Goal: Task Accomplishment & Management: Complete application form

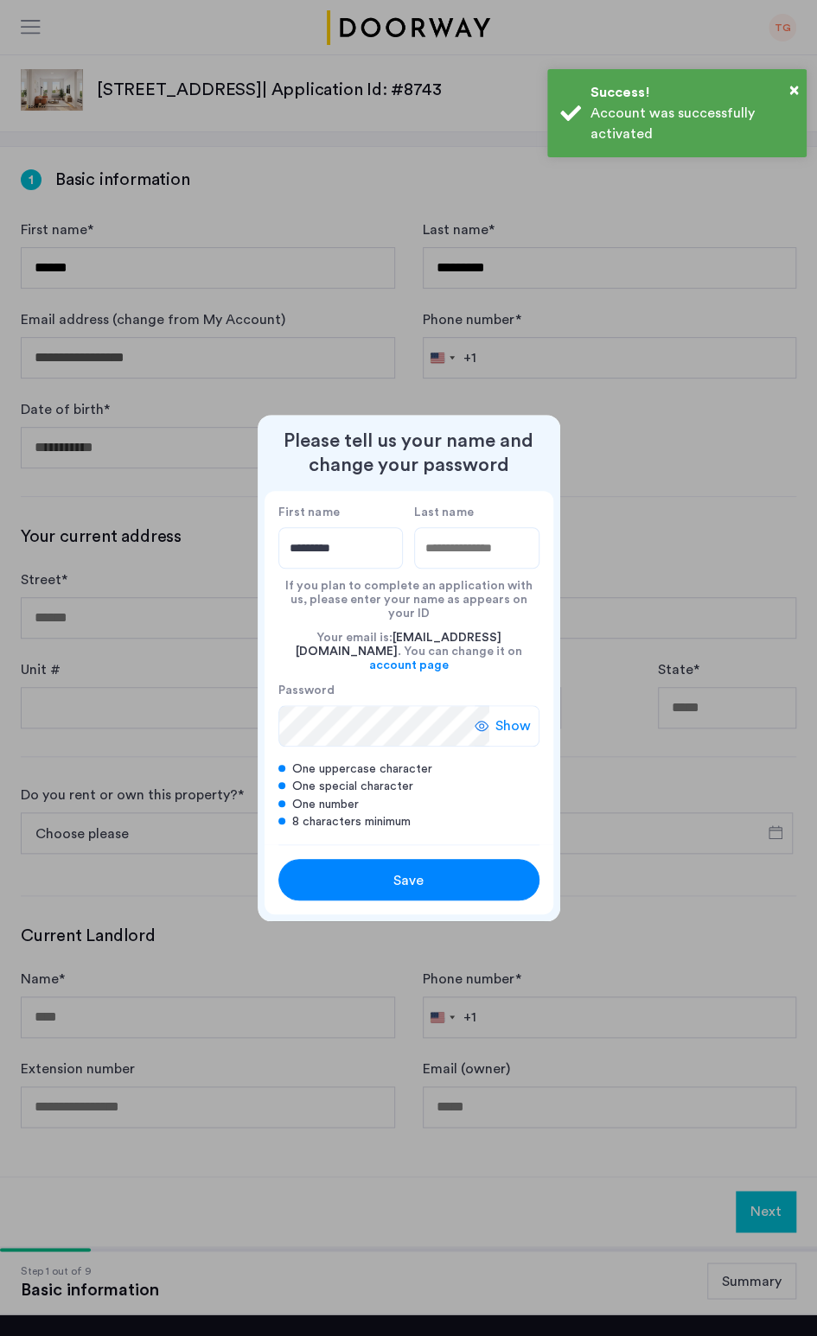
type input "*********"
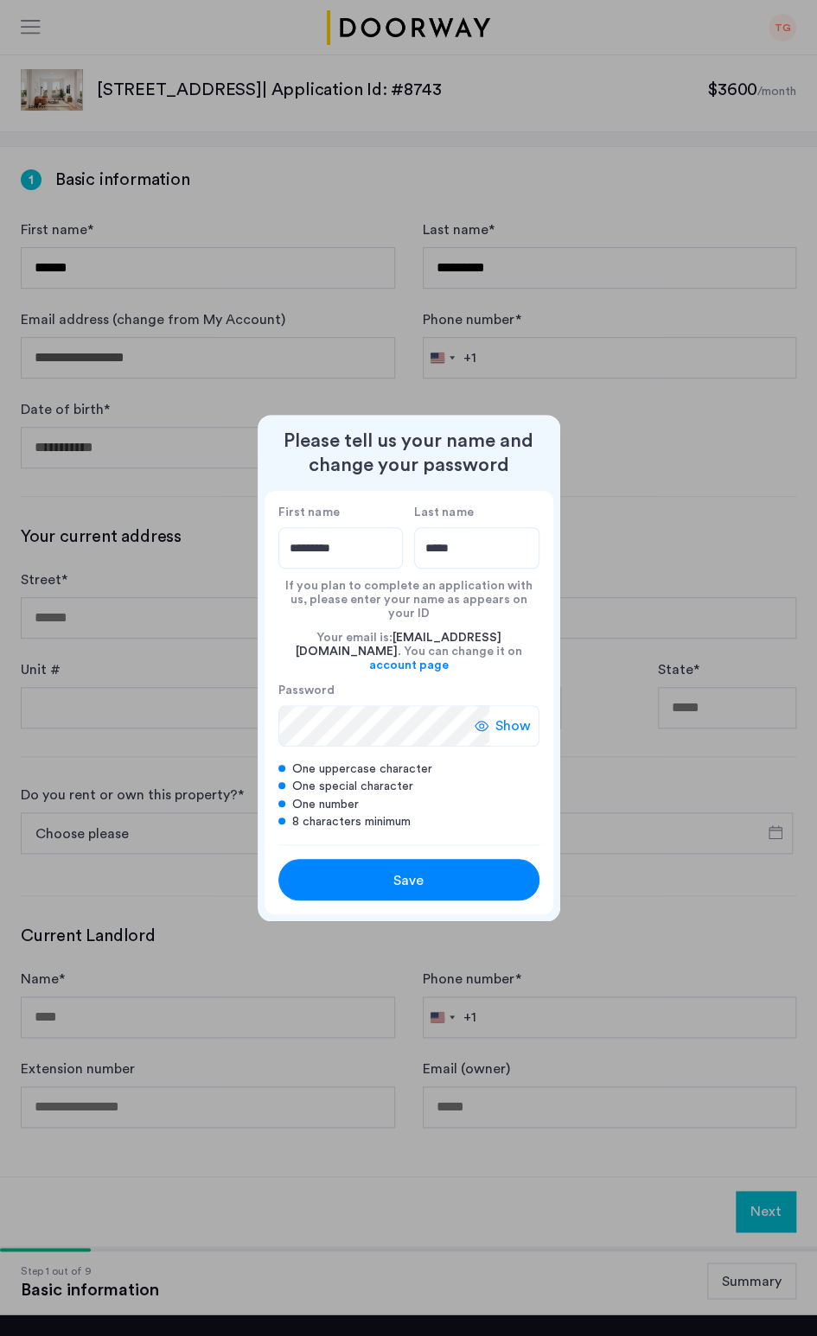
type input "*****"
click at [499, 716] on span "Show" at bounding box center [512, 726] width 35 height 21
click at [410, 873] on span "Save" at bounding box center [408, 880] width 30 height 21
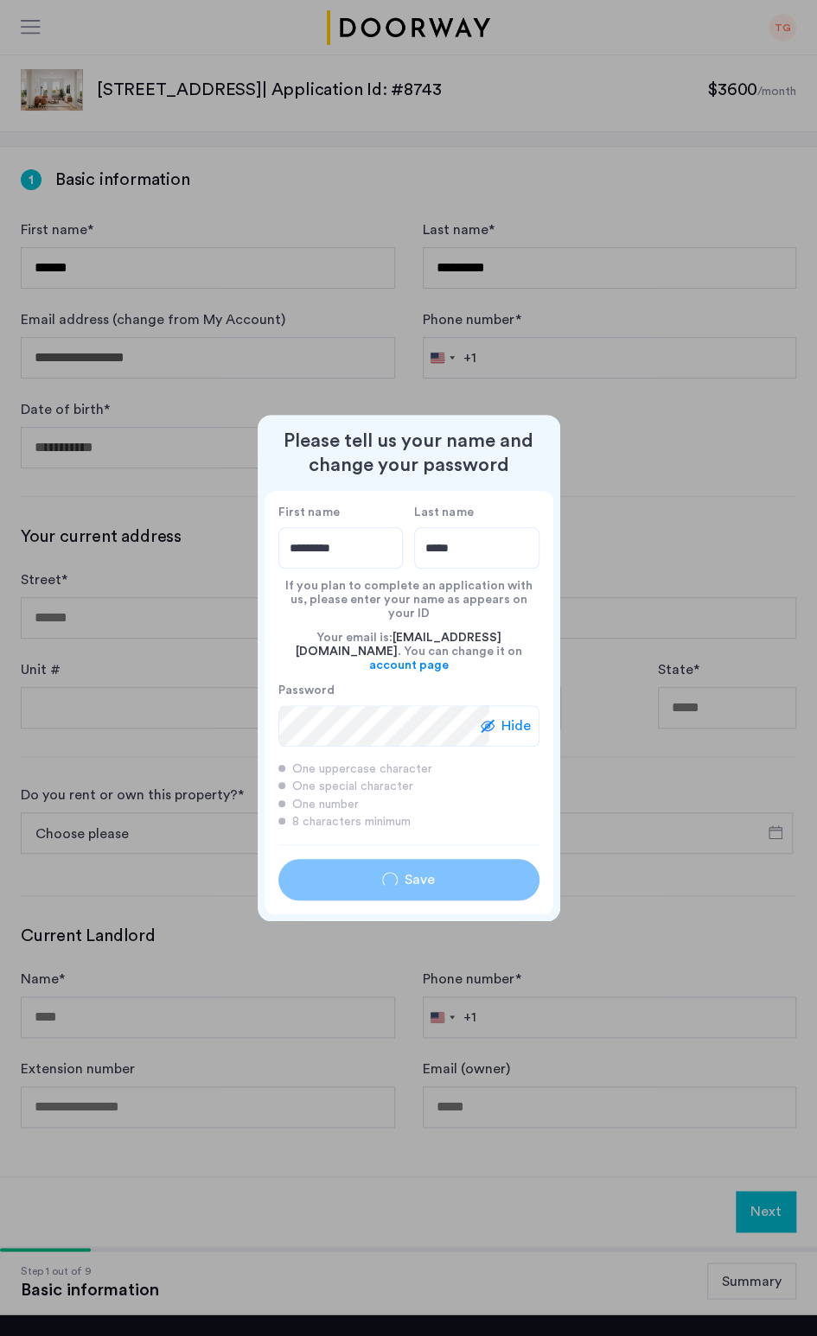
type input "*********"
type input "*****"
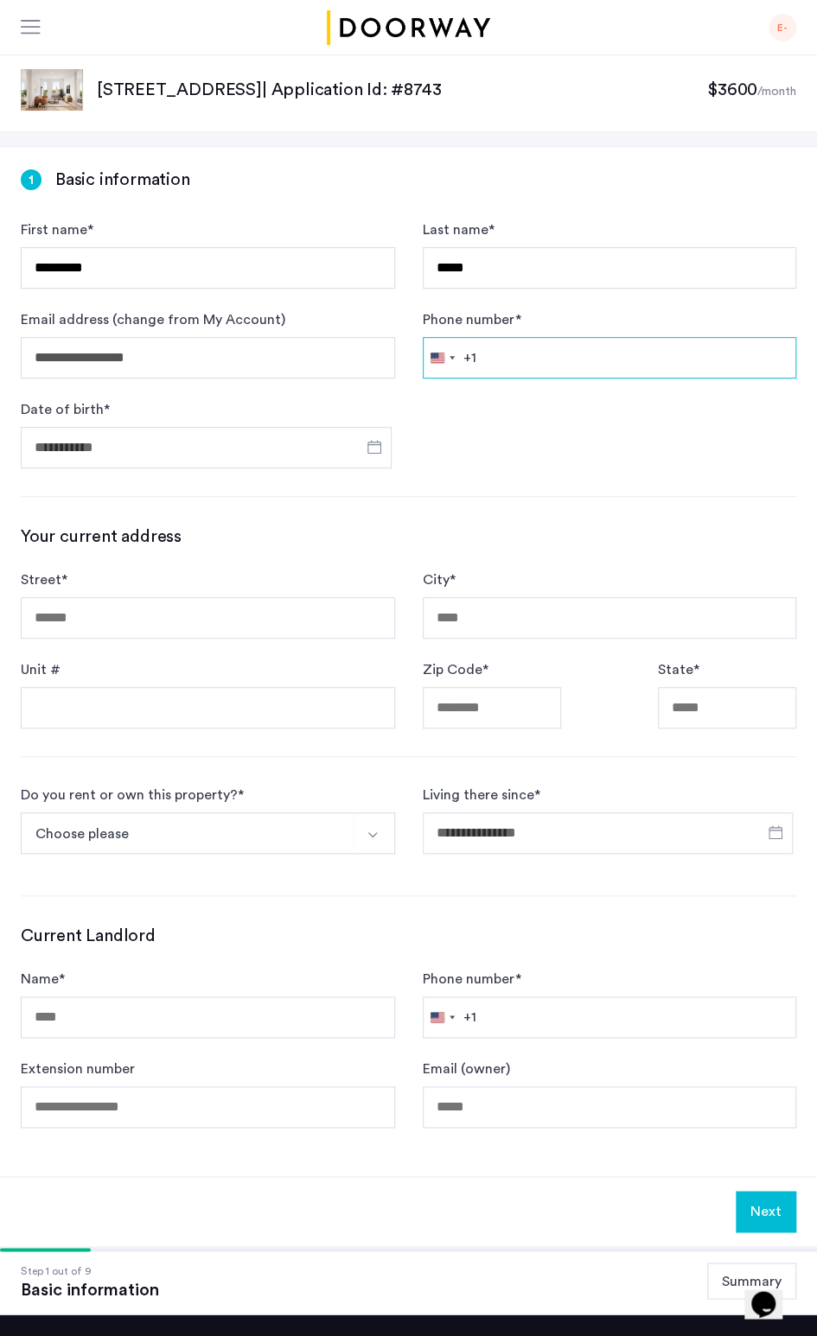
click at [498, 351] on input "Phone number *" at bounding box center [610, 357] width 374 height 41
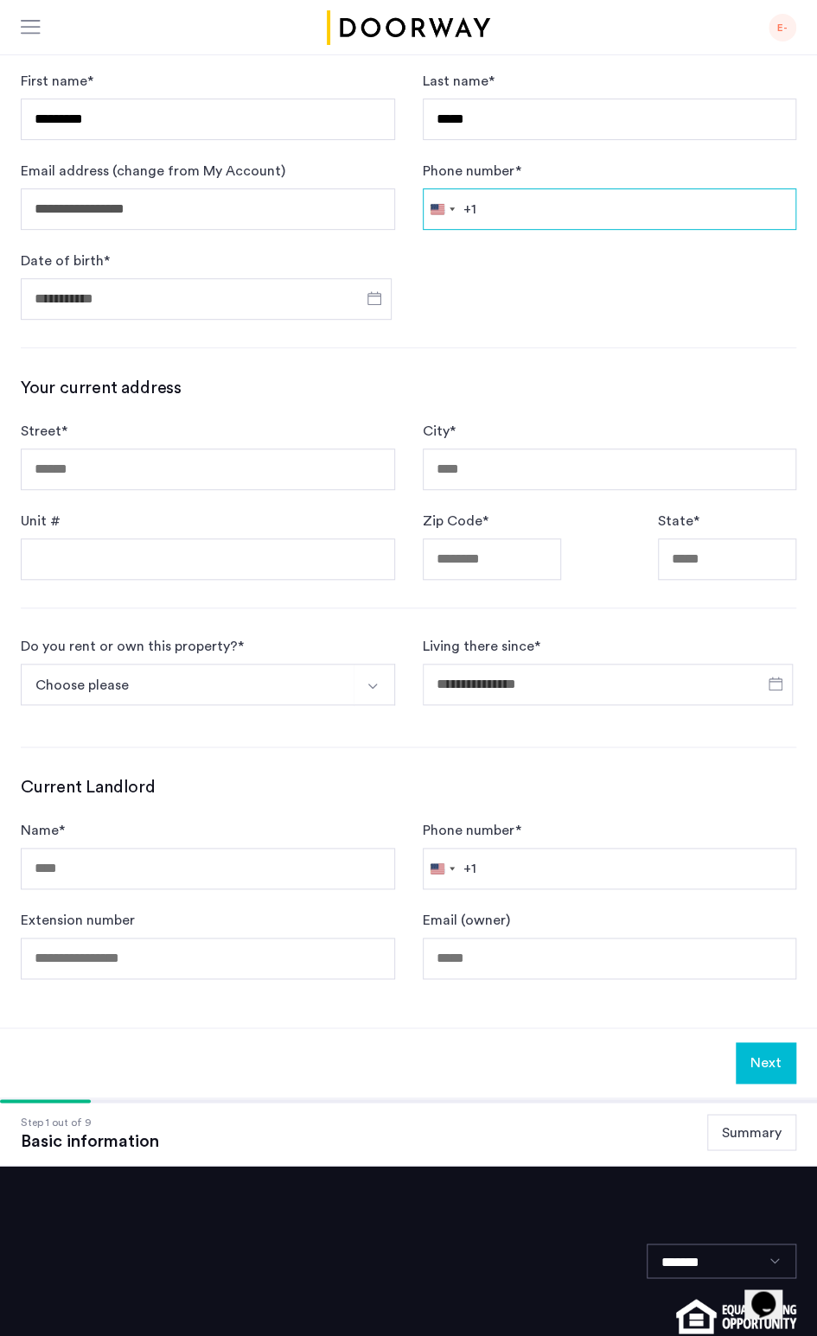
click at [506, 226] on input "Phone number *" at bounding box center [610, 208] width 374 height 41
click at [560, 202] on input "Phone number *" at bounding box center [610, 208] width 374 height 41
click at [584, 216] on input "Phone number *" at bounding box center [610, 208] width 374 height 41
click at [589, 211] on input "Phone number *" at bounding box center [610, 208] width 374 height 41
drag, startPoint x: 589, startPoint y: 211, endPoint x: 579, endPoint y: 256, distance: 46.1
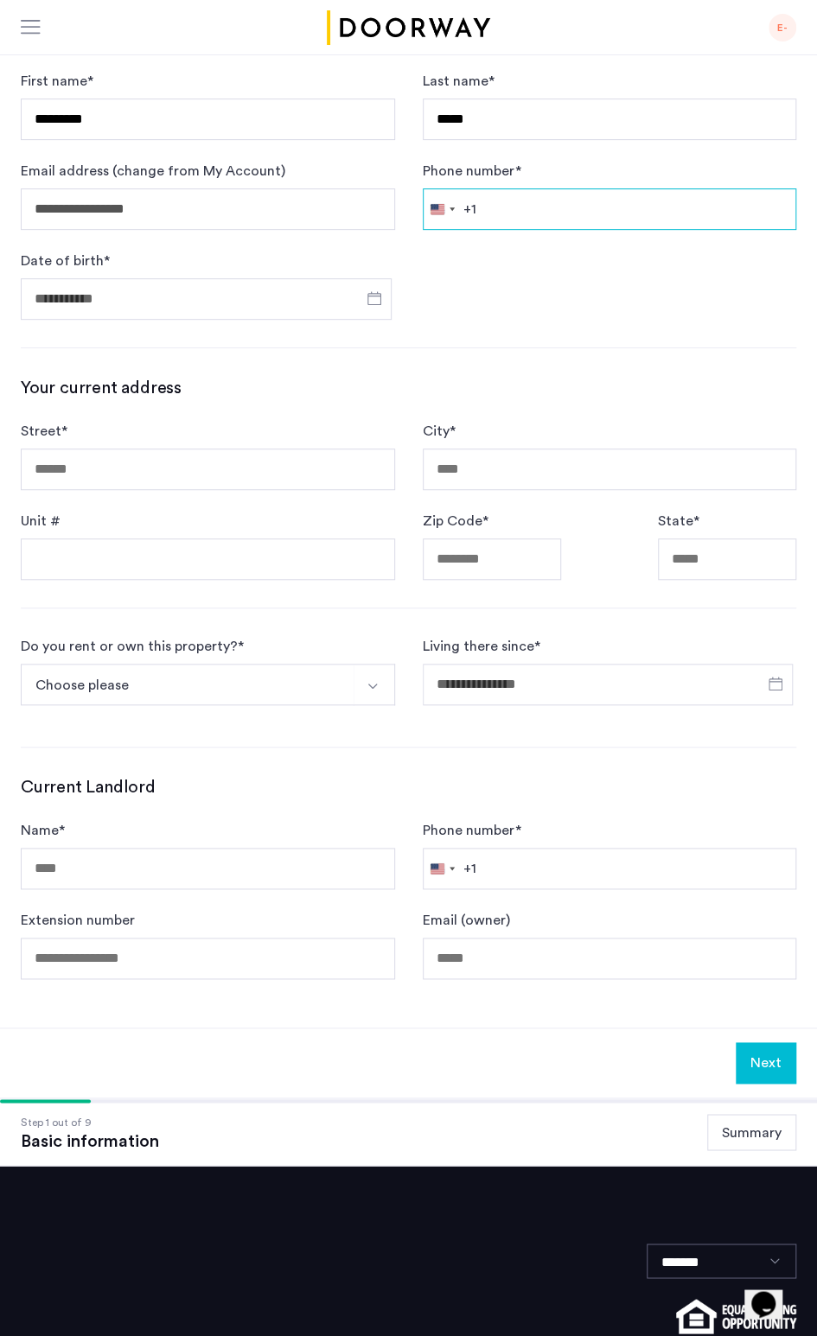
click at [579, 256] on form "**********" at bounding box center [408, 195] width 775 height 249
type input "**********"
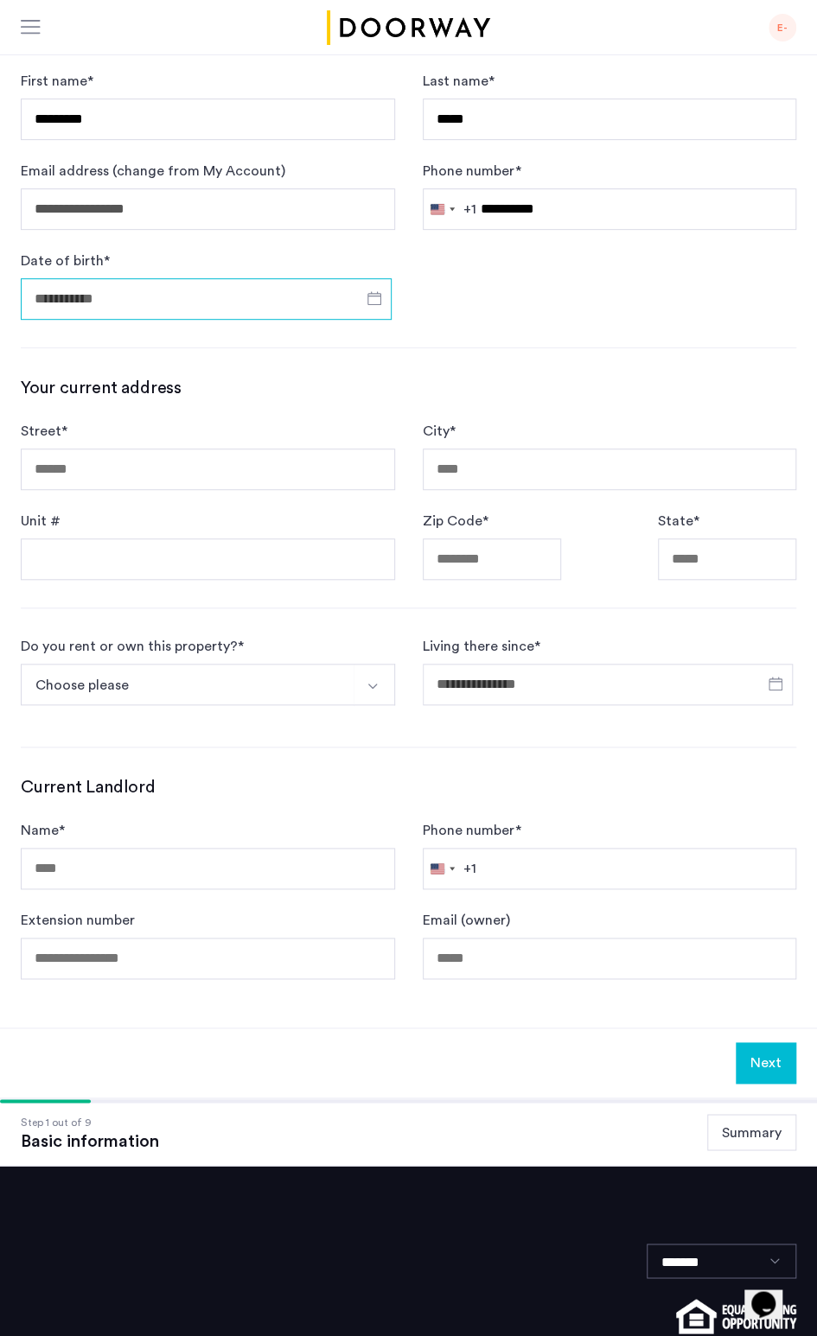
click at [226, 304] on input "Date of birth *" at bounding box center [206, 298] width 371 height 41
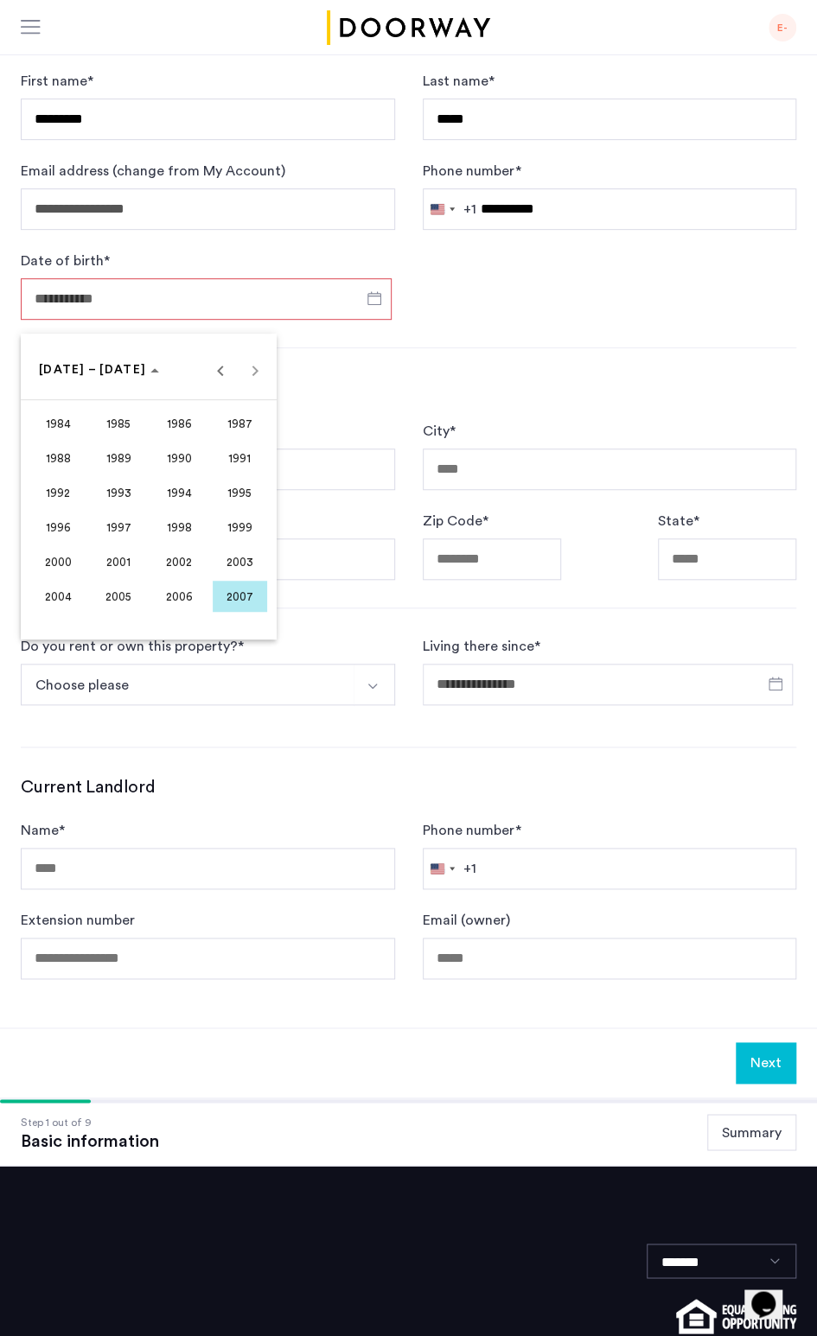
click at [187, 424] on span "1986" at bounding box center [179, 423] width 54 height 31
click at [122, 529] on span "OCT" at bounding box center [119, 527] width 54 height 31
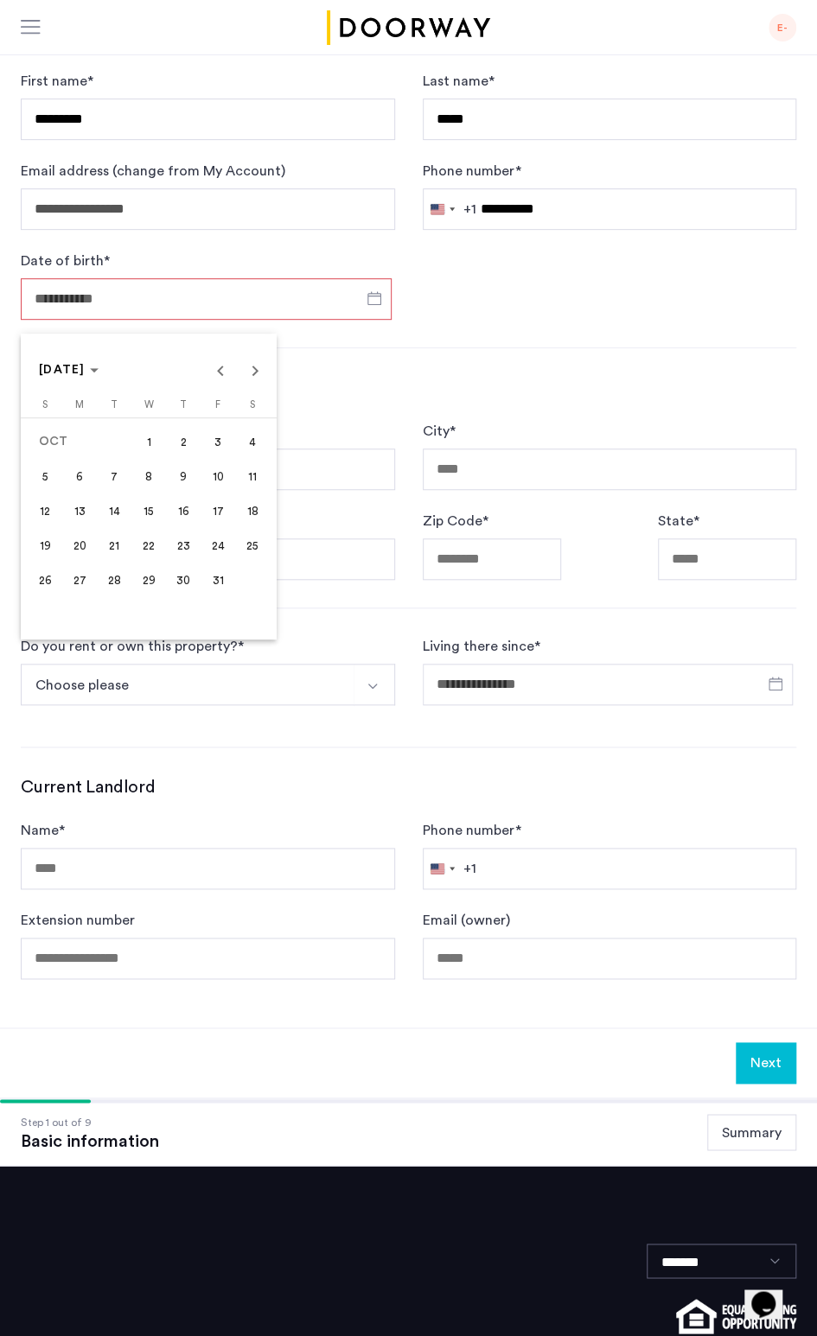
click at [145, 504] on span "15" at bounding box center [148, 510] width 31 height 31
type input "**********"
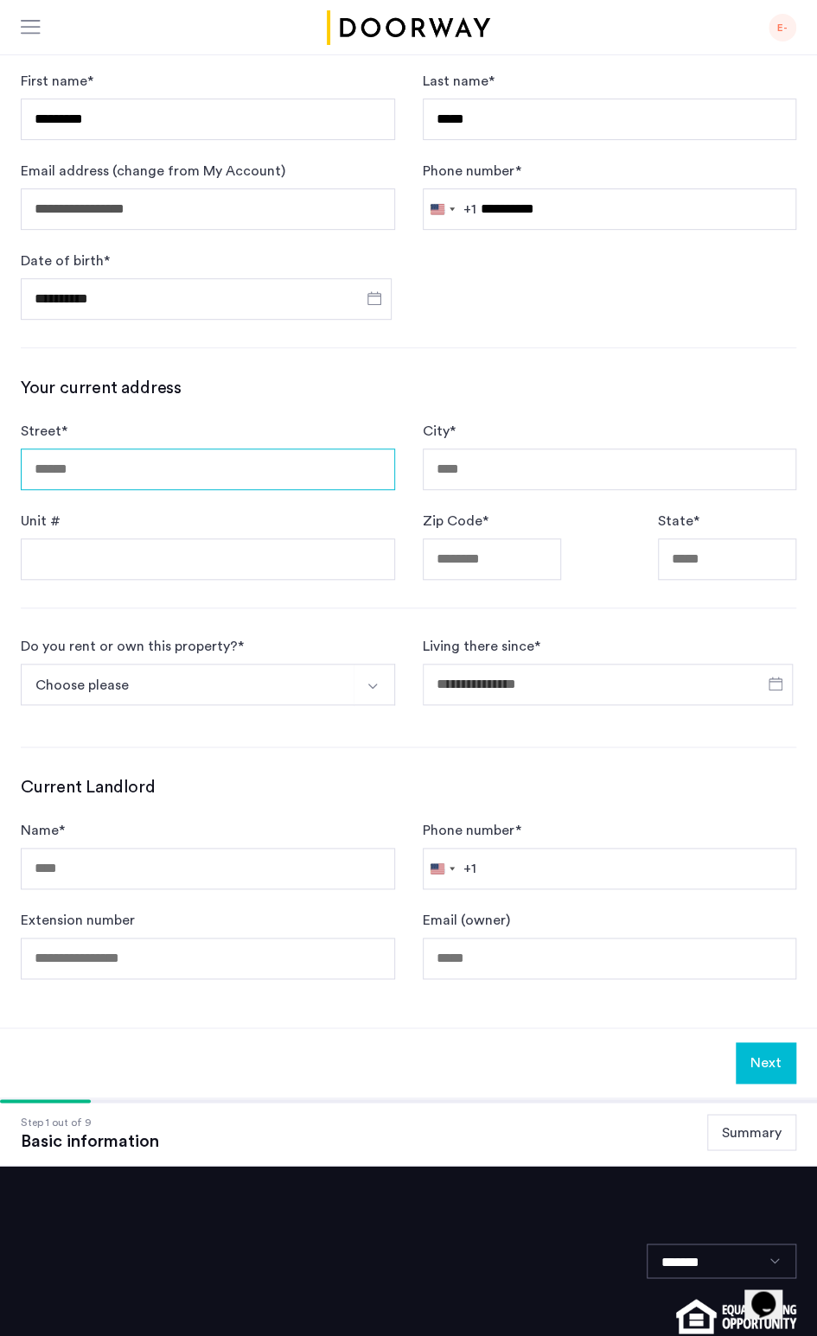
click at [237, 468] on input "Street *" at bounding box center [208, 469] width 374 height 41
click at [227, 479] on input "Street *" at bounding box center [208, 469] width 374 height 41
drag, startPoint x: 220, startPoint y: 477, endPoint x: 208, endPoint y: 522, distance: 46.3
click at [208, 522] on form "Street * City * Unit # Zip Code * State *" at bounding box center [408, 500] width 775 height 159
type input "**********"
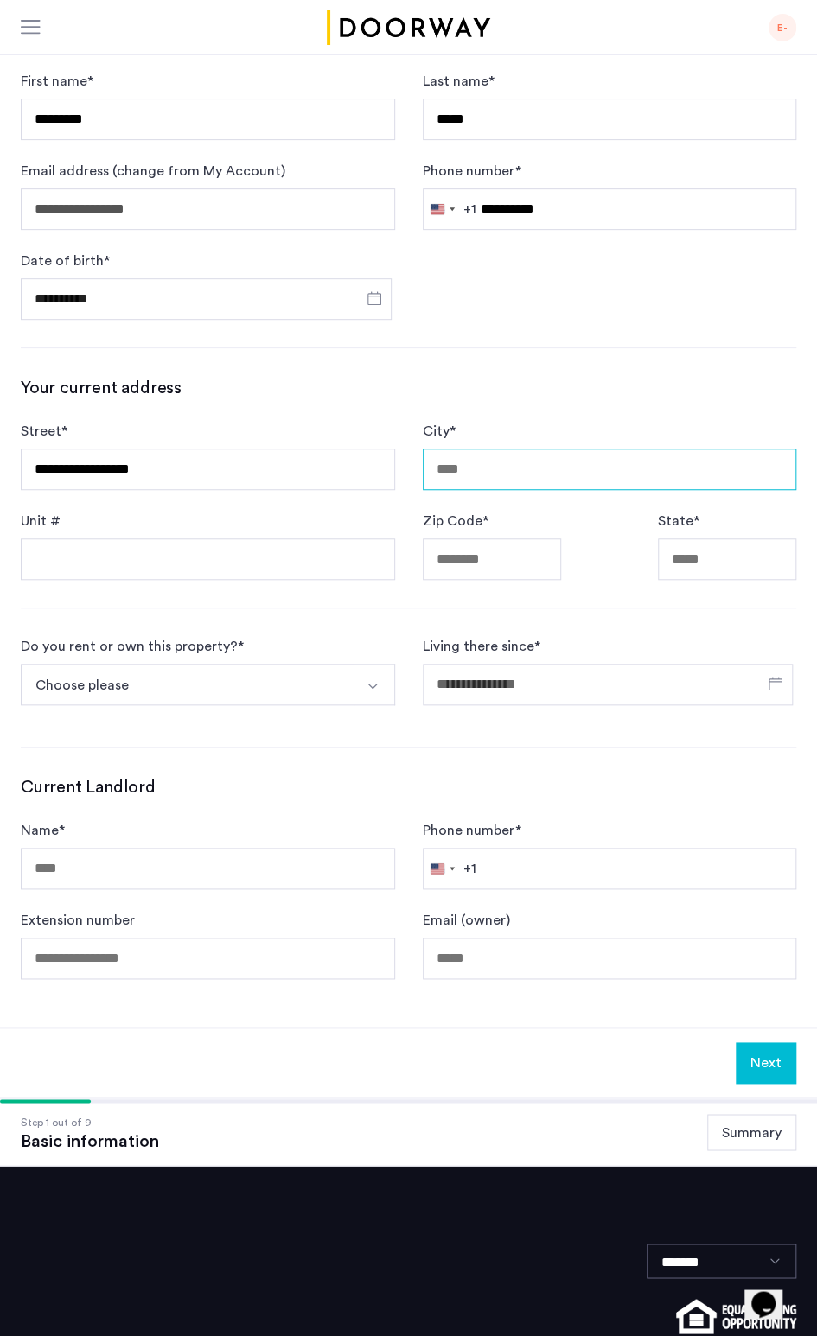
type input "**********"
type input "**"
drag, startPoint x: 480, startPoint y: 556, endPoint x: 596, endPoint y: 570, distance: 117.6
click at [591, 577] on div "**********" at bounding box center [408, 512] width 817 height 1029
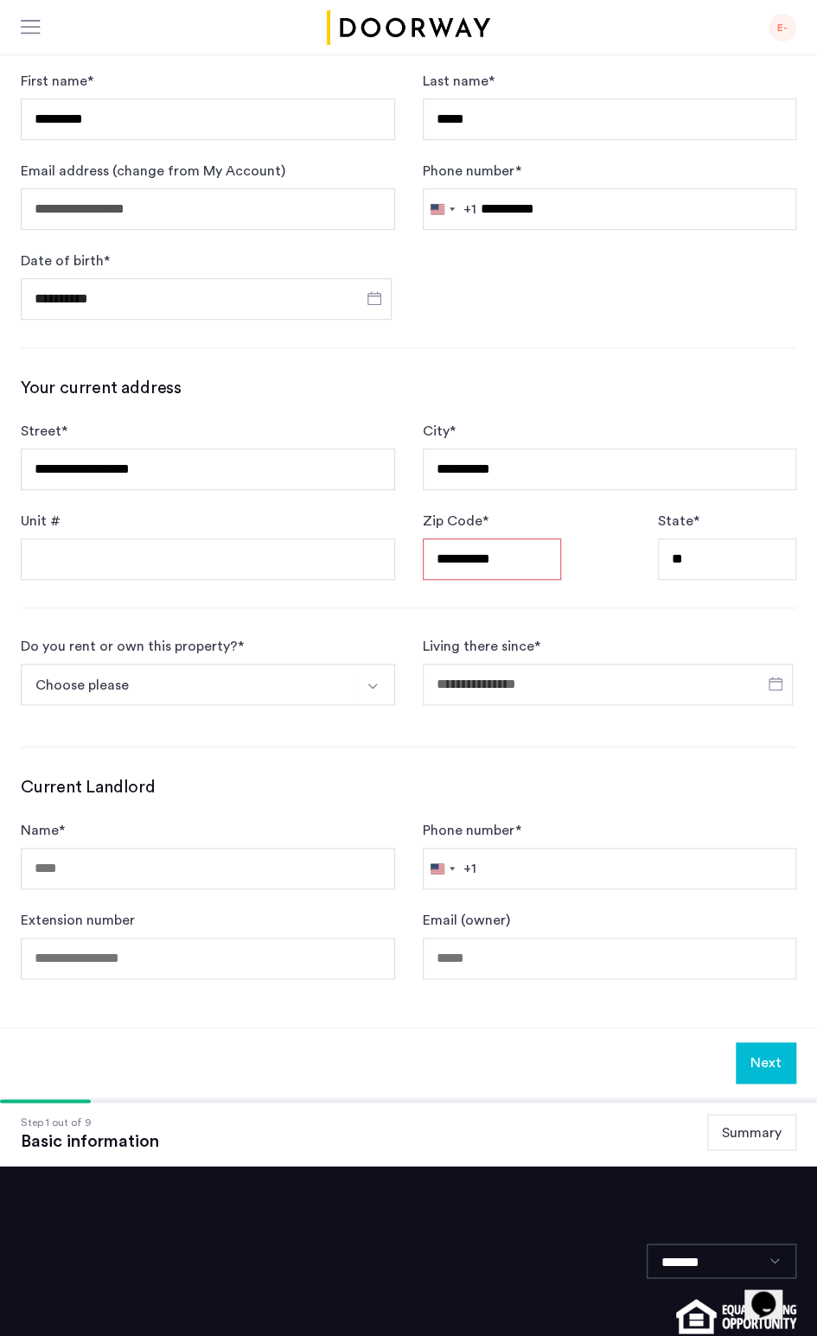
click at [482, 557] on input "**********" at bounding box center [492, 558] width 138 height 41
drag, startPoint x: 480, startPoint y: 557, endPoint x: 596, endPoint y: 573, distance: 116.8
click at [596, 573] on div "**********" at bounding box center [610, 545] width 374 height 69
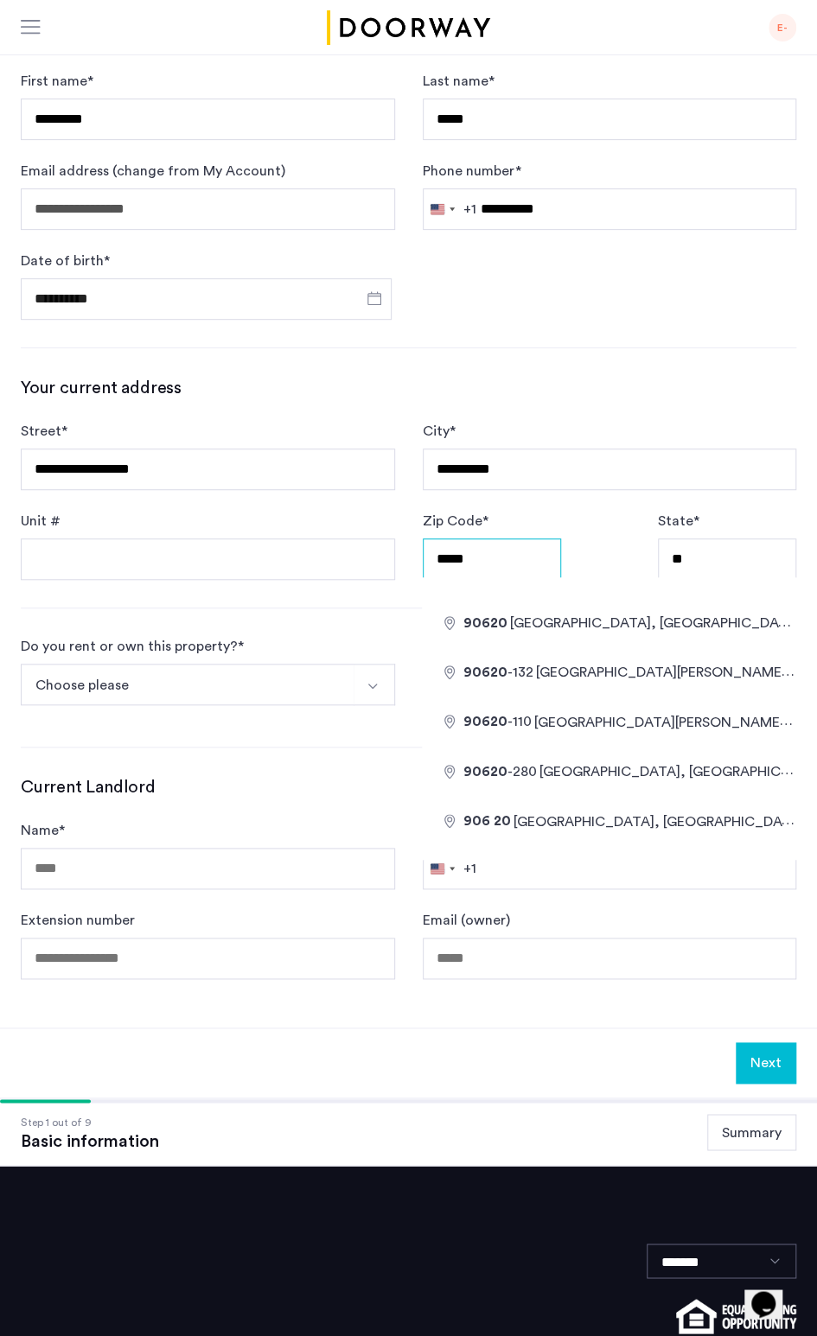
type input "*****"
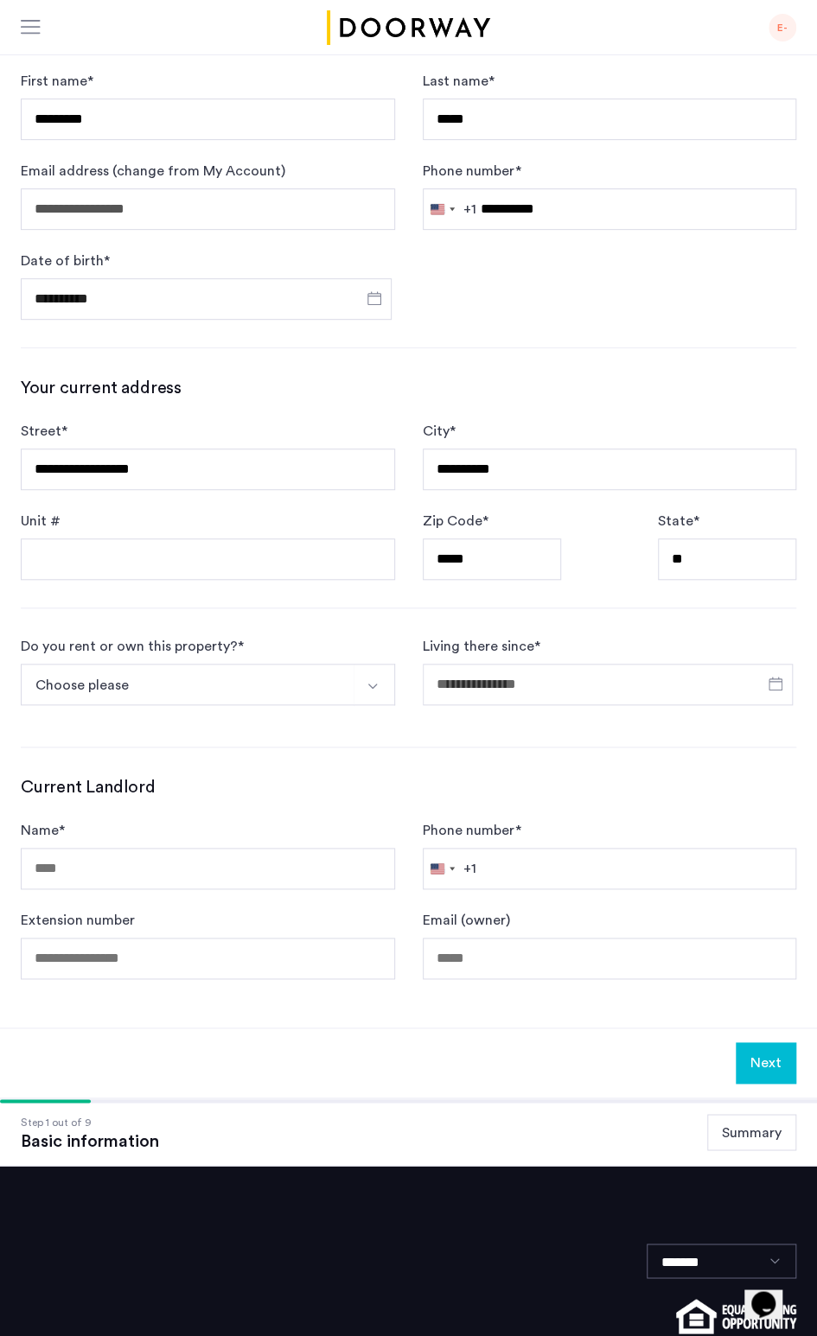
click at [598, 531] on div "Zip Code * ***** State * **" at bounding box center [610, 545] width 374 height 69
click at [351, 692] on button "Choose please" at bounding box center [188, 684] width 334 height 41
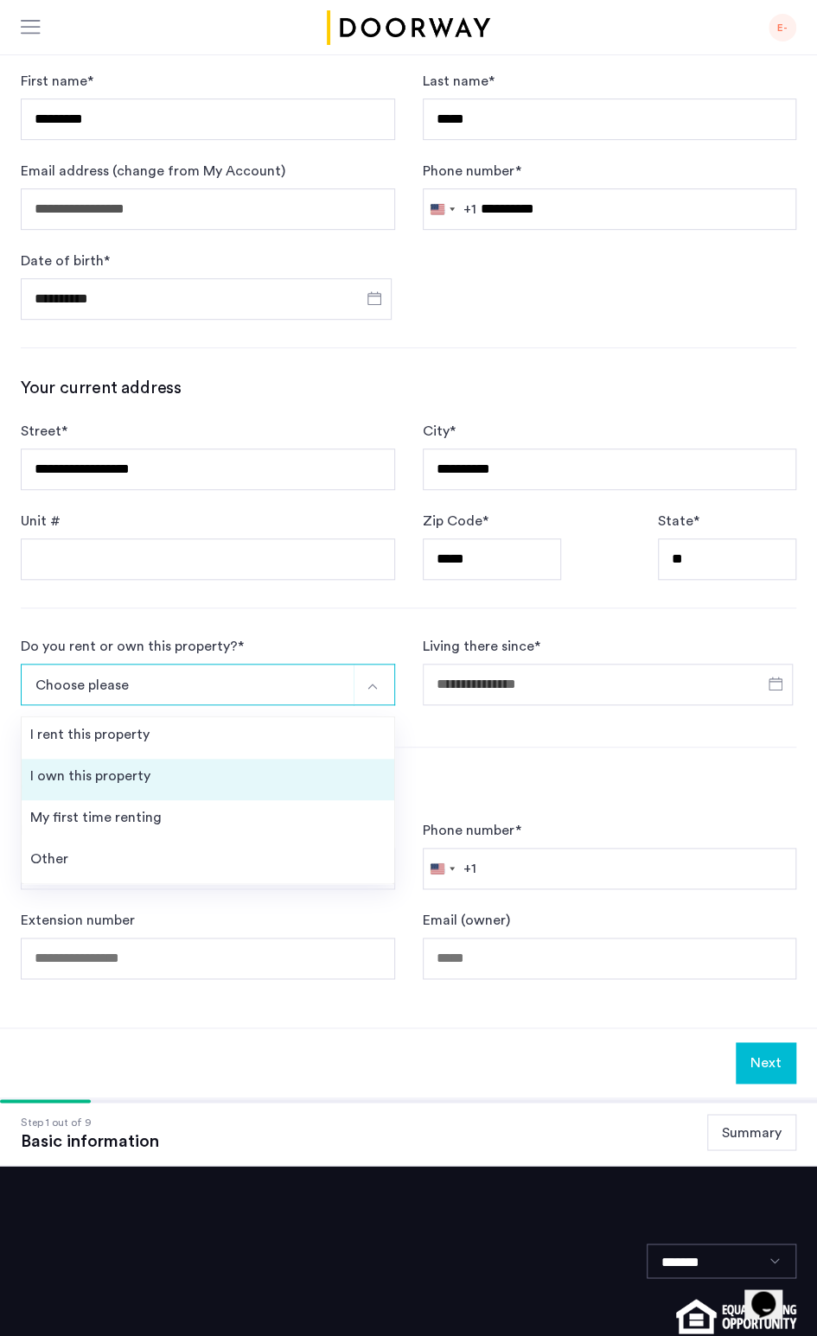
click at [309, 766] on li "I own this property" at bounding box center [208, 779] width 372 height 41
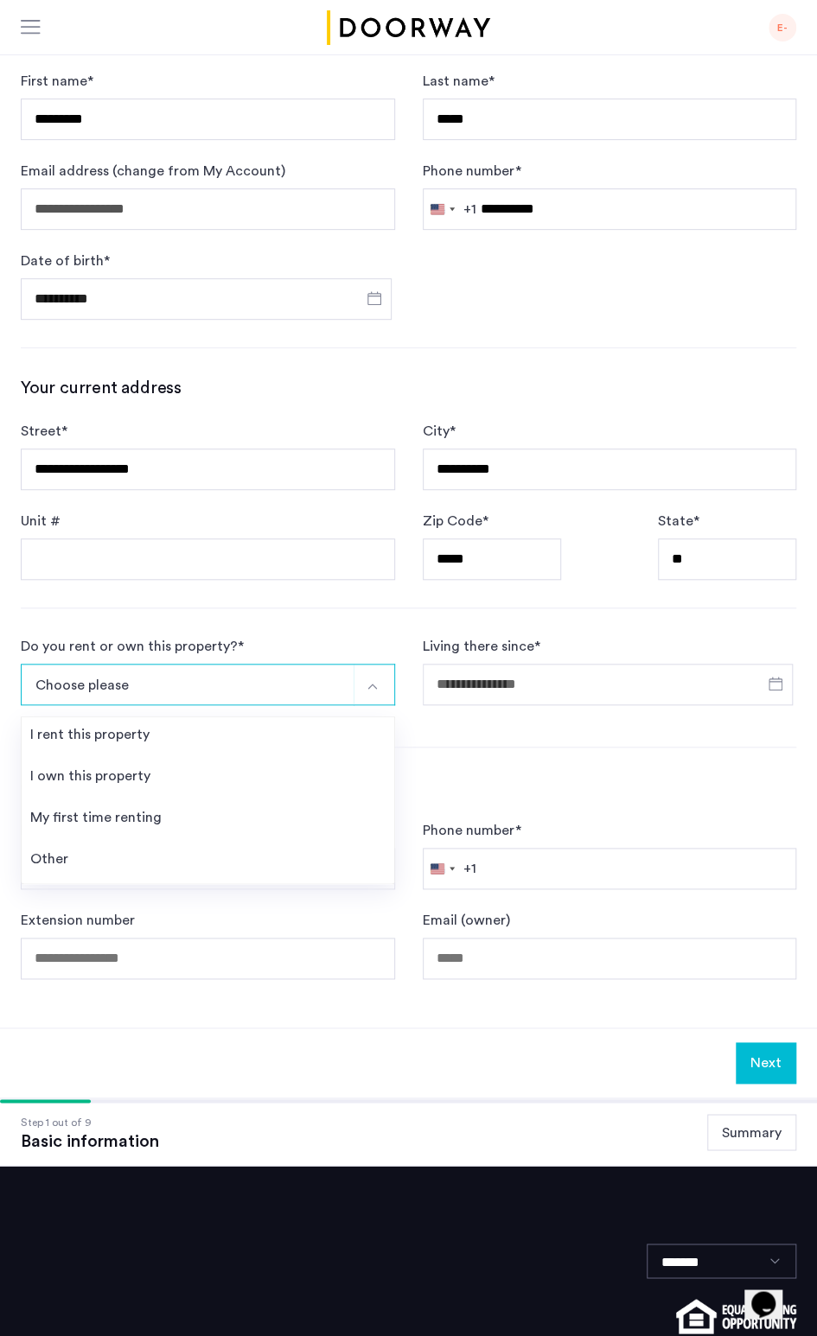
scroll to position [238, 0]
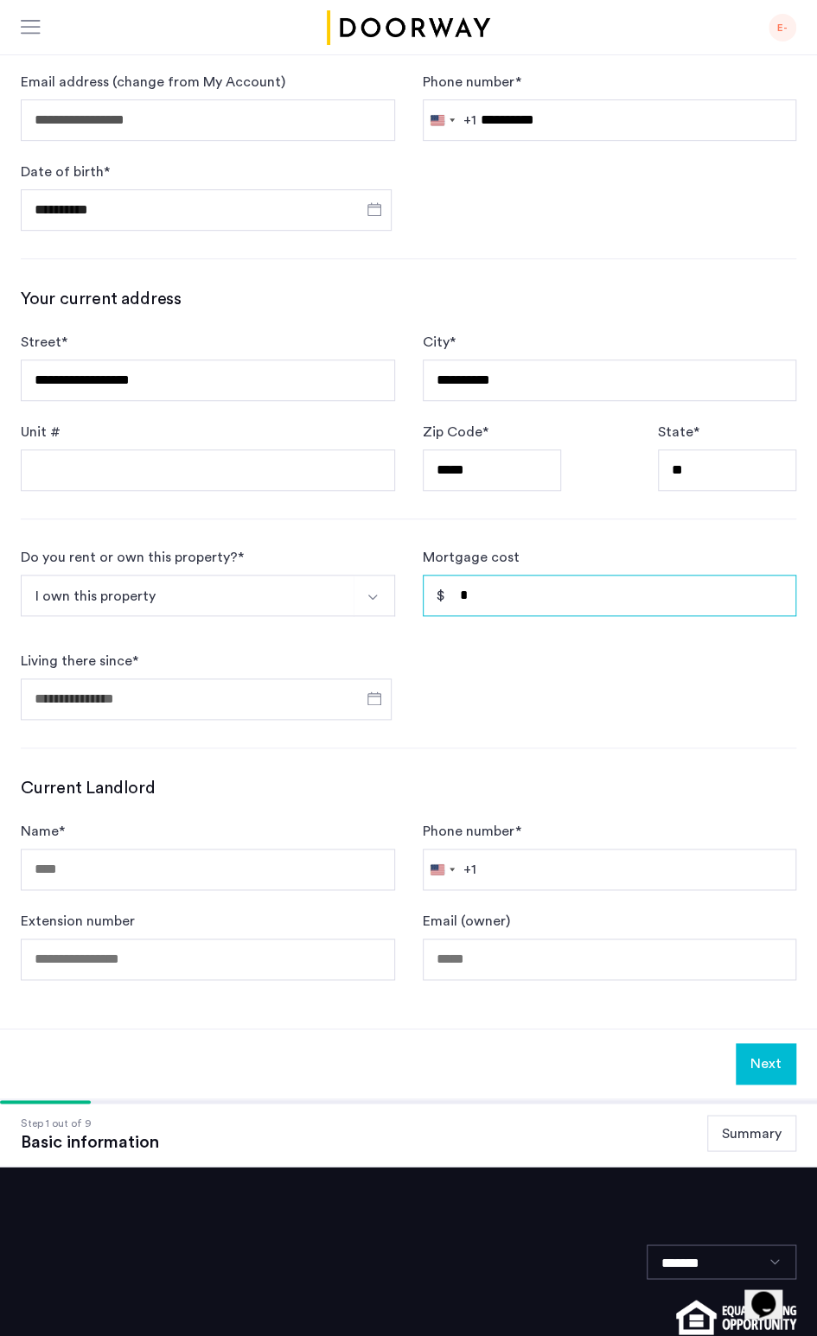
drag, startPoint x: 519, startPoint y: 582, endPoint x: 441, endPoint y: 565, distance: 79.5
click at [435, 575] on input "*" at bounding box center [610, 595] width 374 height 41
type input "*****"
click at [304, 692] on input "Living there since *" at bounding box center [206, 698] width 371 height 41
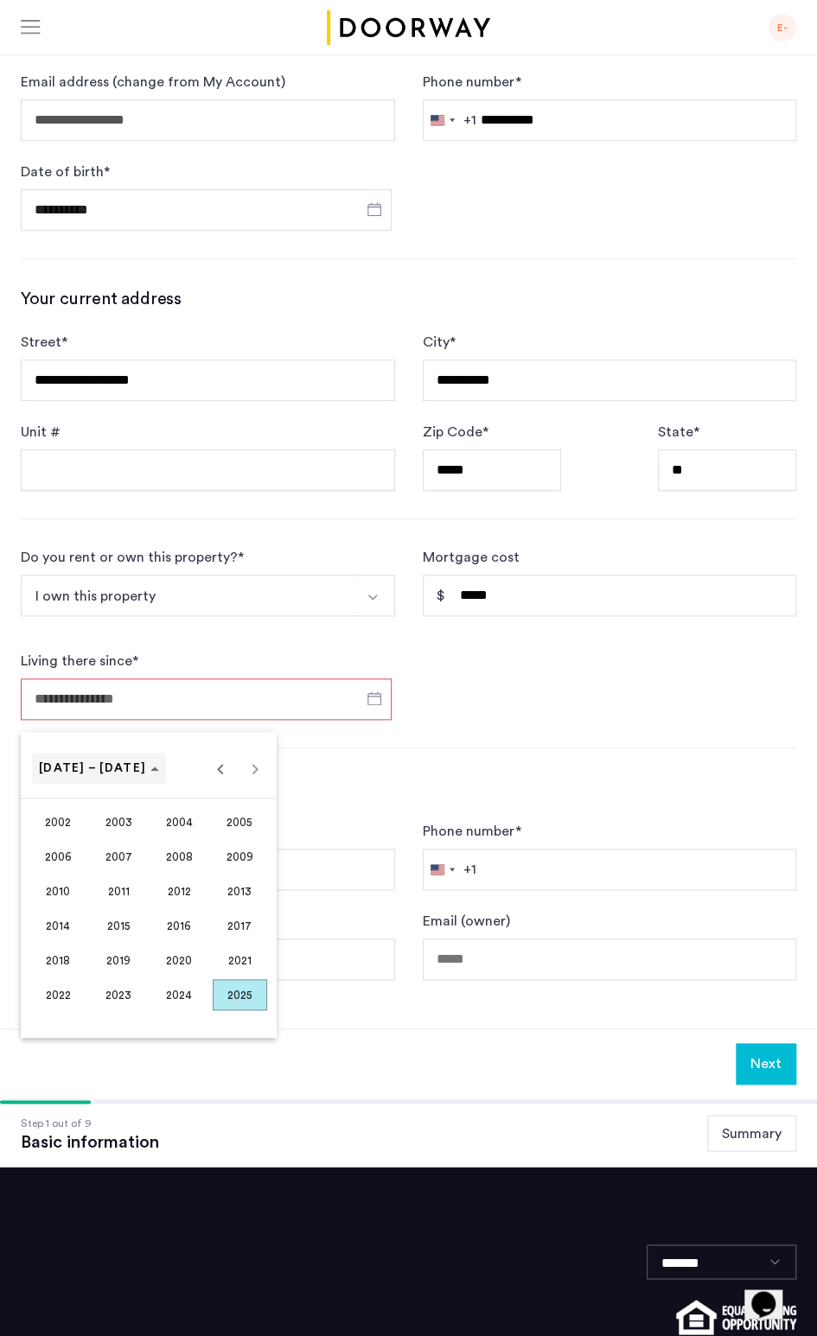
click at [103, 777] on span "Choose date" at bounding box center [99, 768] width 134 height 41
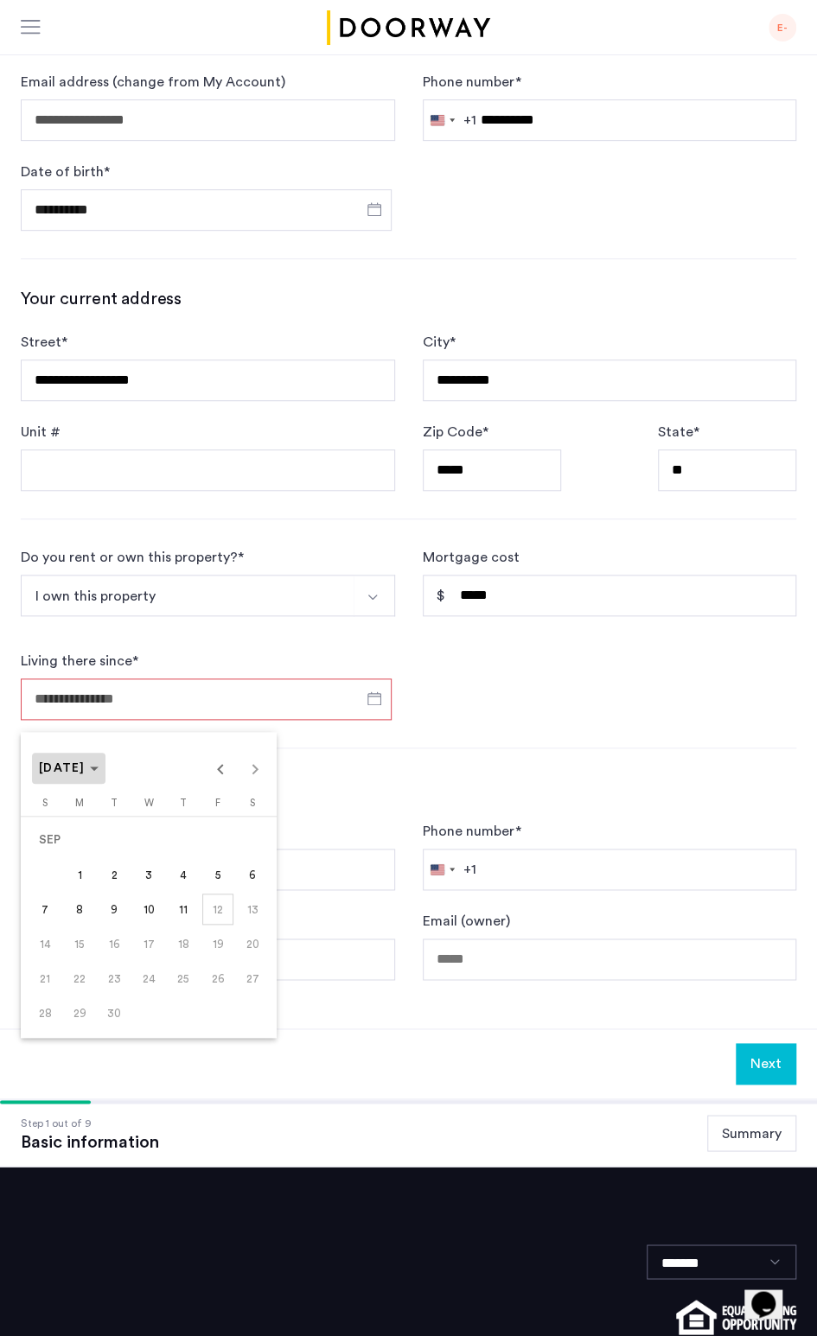
click at [93, 775] on span "Choose month and year" at bounding box center [68, 768] width 73 height 41
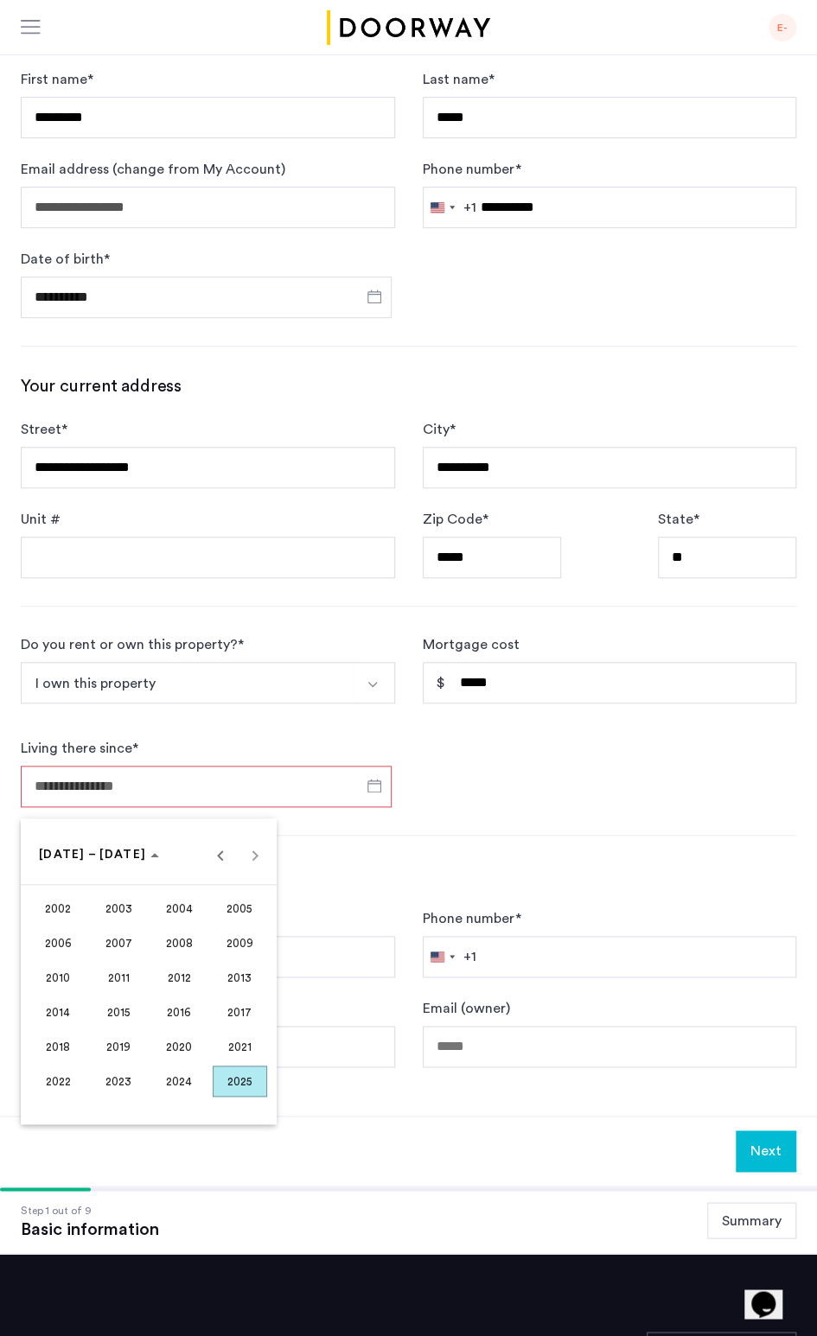
scroll to position [151, 0]
click at [207, 854] on span "Previous 24 years" at bounding box center [220, 854] width 35 height 35
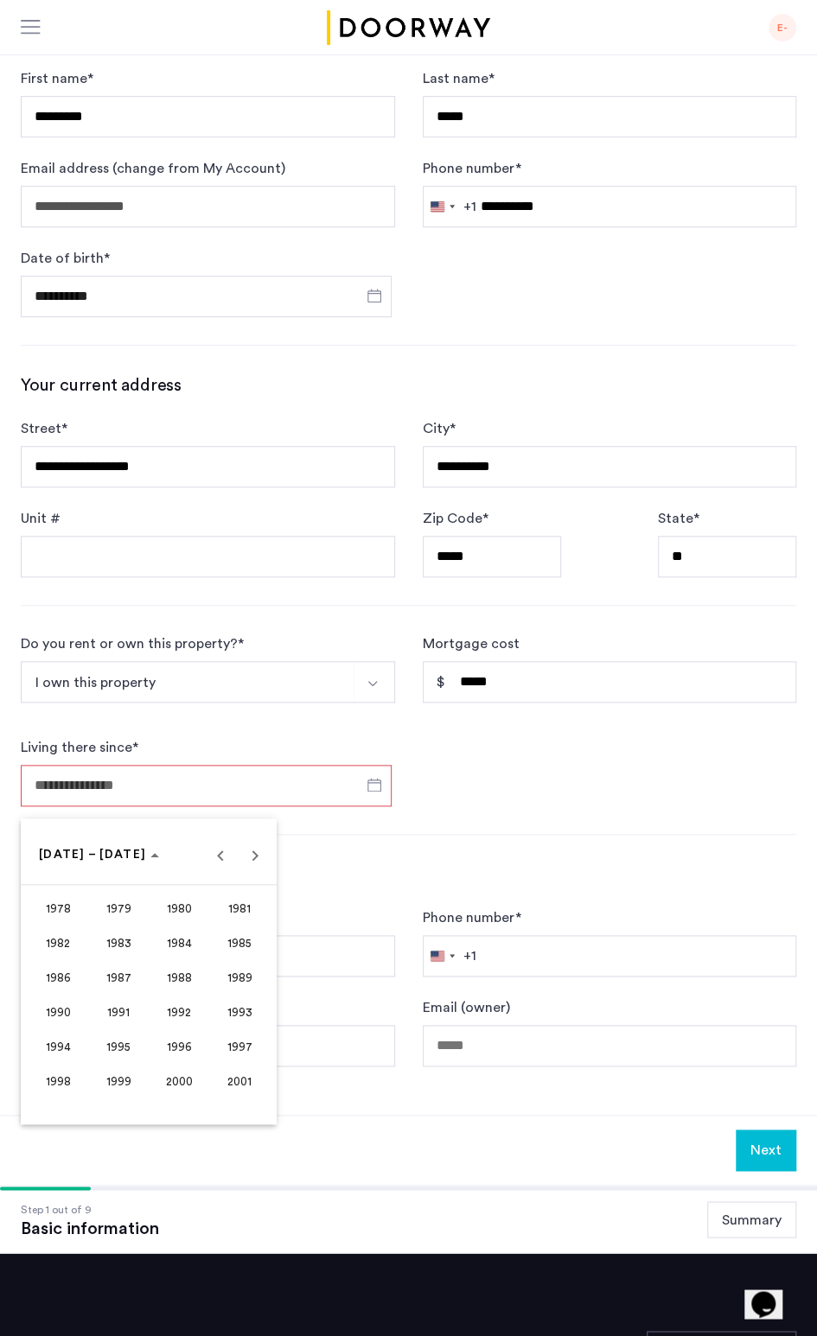
click at [76, 978] on span "1986" at bounding box center [58, 977] width 54 height 31
click at [118, 992] on span "JUN" at bounding box center [119, 977] width 54 height 31
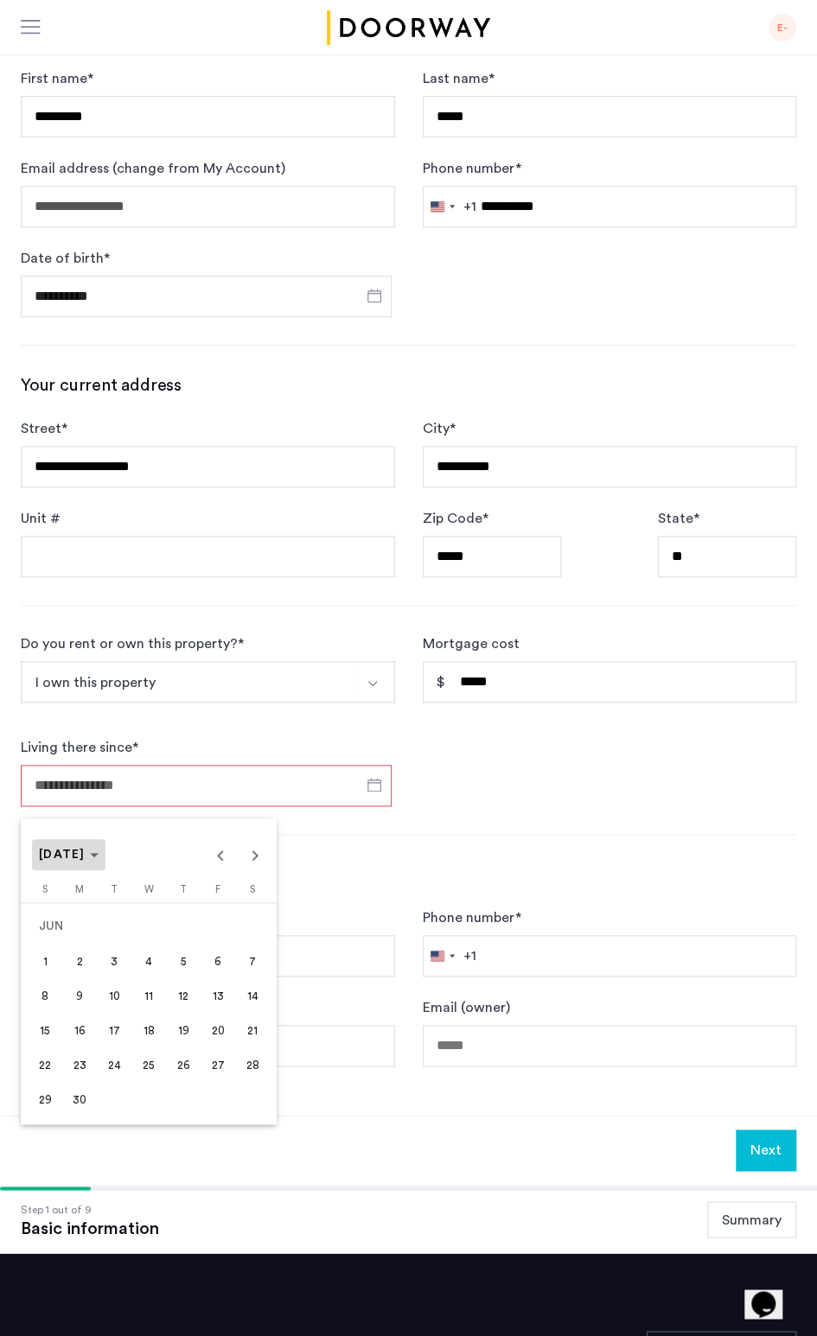
click at [99, 859] on span "[DATE]" at bounding box center [69, 855] width 60 height 15
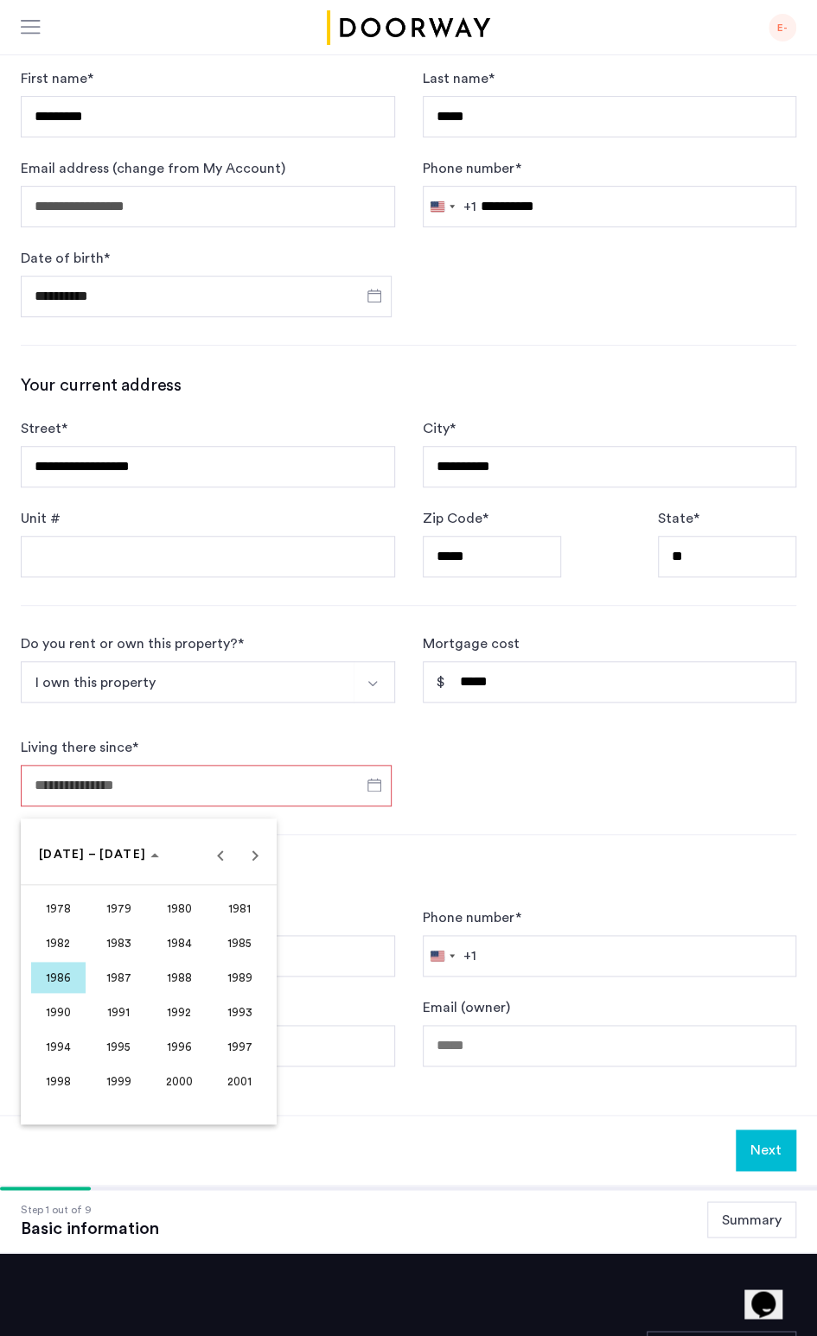
click at [67, 976] on span "1986" at bounding box center [58, 977] width 54 height 31
click at [123, 1007] on span "OCT" at bounding box center [119, 1011] width 54 height 31
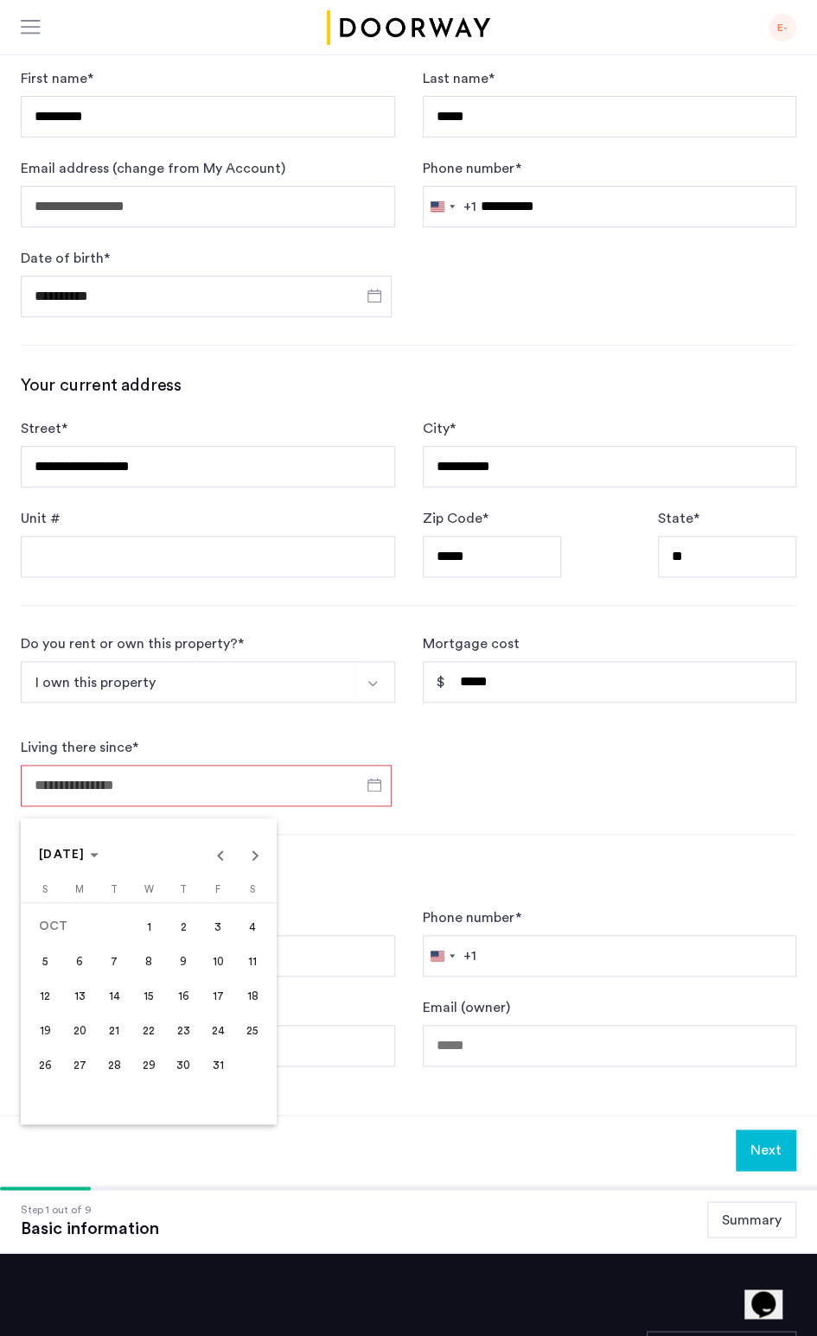
click at [137, 993] on span "15" at bounding box center [148, 995] width 31 height 31
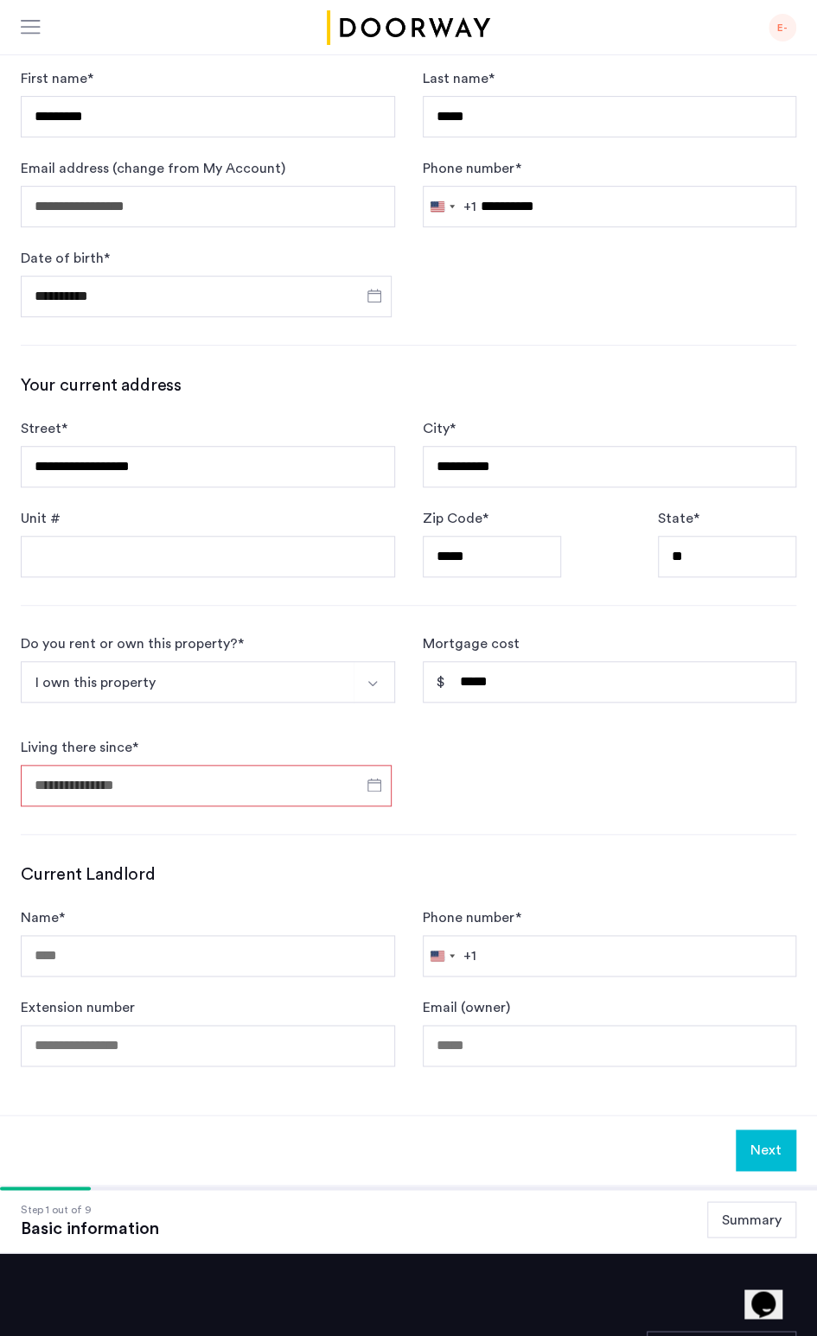
type input "**********"
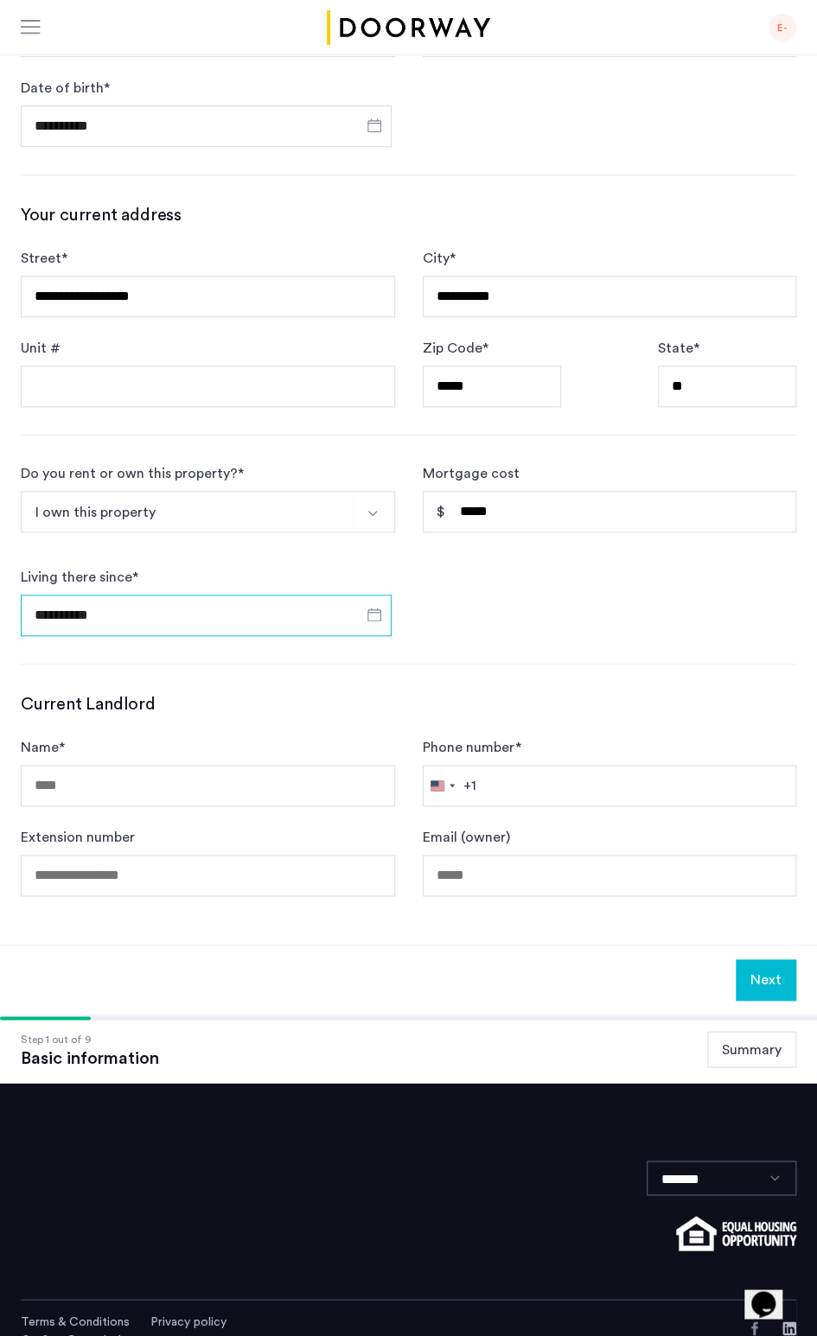
scroll to position [324, 0]
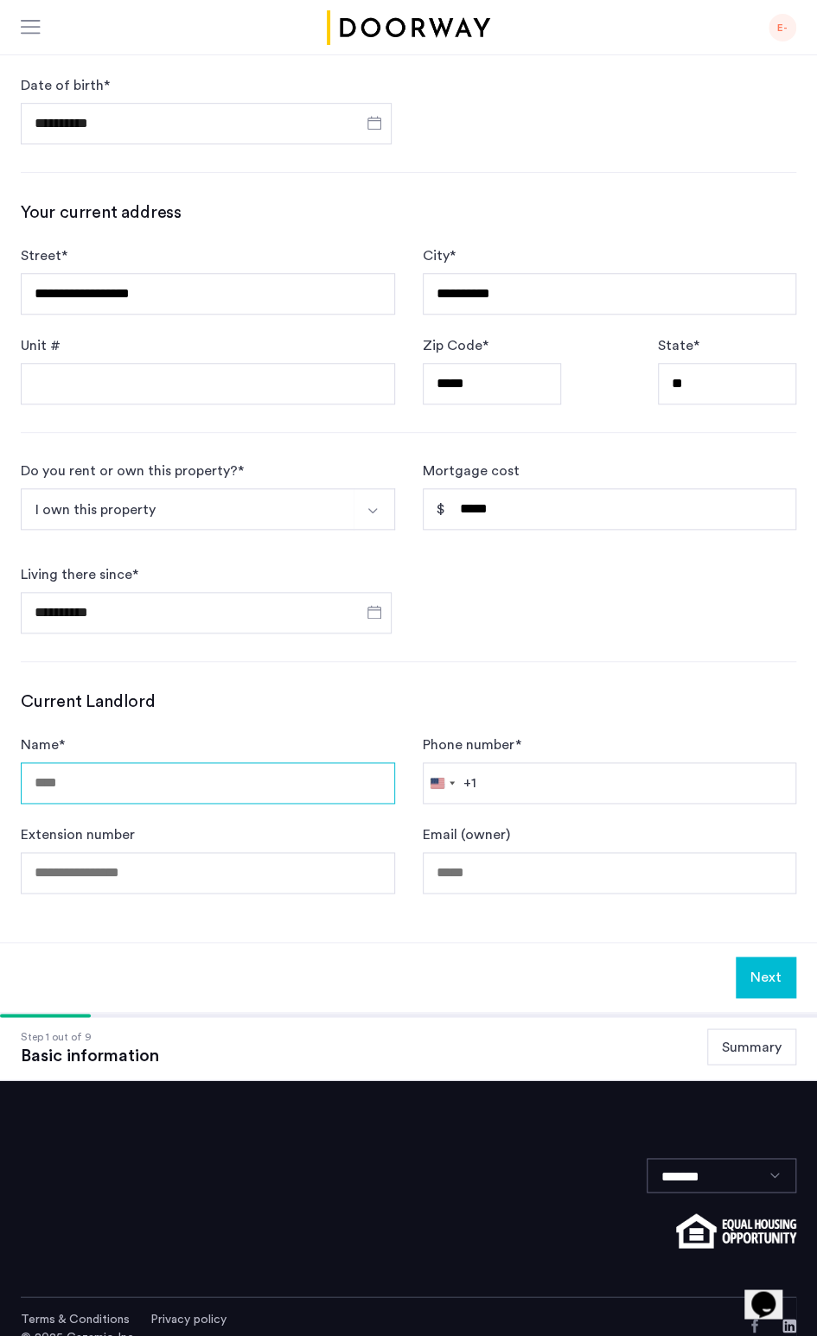
click at [296, 782] on input "Name *" at bounding box center [208, 782] width 374 height 41
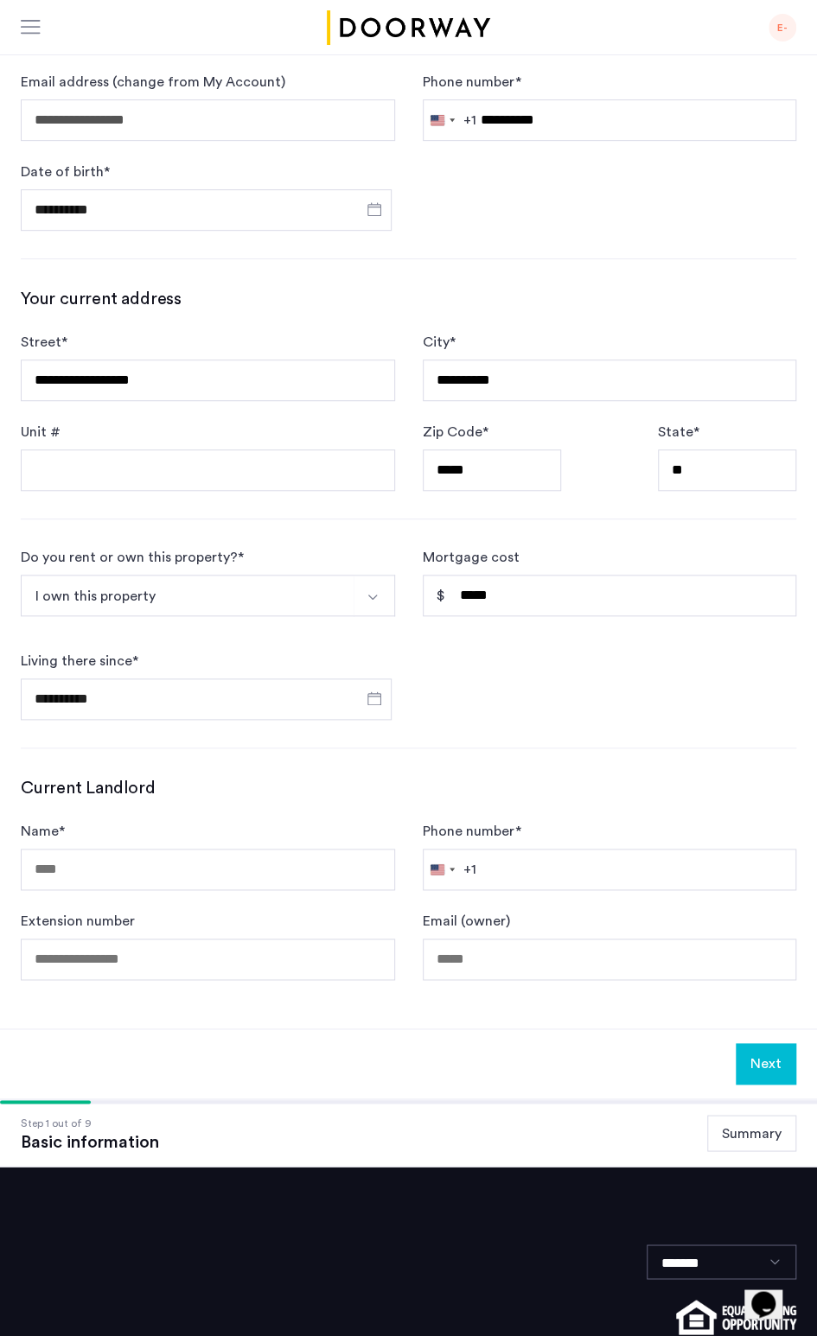
click at [353, 776] on h3 "Current Landlord" at bounding box center [408, 788] width 775 height 24
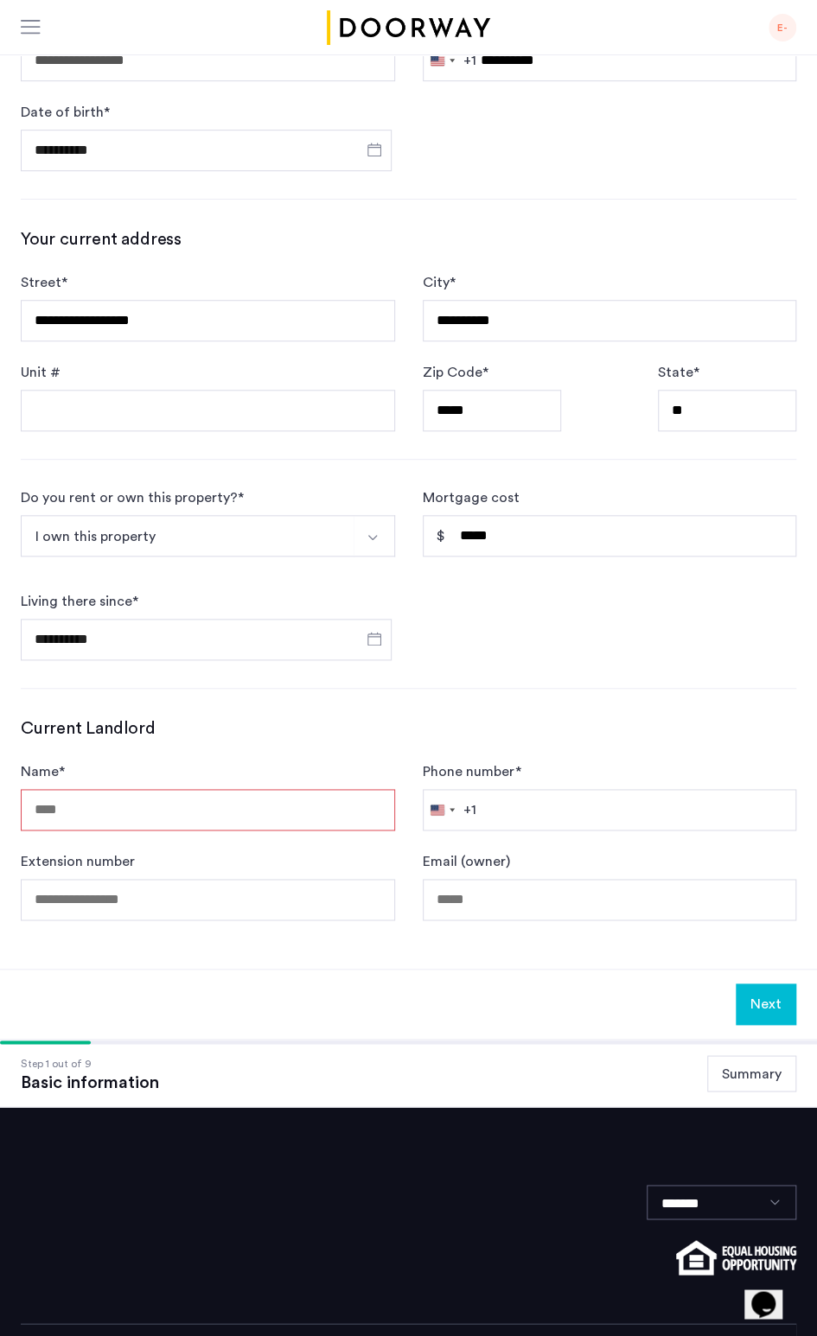
scroll to position [341, 0]
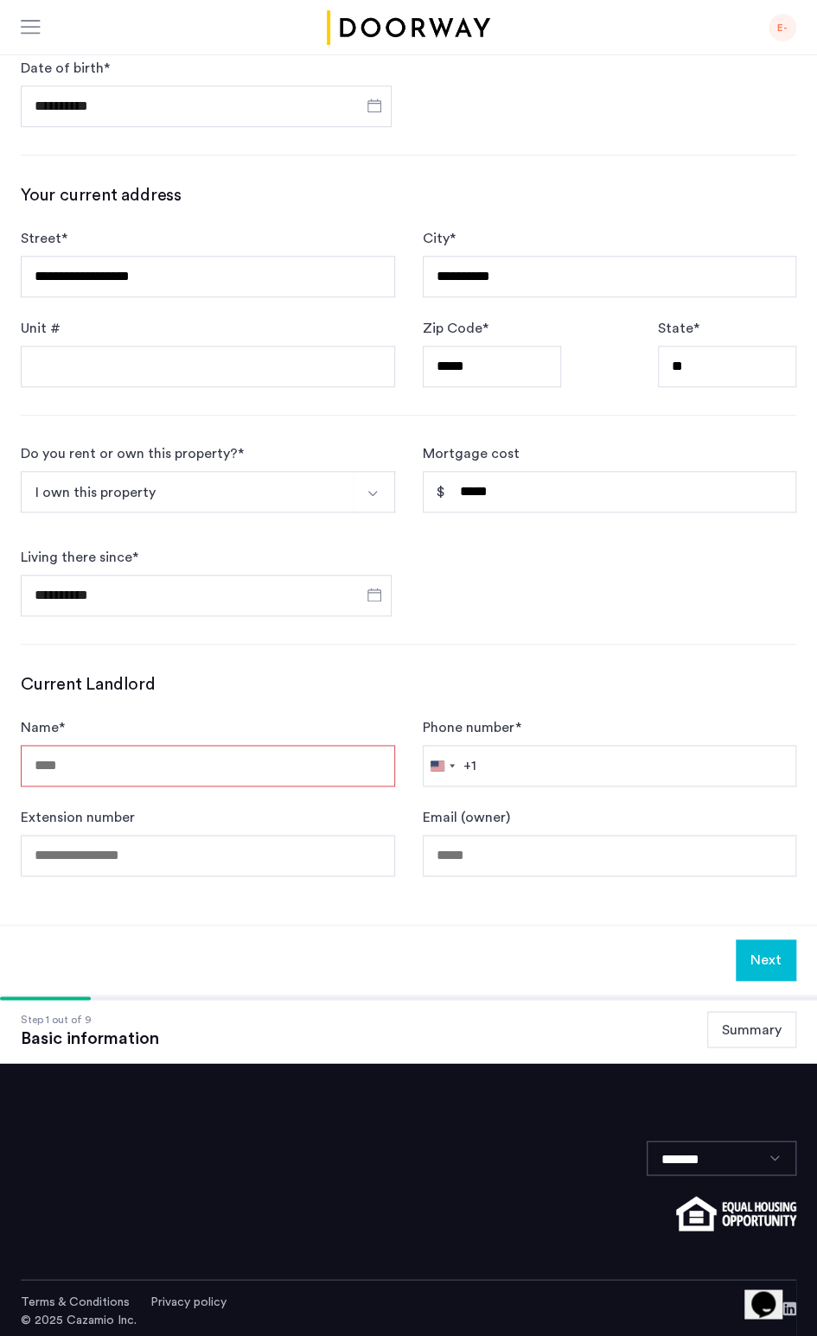
click at [258, 755] on input "Name *" at bounding box center [208, 765] width 374 height 41
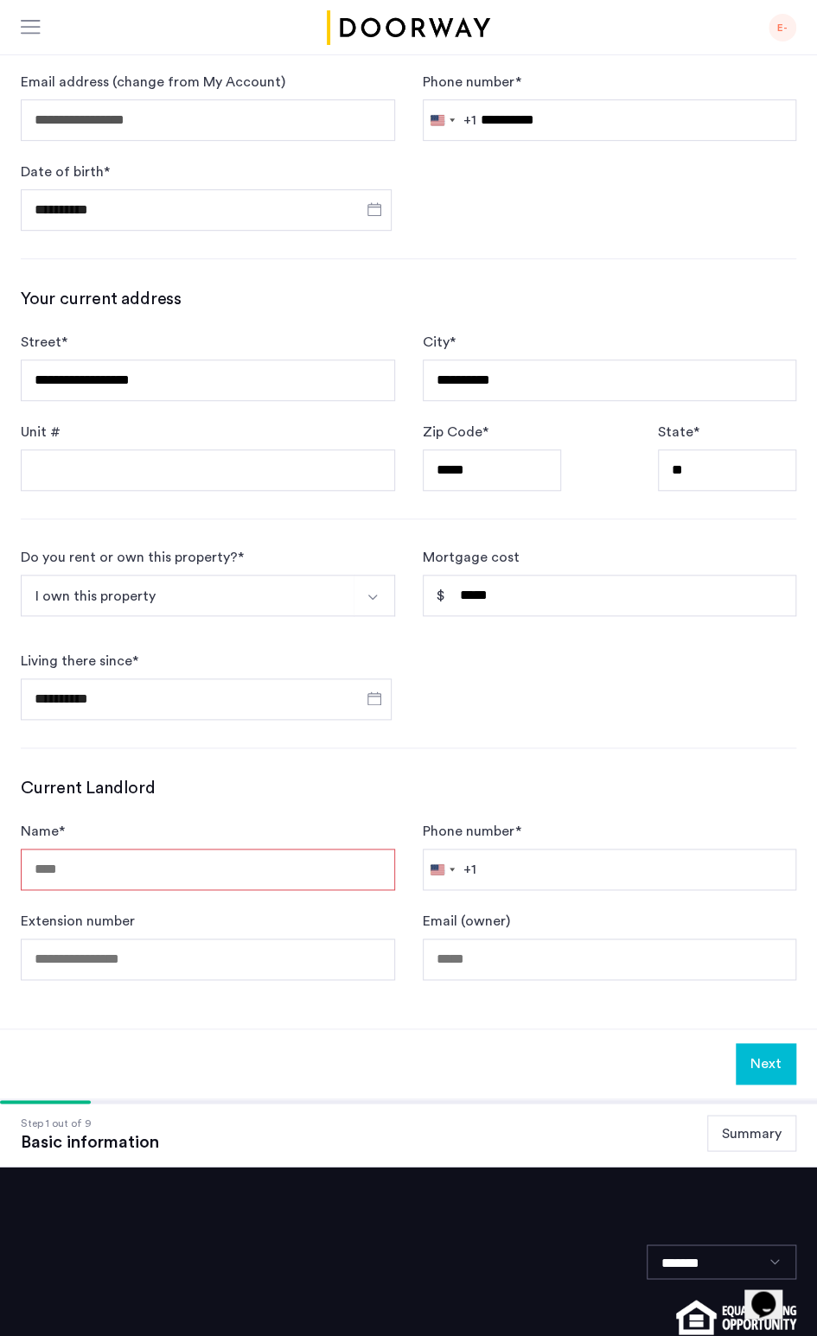
click at [136, 867] on input "Name *" at bounding box center [208, 869] width 374 height 41
drag, startPoint x: 152, startPoint y: 881, endPoint x: 158, endPoint y: 926, distance: 45.3
click at [158, 926] on form "Name * Phone number * [GEOGRAPHIC_DATA] +1 +1 244 results found [GEOGRAPHIC_DAT…" at bounding box center [408, 900] width 775 height 159
type input "**********"
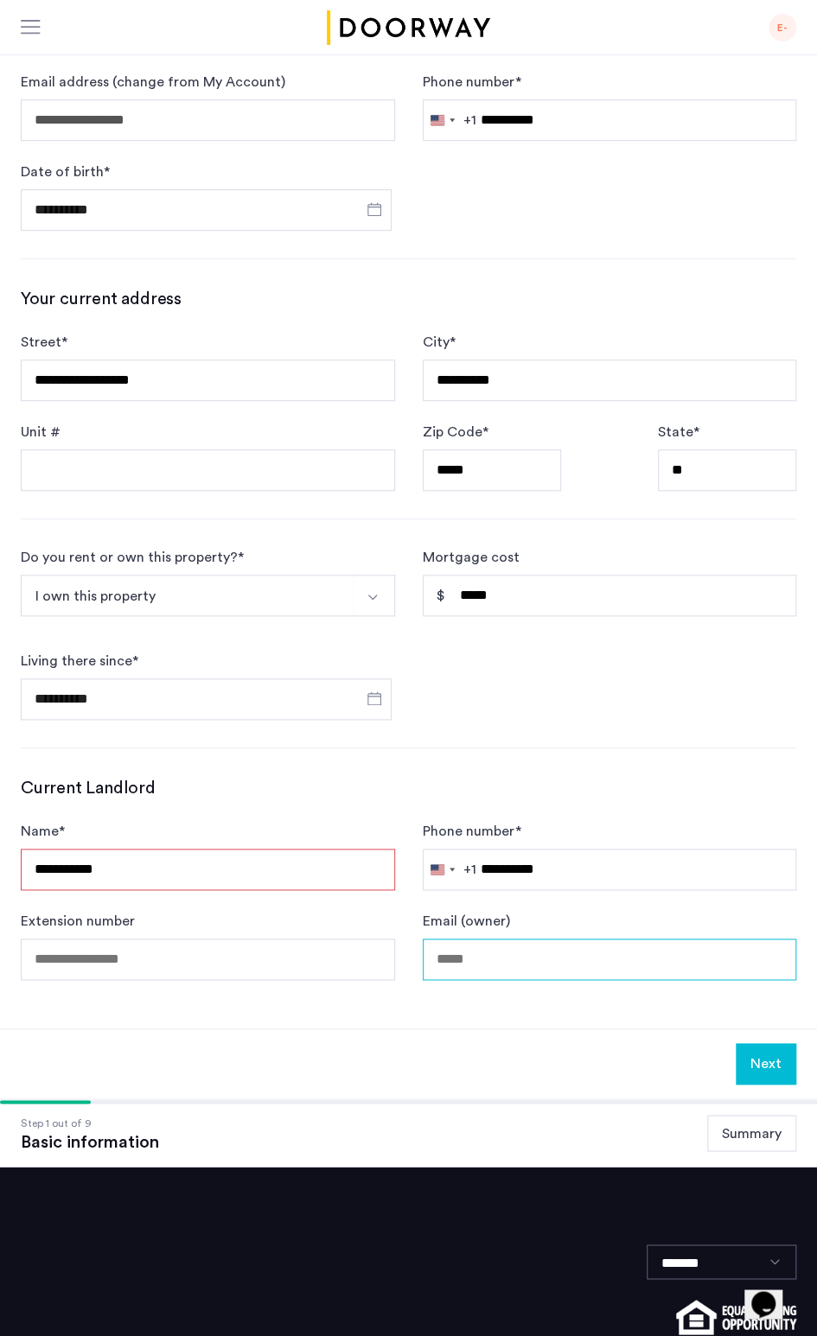
type input "**********"
click at [759, 1059] on button "Next" at bounding box center [765, 1063] width 60 height 41
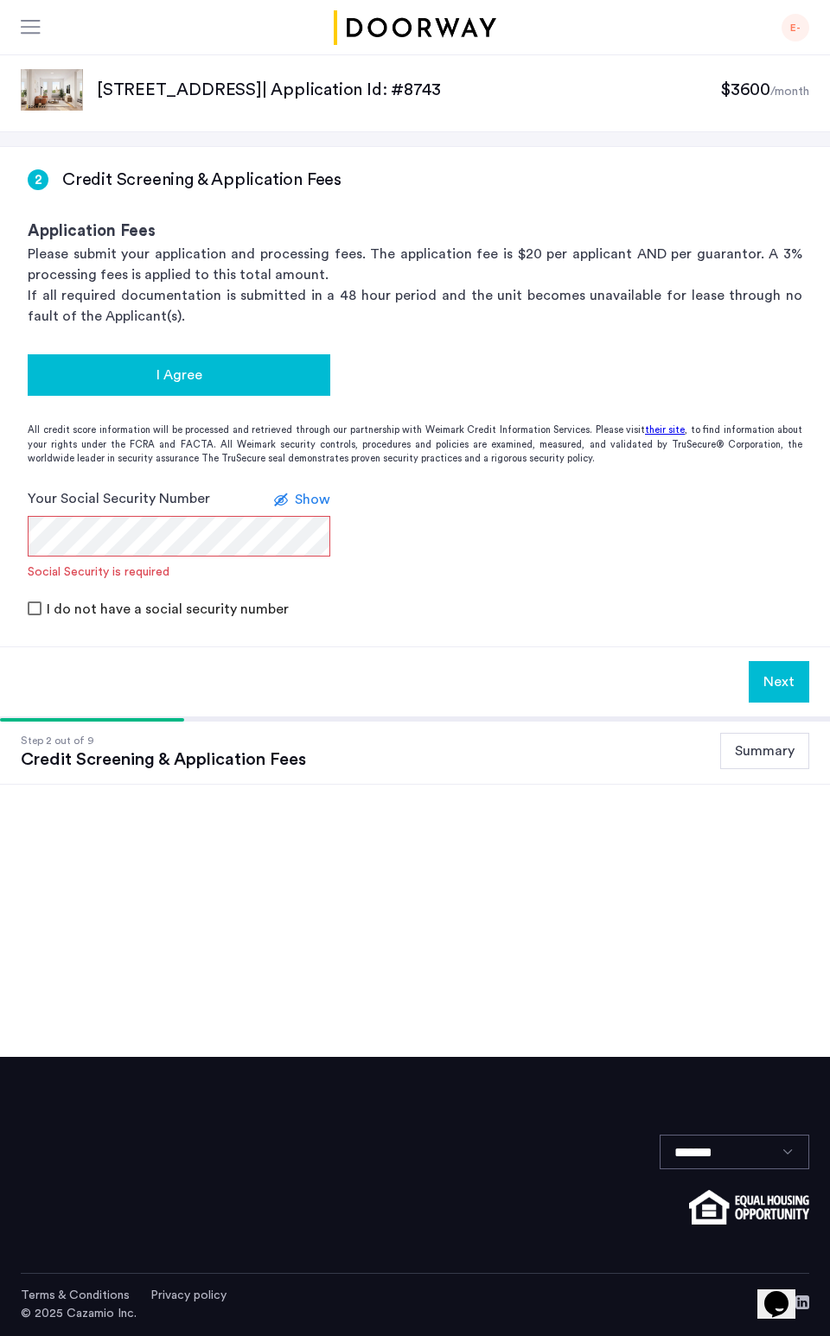
click at [263, 379] on div "I Agree" at bounding box center [178, 375] width 275 height 21
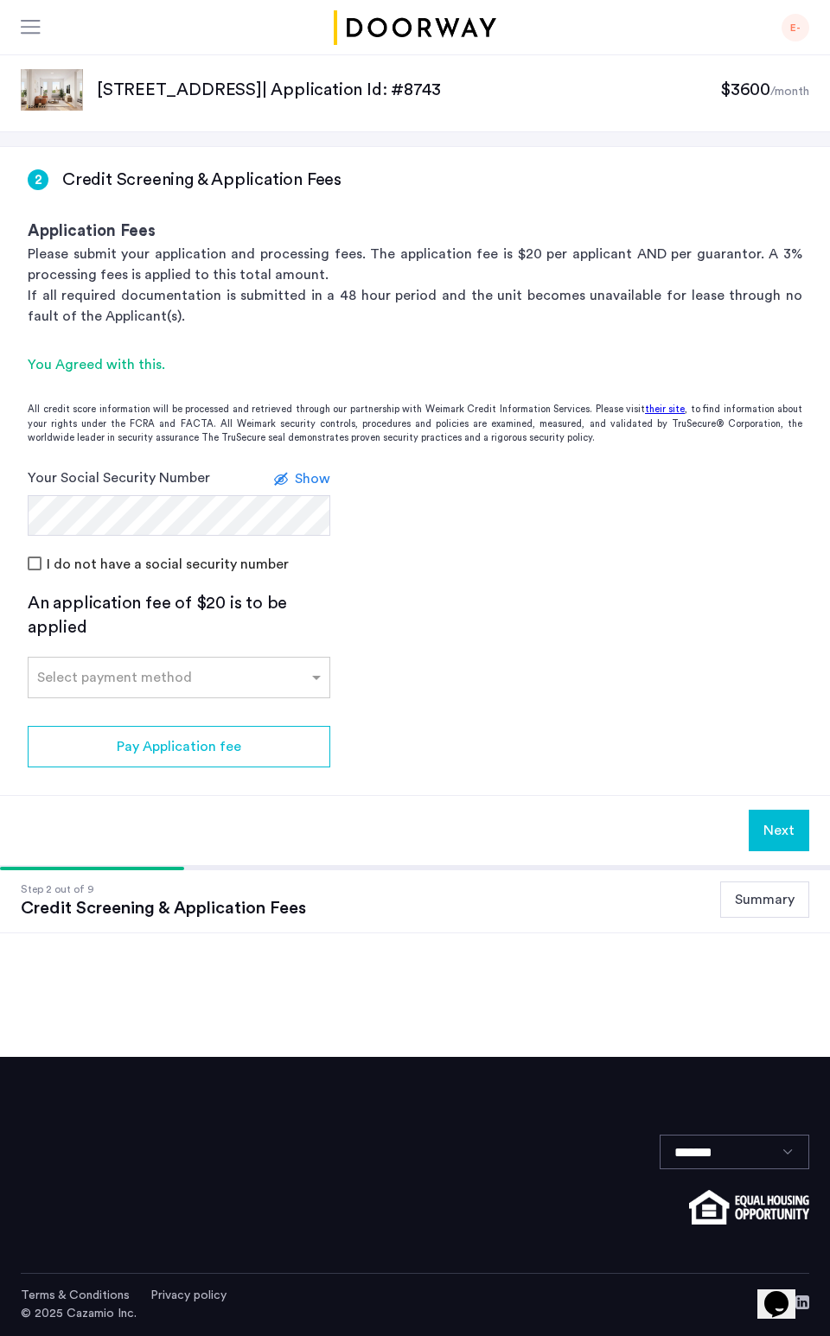
click at [302, 478] on span "Show" at bounding box center [312, 479] width 35 height 14
click at [215, 679] on div at bounding box center [179, 672] width 301 height 21
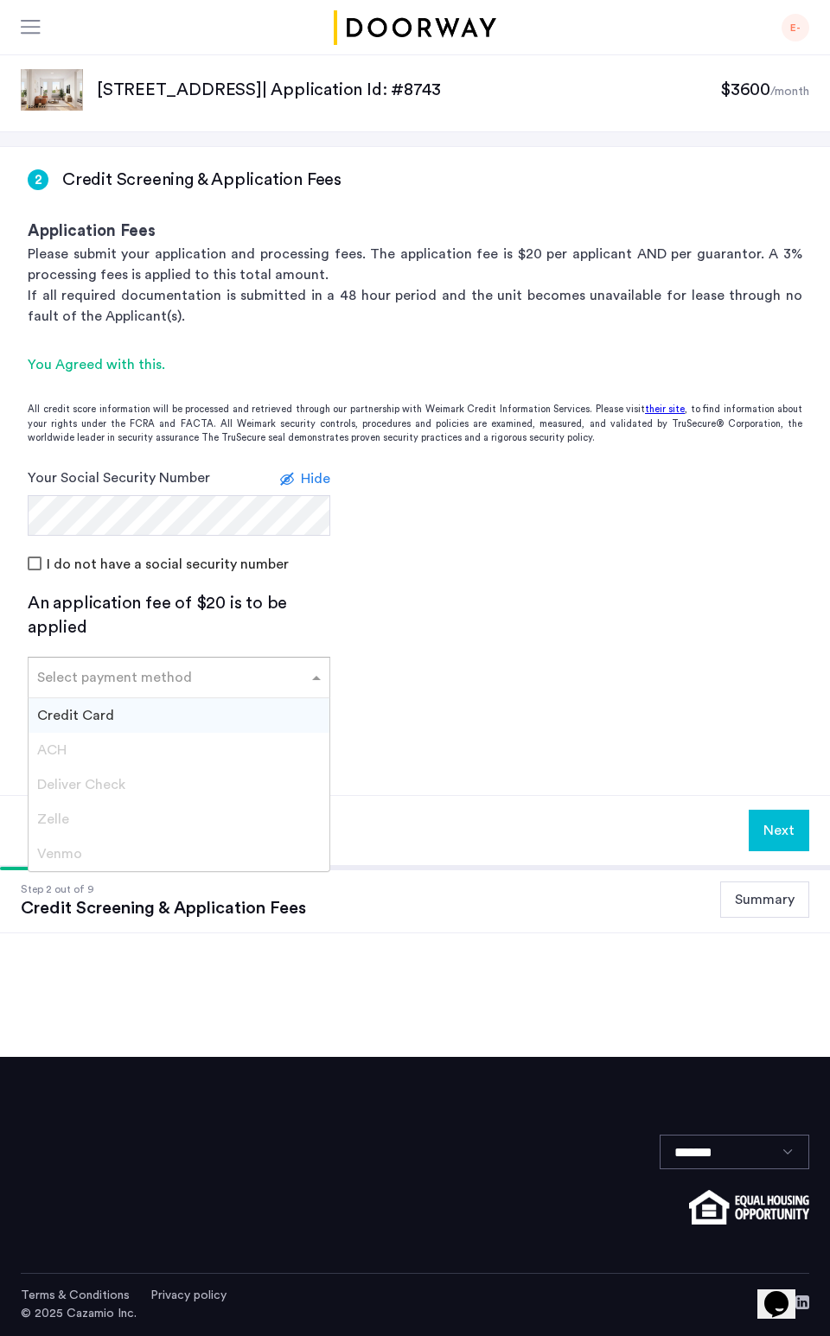
click at [203, 713] on div "Credit Card" at bounding box center [179, 715] width 301 height 35
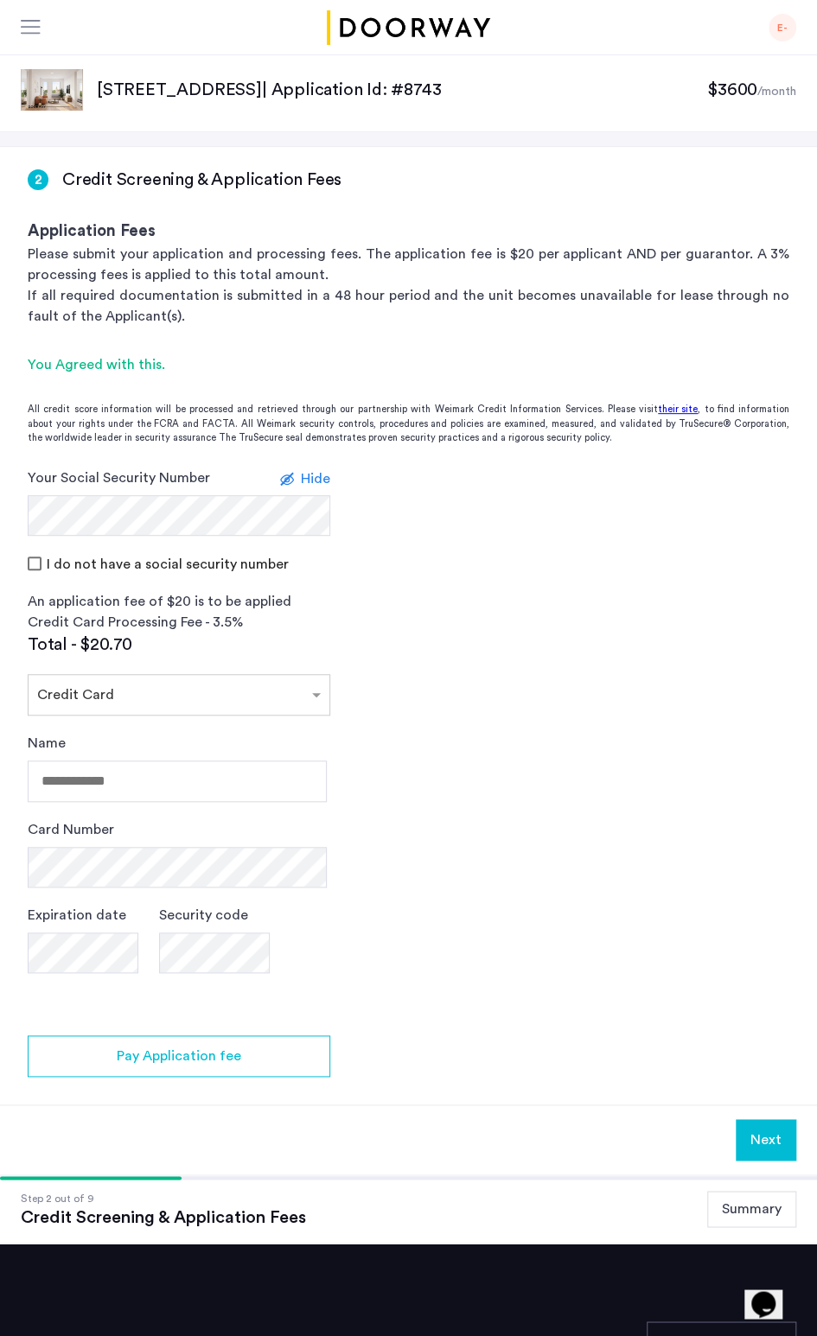
click at [225, 757] on div "Name" at bounding box center [177, 767] width 299 height 69
click at [220, 775] on input "Name" at bounding box center [177, 780] width 299 height 41
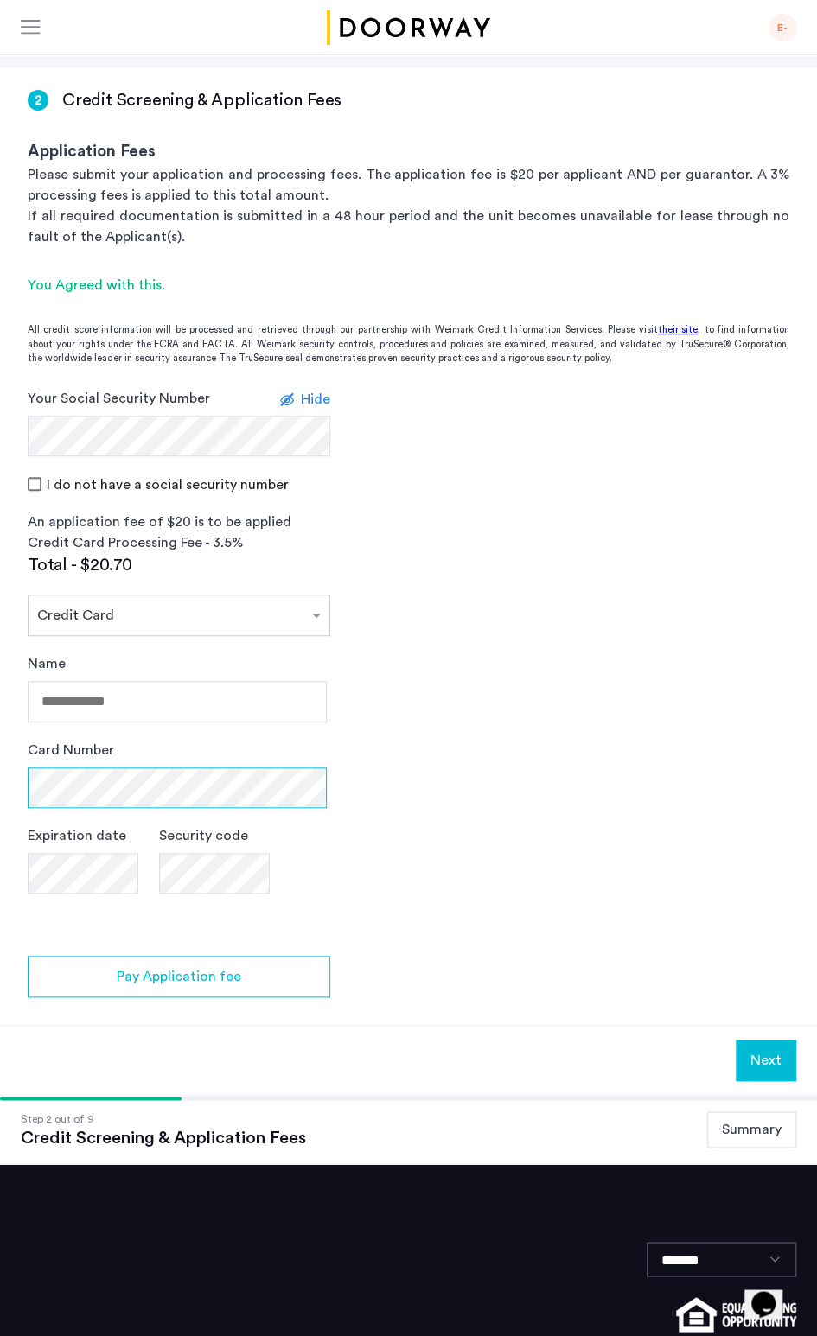
click at [215, 784] on div "Card Number" at bounding box center [177, 774] width 299 height 68
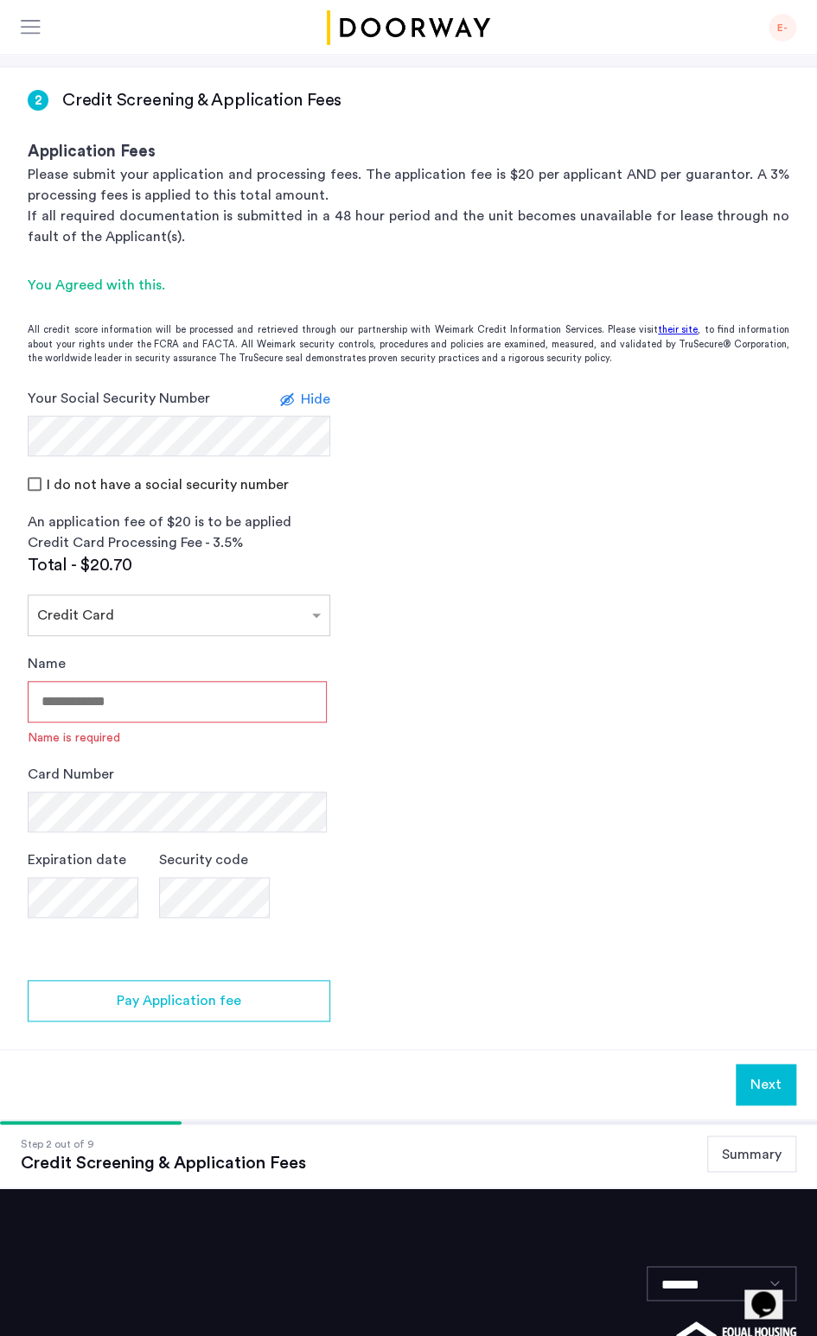
click at [163, 703] on input "Name" at bounding box center [177, 701] width 299 height 41
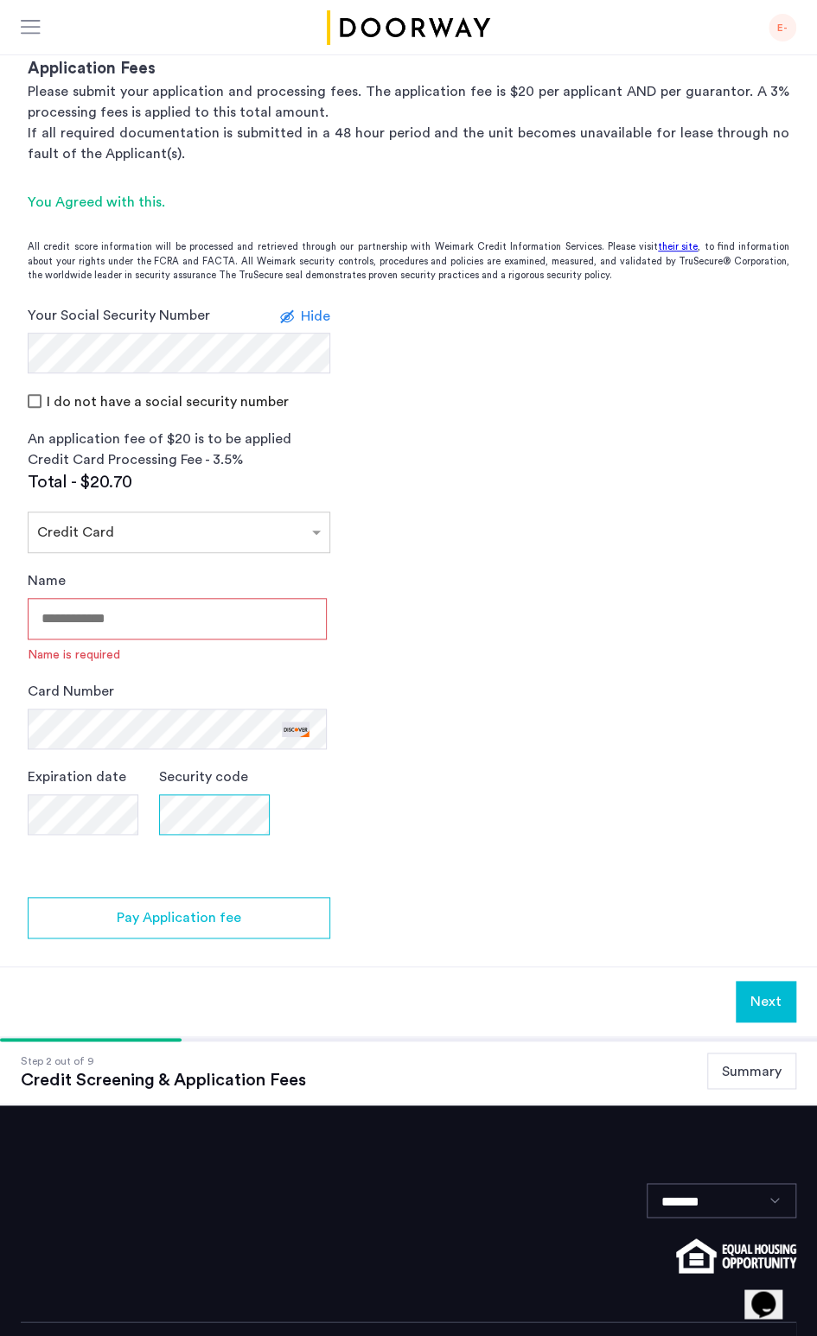
scroll to position [104, 0]
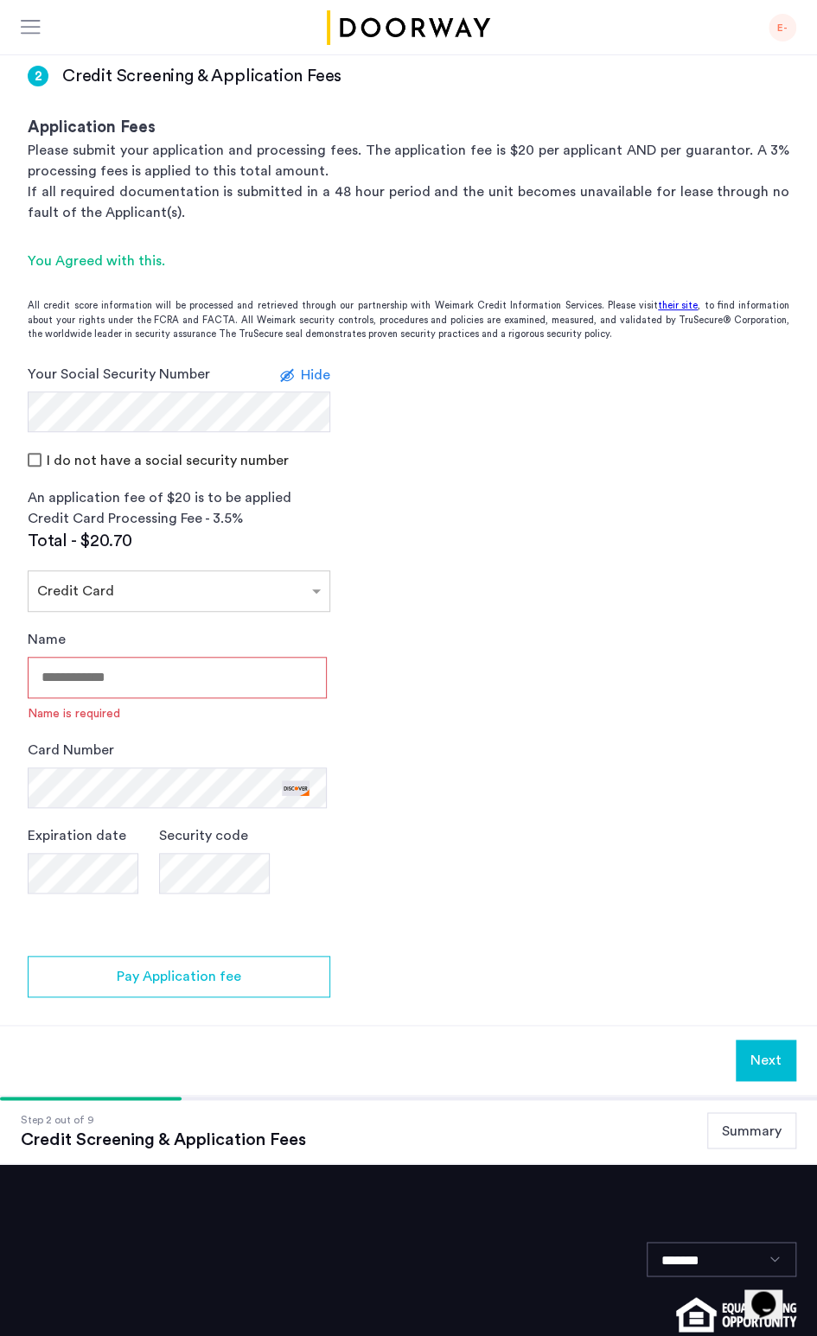
click at [168, 684] on input "Name" at bounding box center [177, 677] width 299 height 41
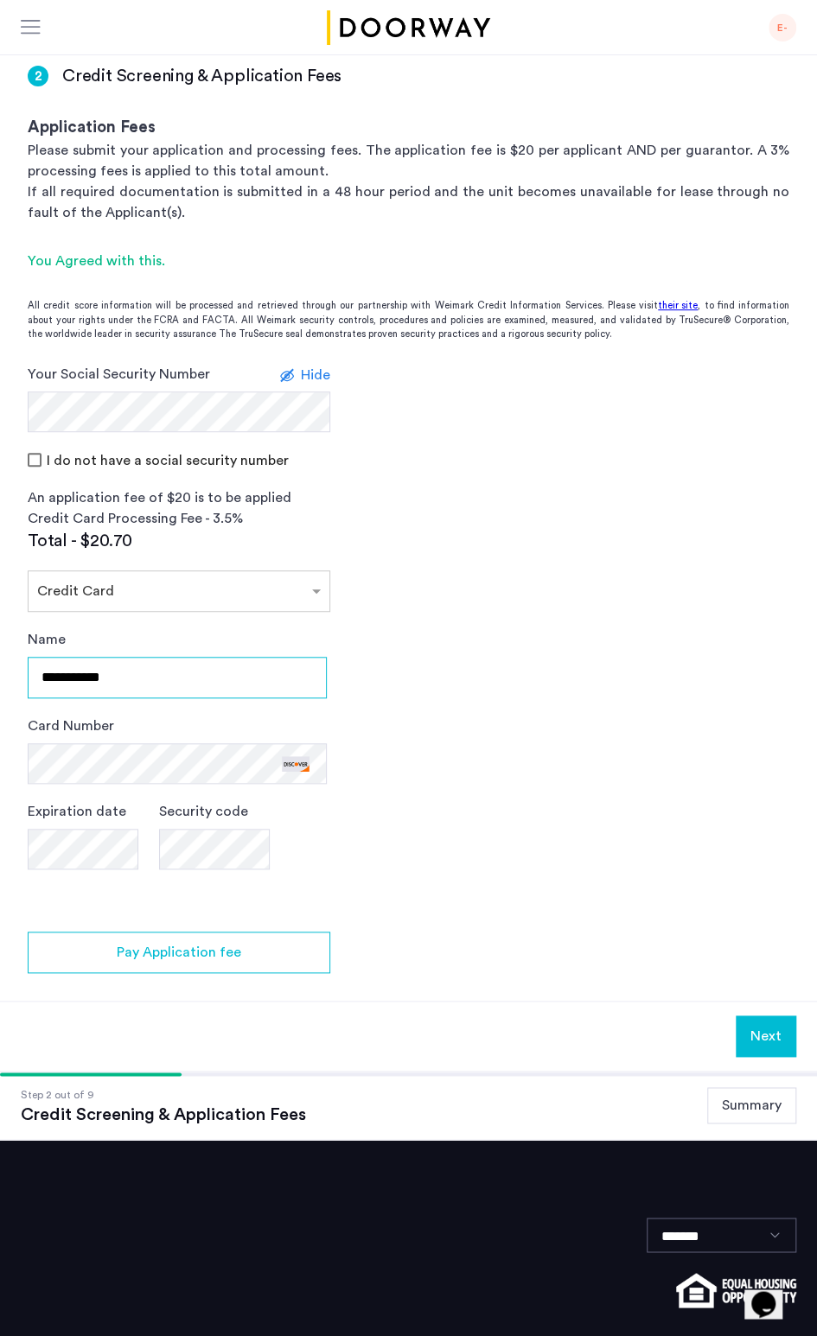
type input "**********"
click at [538, 585] on app-credit-screening "2 Credit Screening & Application Fees Application Fees Please submit your appli…" at bounding box center [408, 557] width 817 height 1028
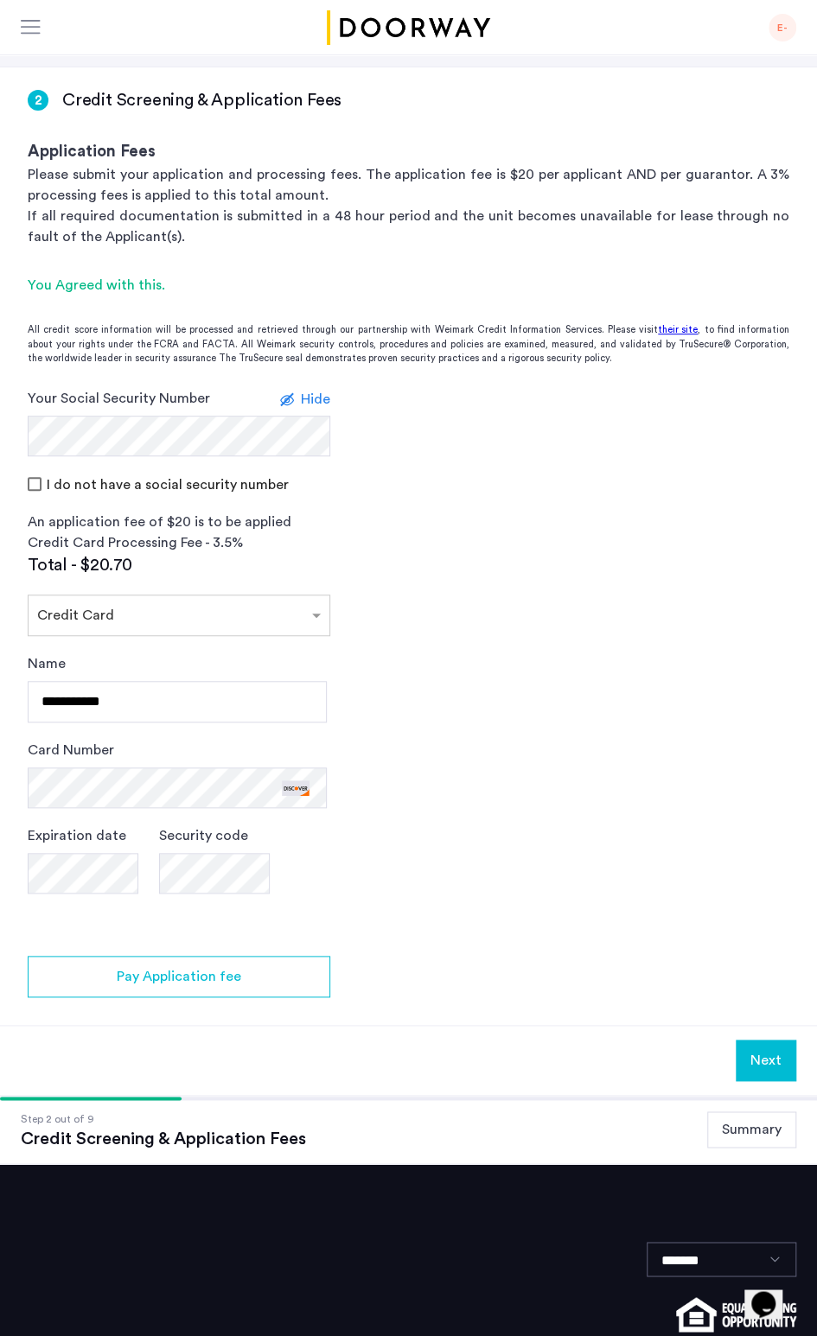
click at [515, 807] on app-credit-screening "2 Credit Screening & Application Fees Application Fees Please submit your appli…" at bounding box center [408, 581] width 817 height 1028
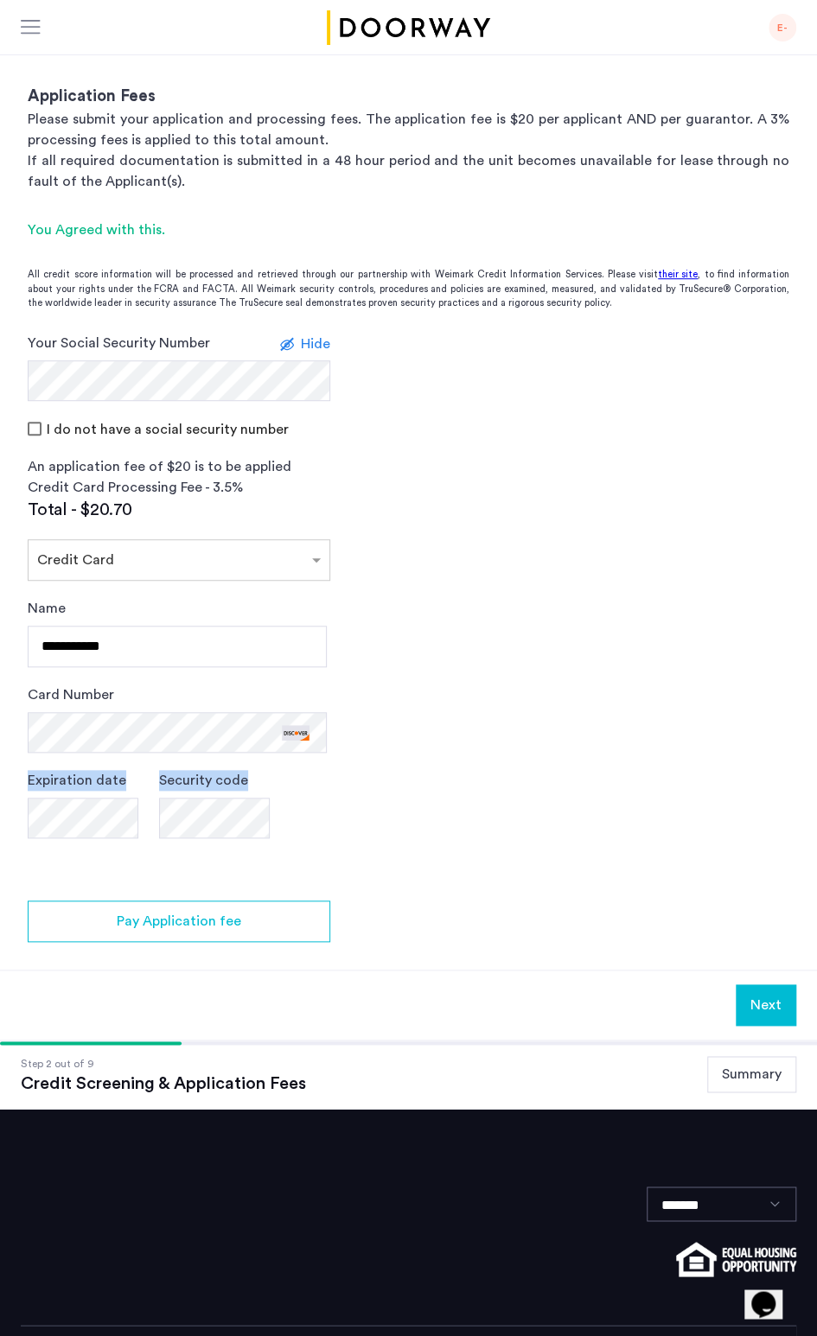
scroll to position [10, 0]
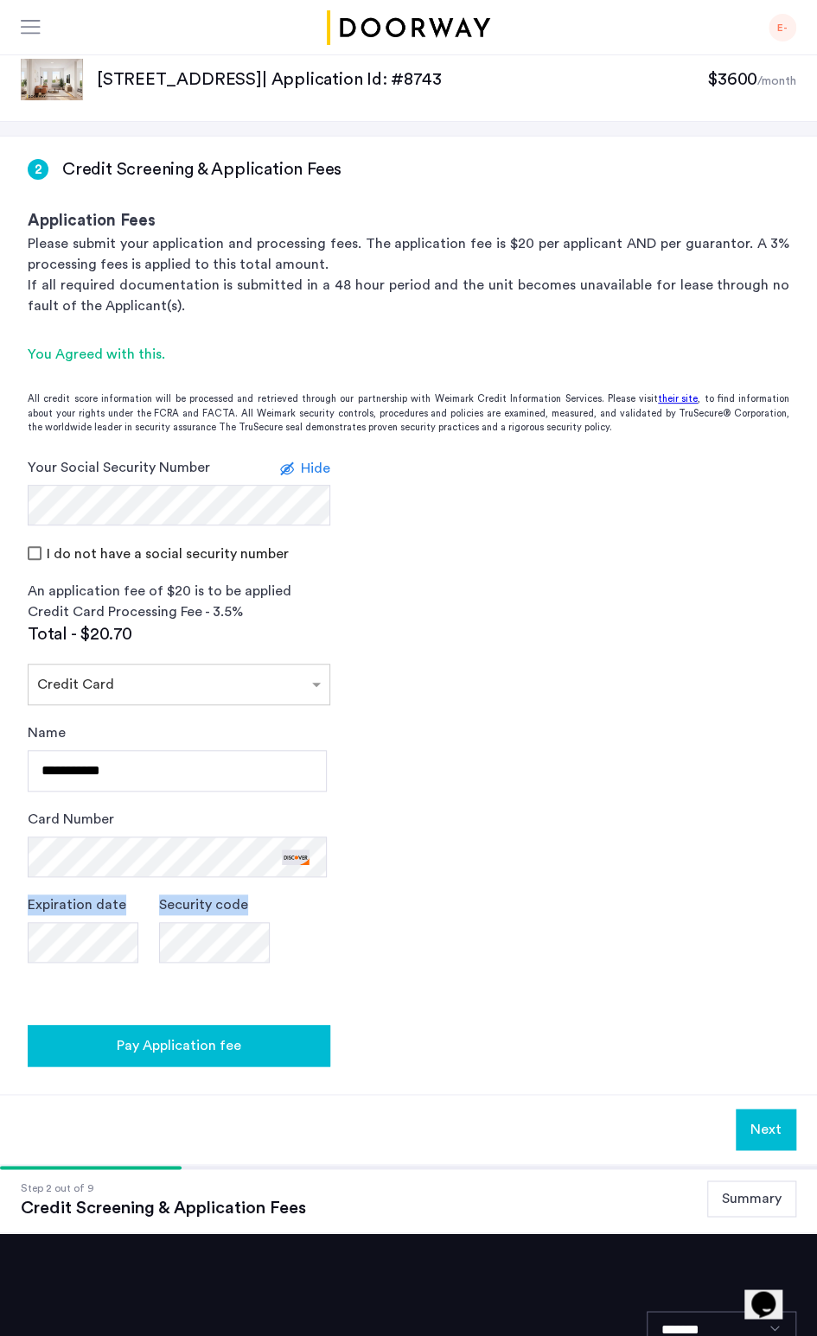
click at [207, 1047] on span "Pay Application fee" at bounding box center [179, 1045] width 124 height 21
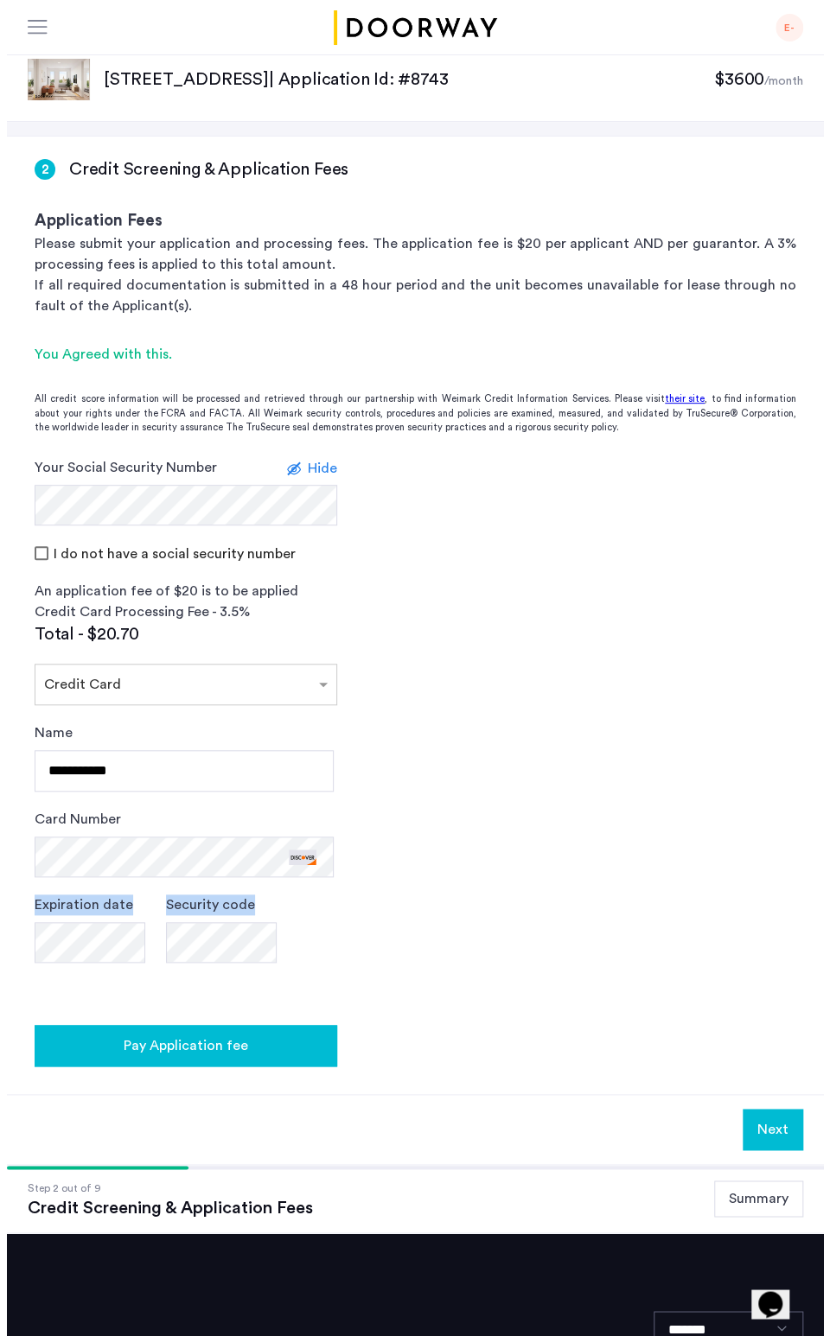
scroll to position [0, 0]
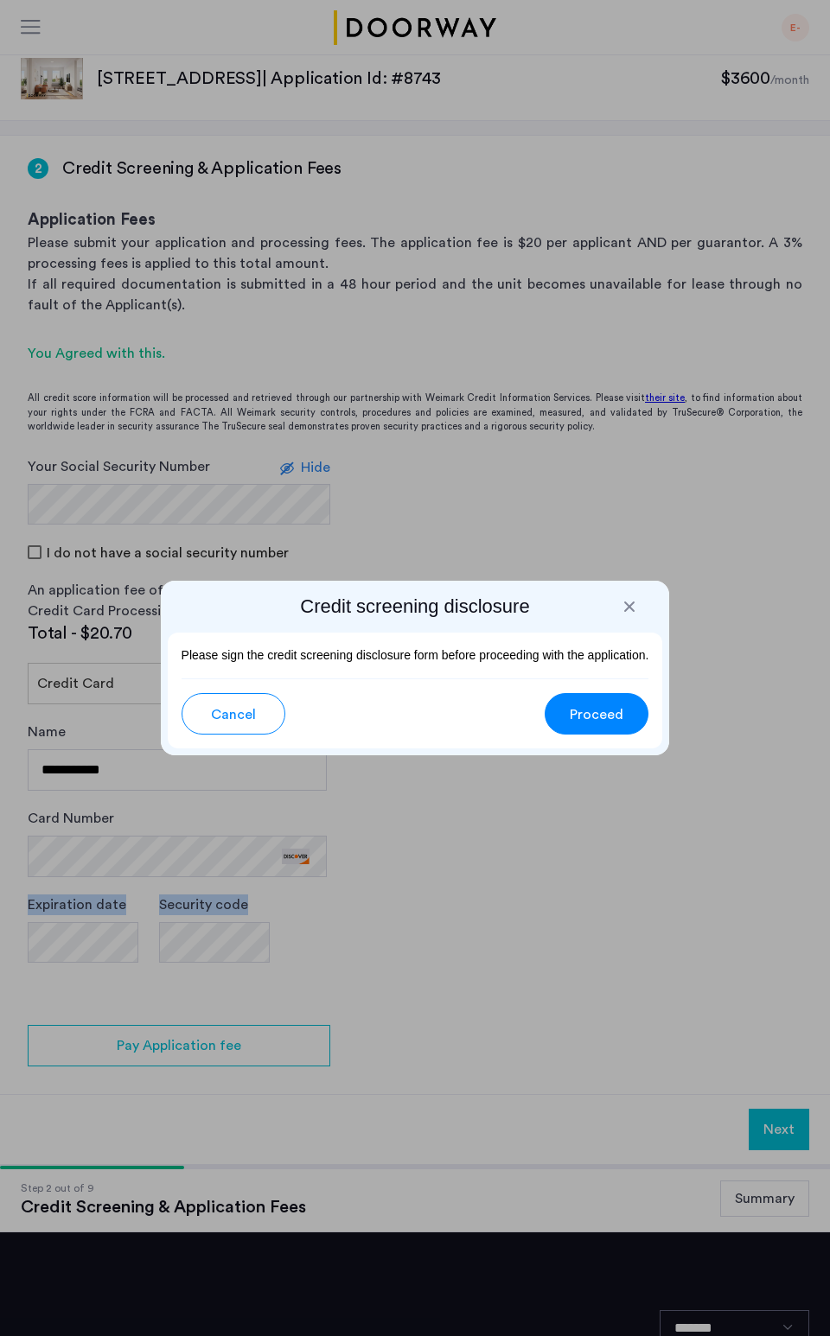
click at [591, 709] on span "Proceed" at bounding box center [596, 714] width 54 height 21
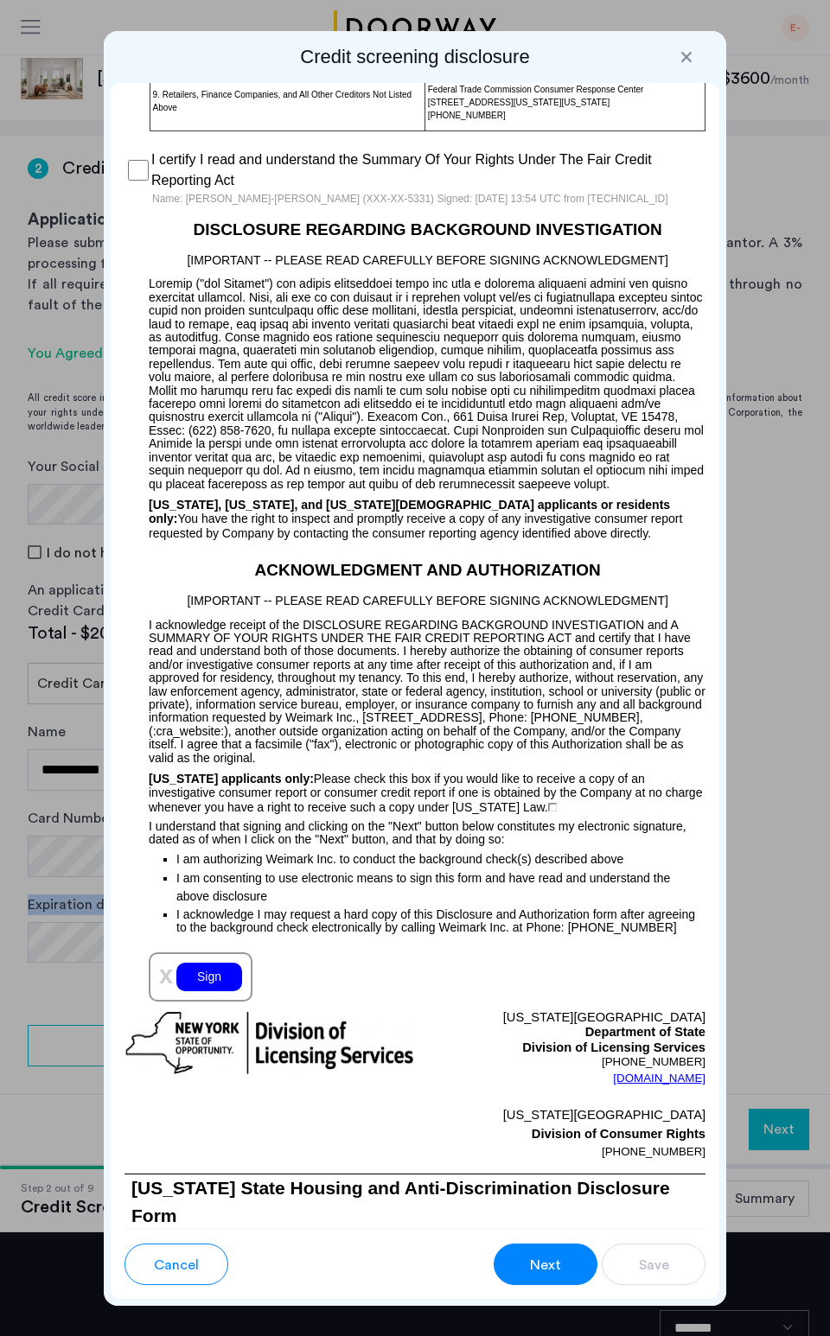
scroll to position [2247, 0]
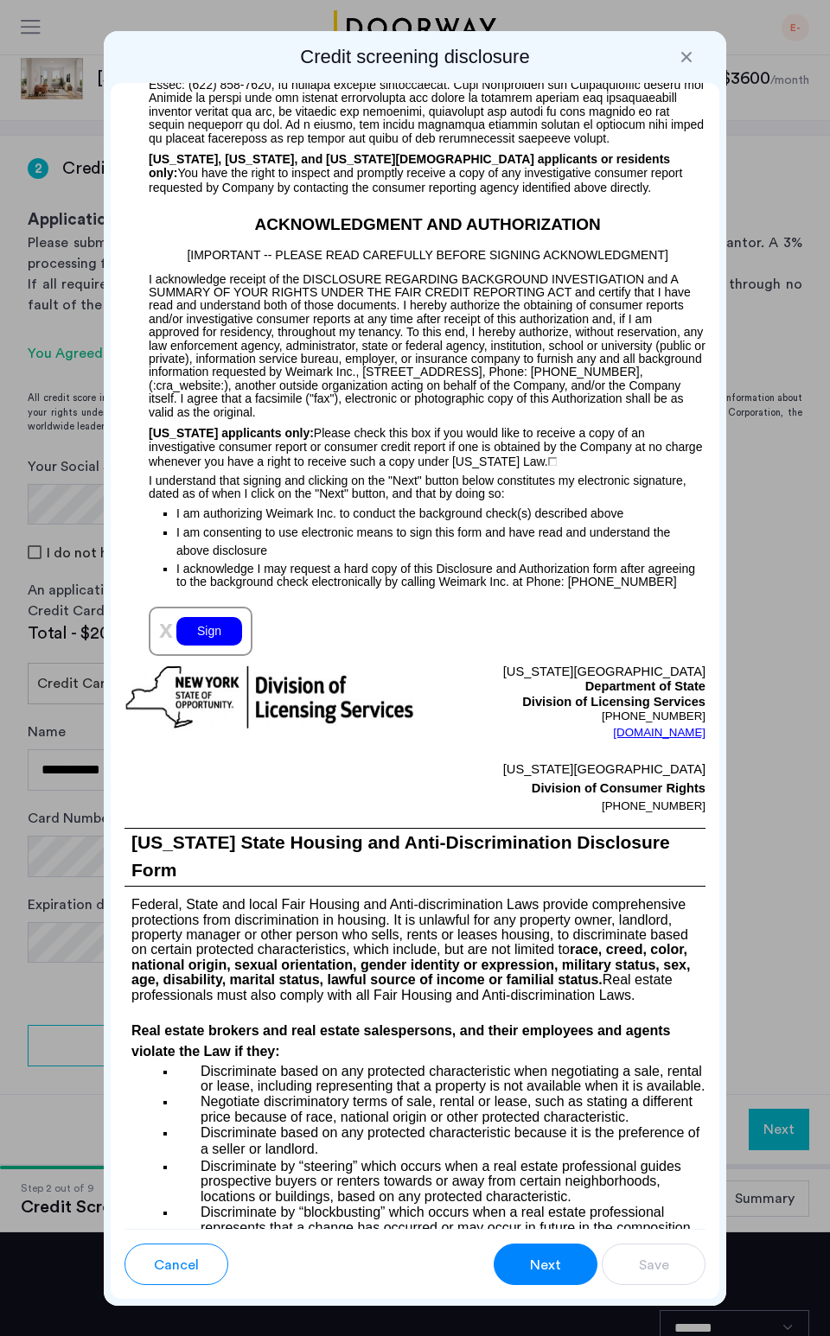
click at [204, 646] on div "Sign" at bounding box center [209, 631] width 66 height 29
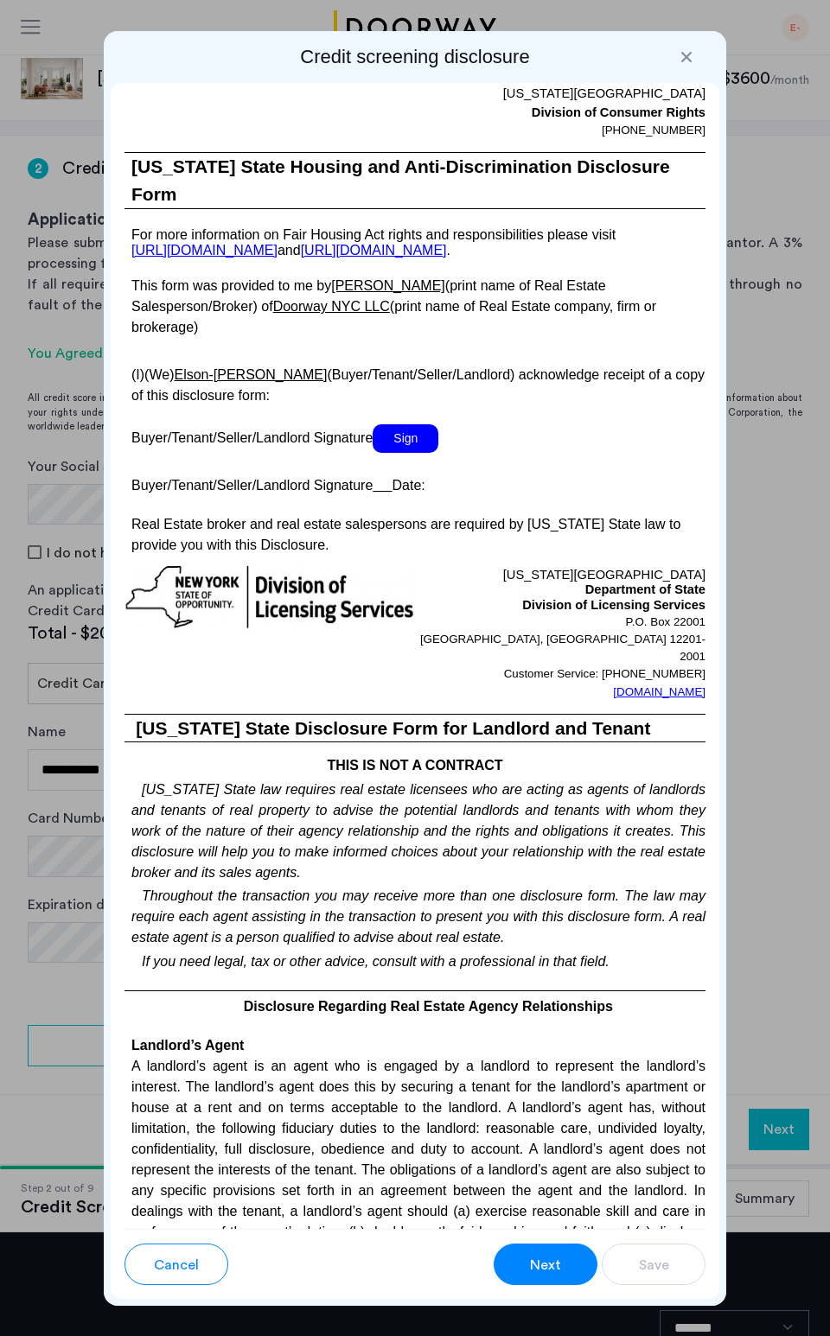
scroll to position [4062, 0]
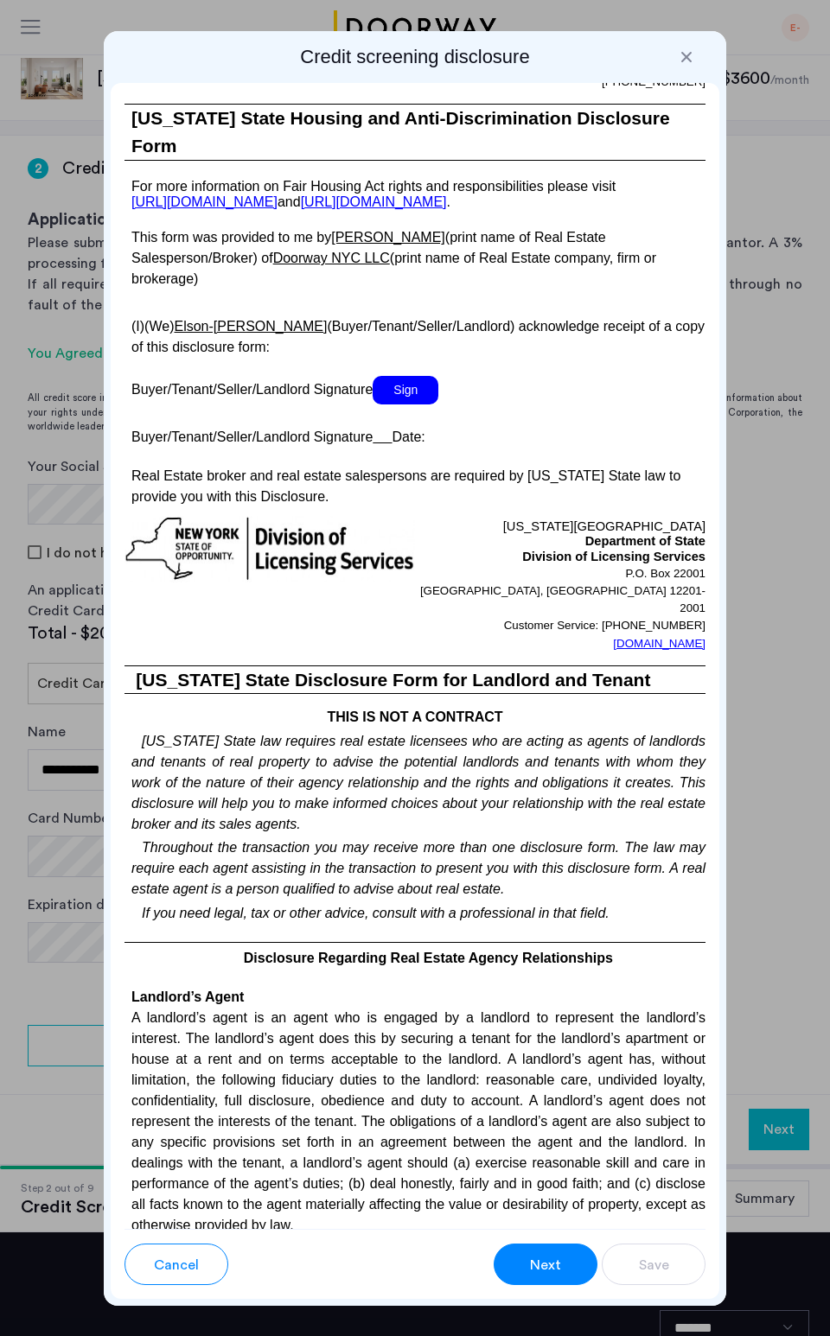
click at [398, 404] on span "Sign" at bounding box center [405, 390] width 66 height 29
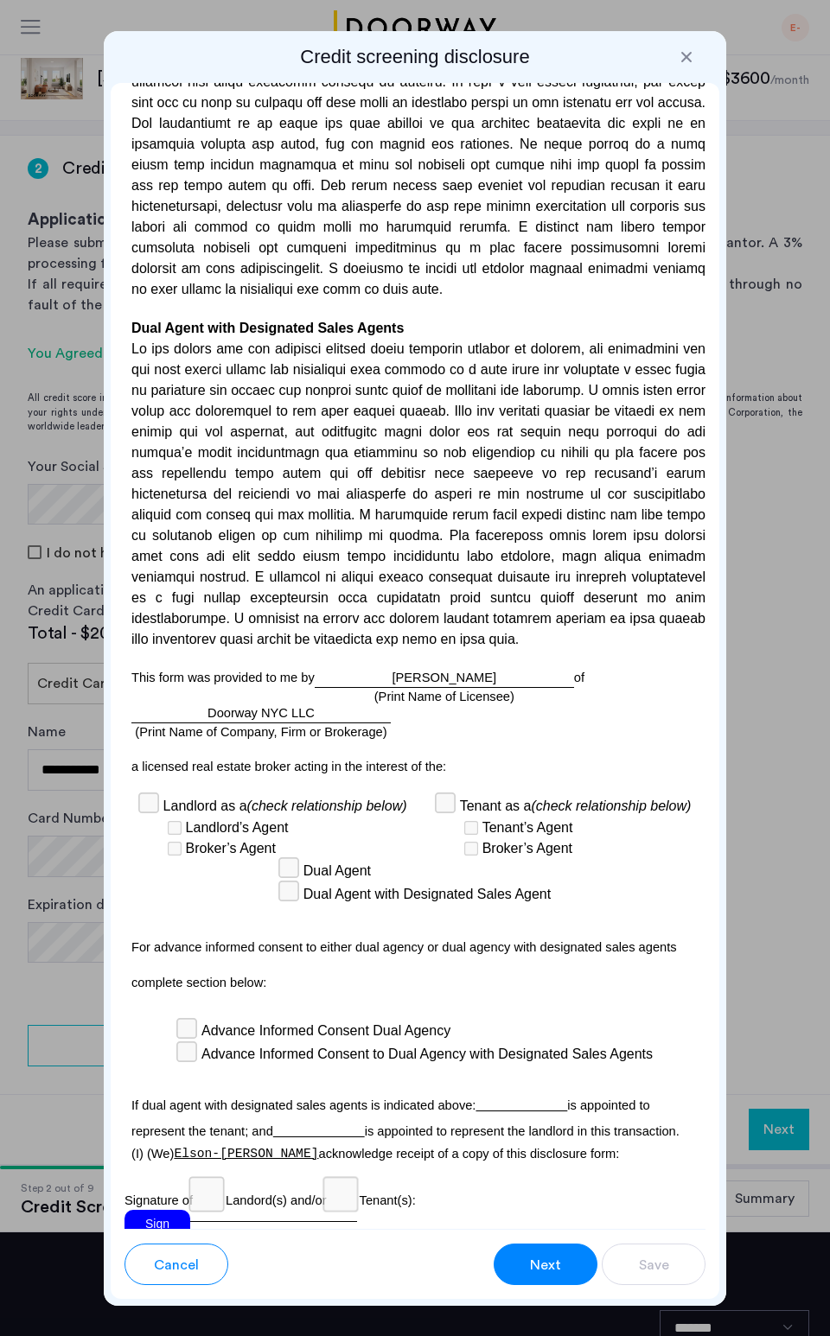
scroll to position [6061, 0]
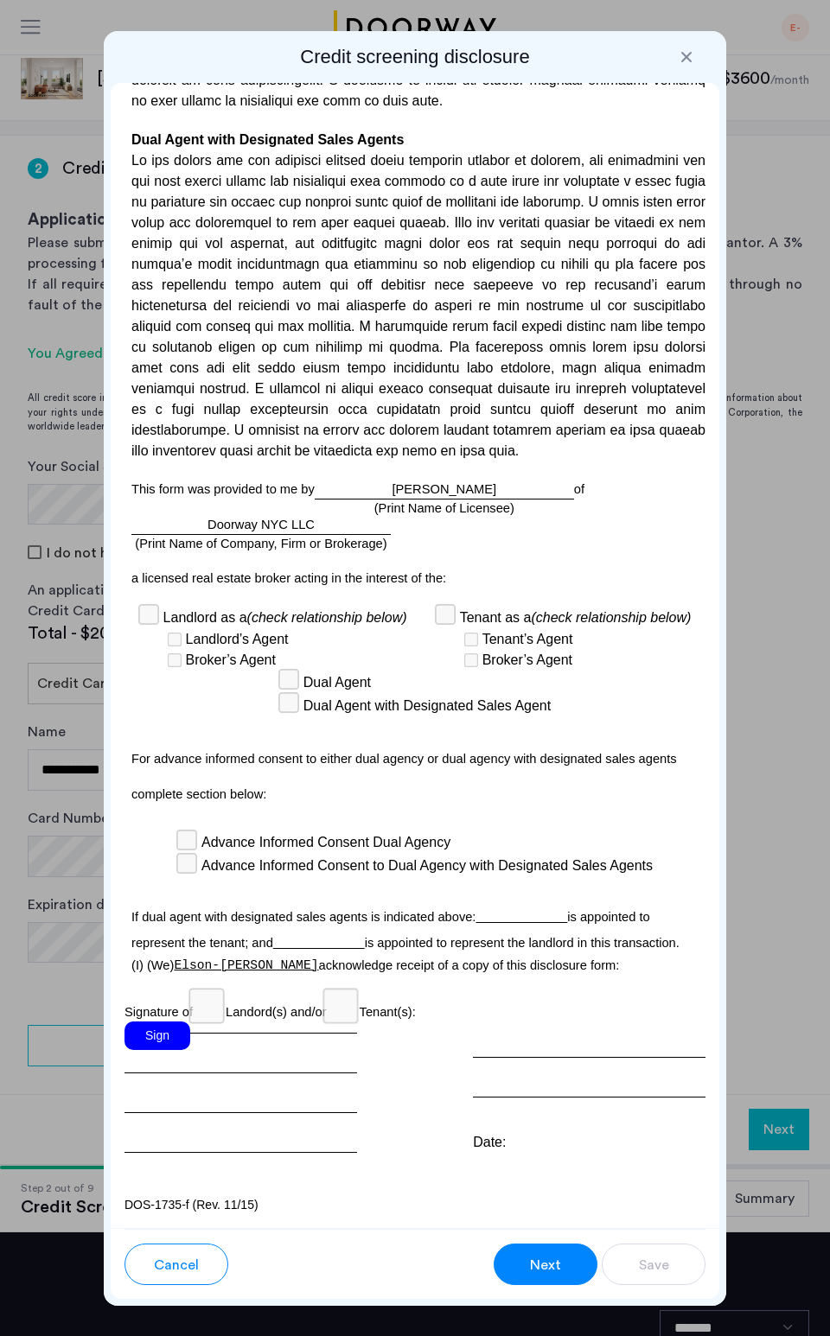
click at [156, 1041] on div "Sign" at bounding box center [157, 1035] width 66 height 29
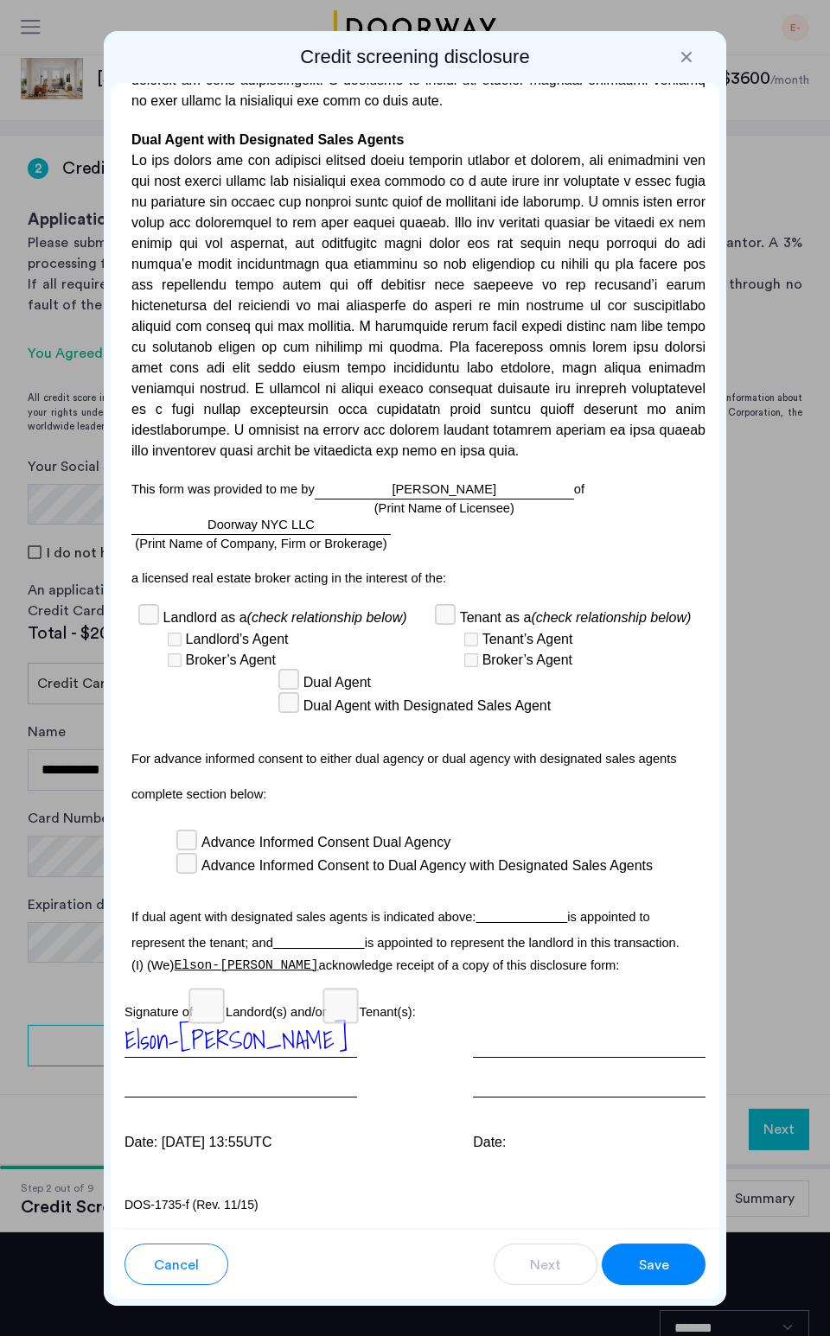
click at [641, 1267] on span "Save" at bounding box center [654, 1265] width 30 height 21
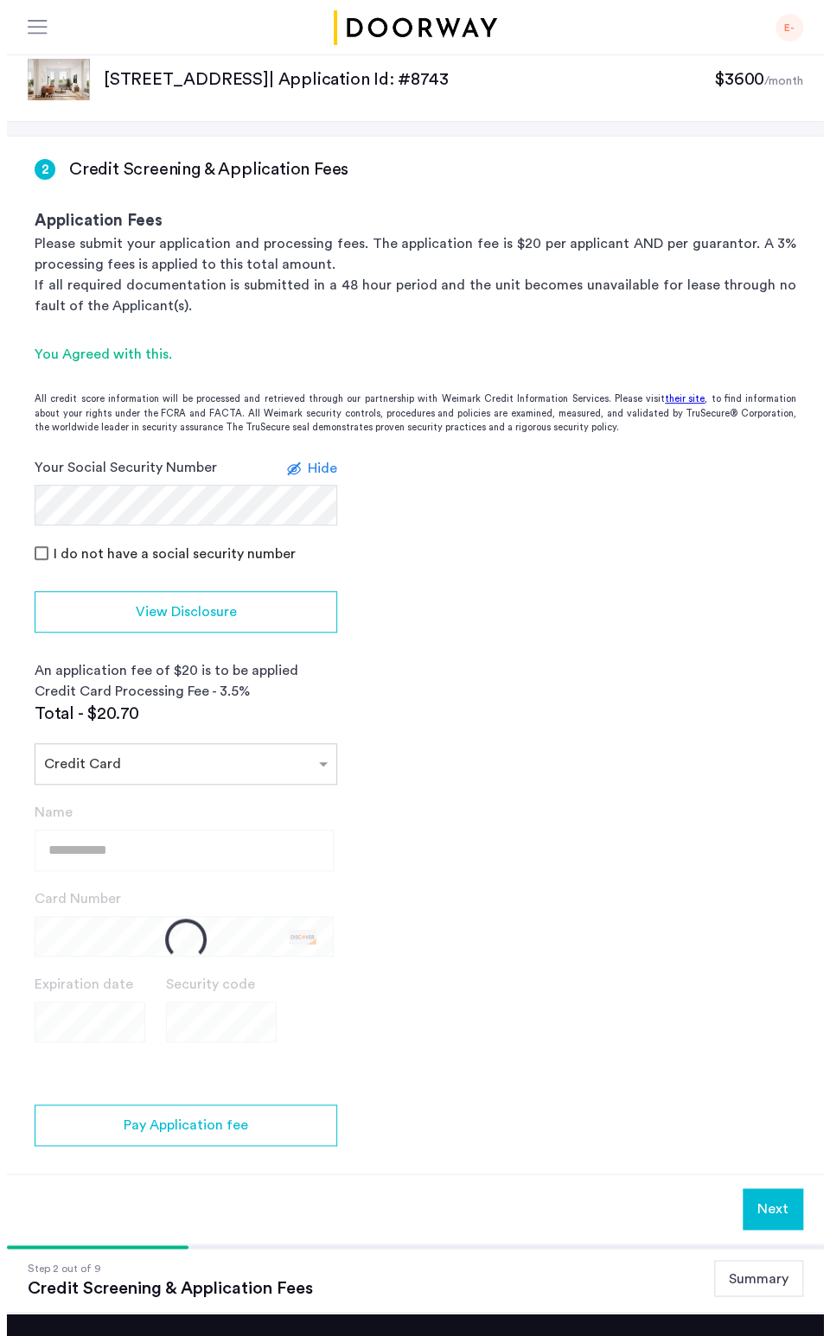
scroll to position [0, 0]
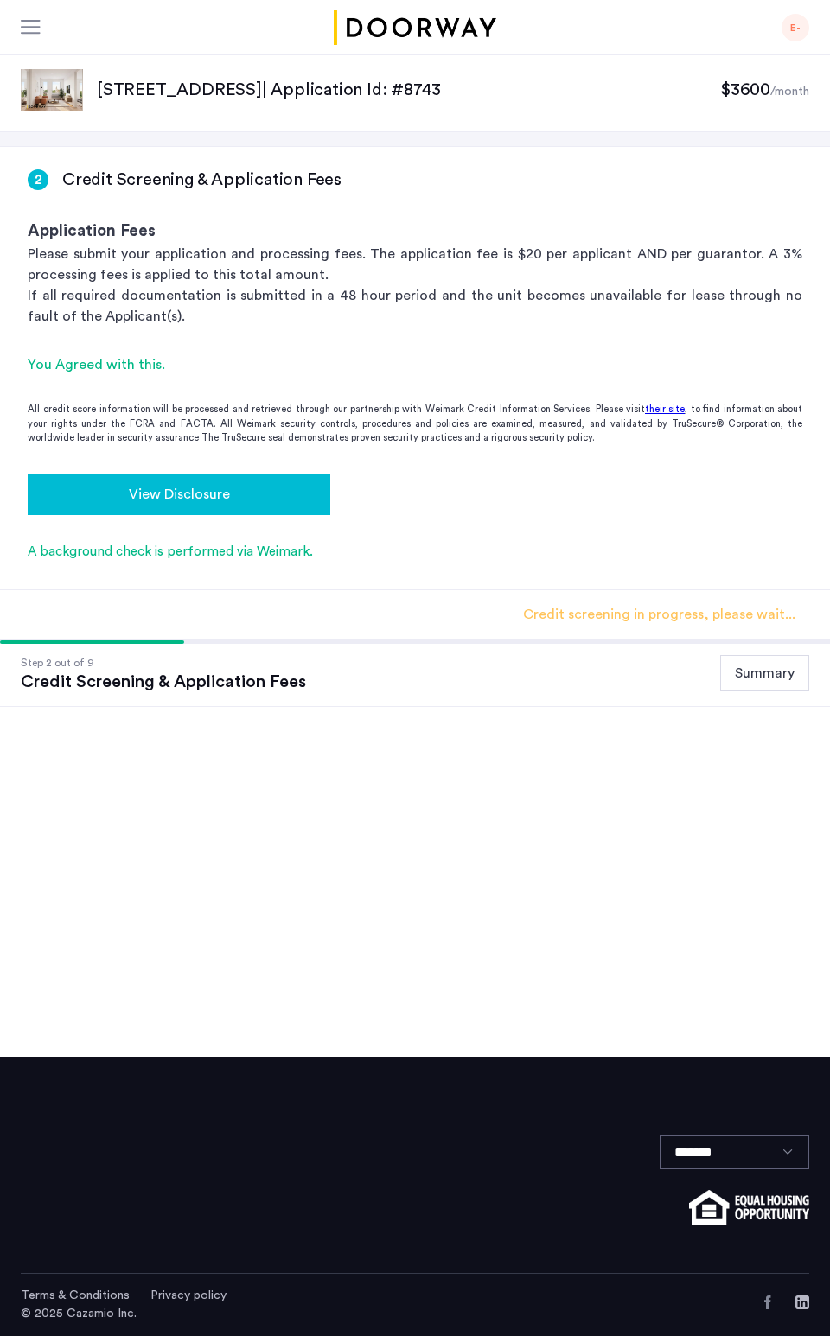
click at [224, 500] on span "View Disclosure" at bounding box center [179, 494] width 101 height 21
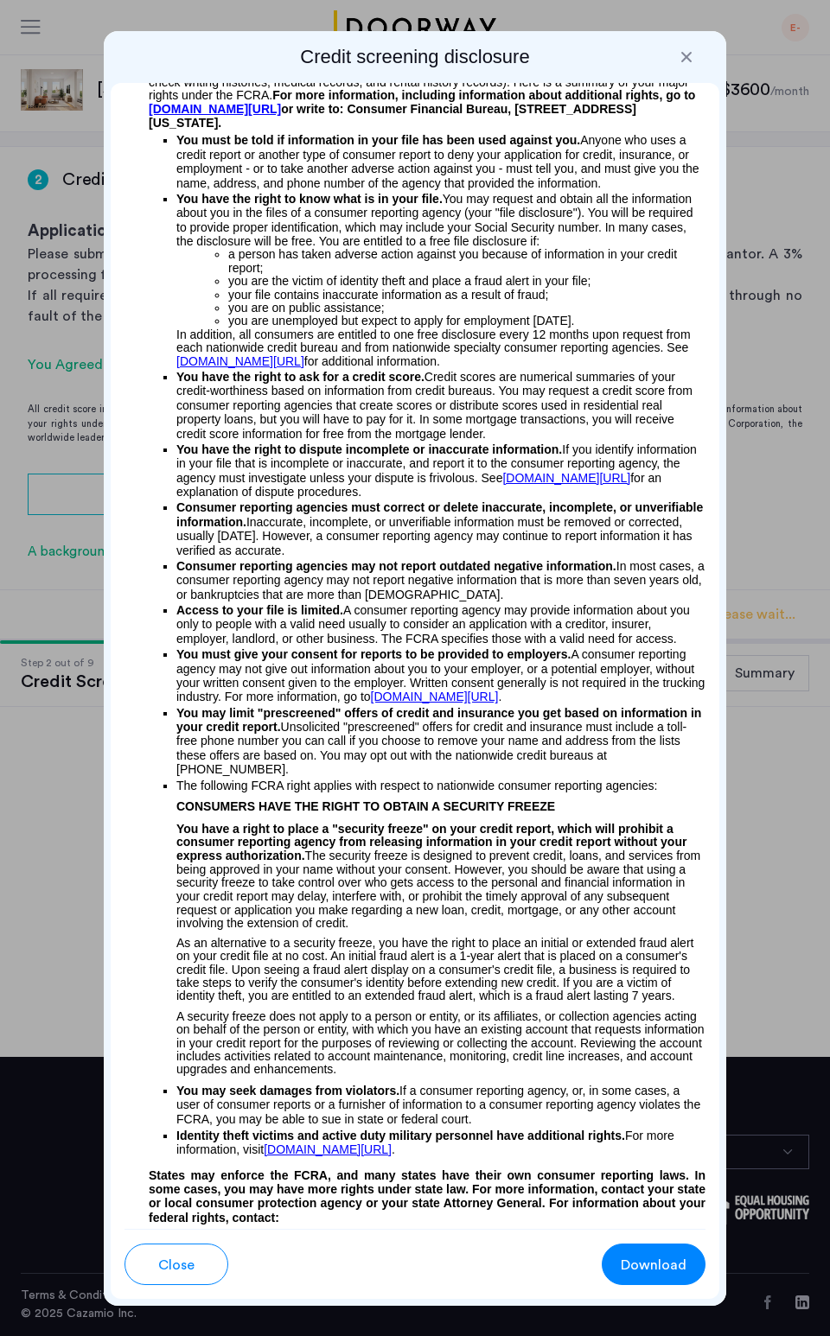
scroll to position [605, 0]
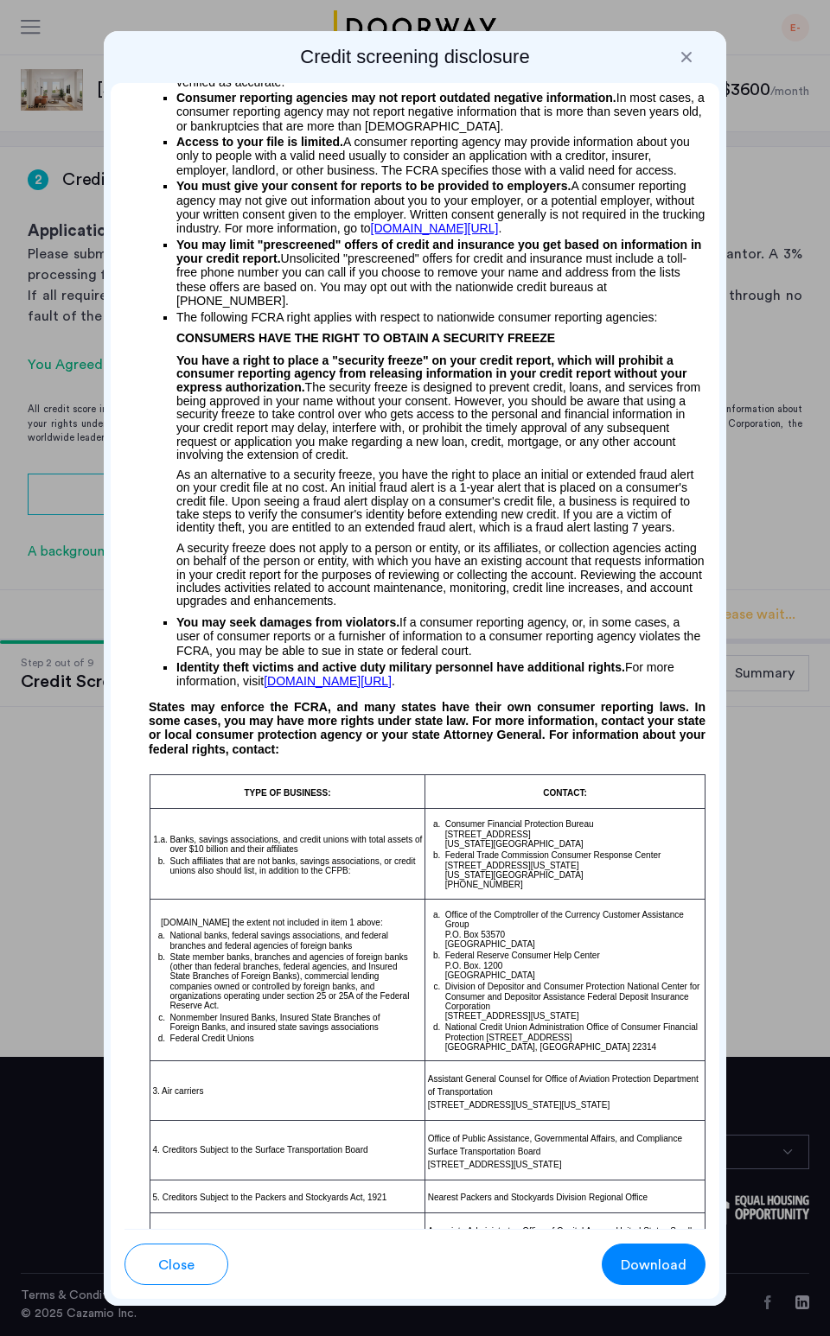
click at [195, 1268] on button "Close" at bounding box center [176, 1264] width 104 height 41
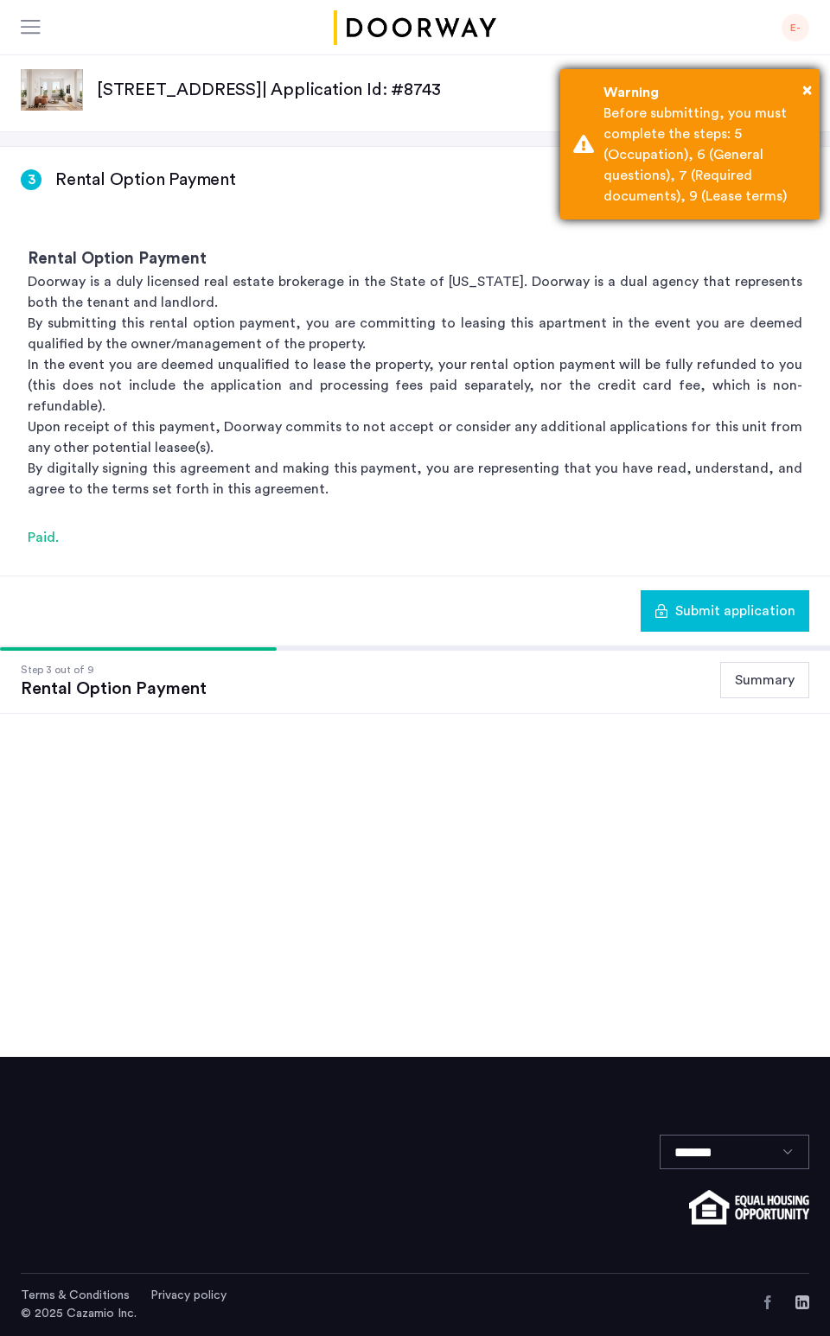
click at [799, 88] on div "Warning" at bounding box center [704, 92] width 203 height 21
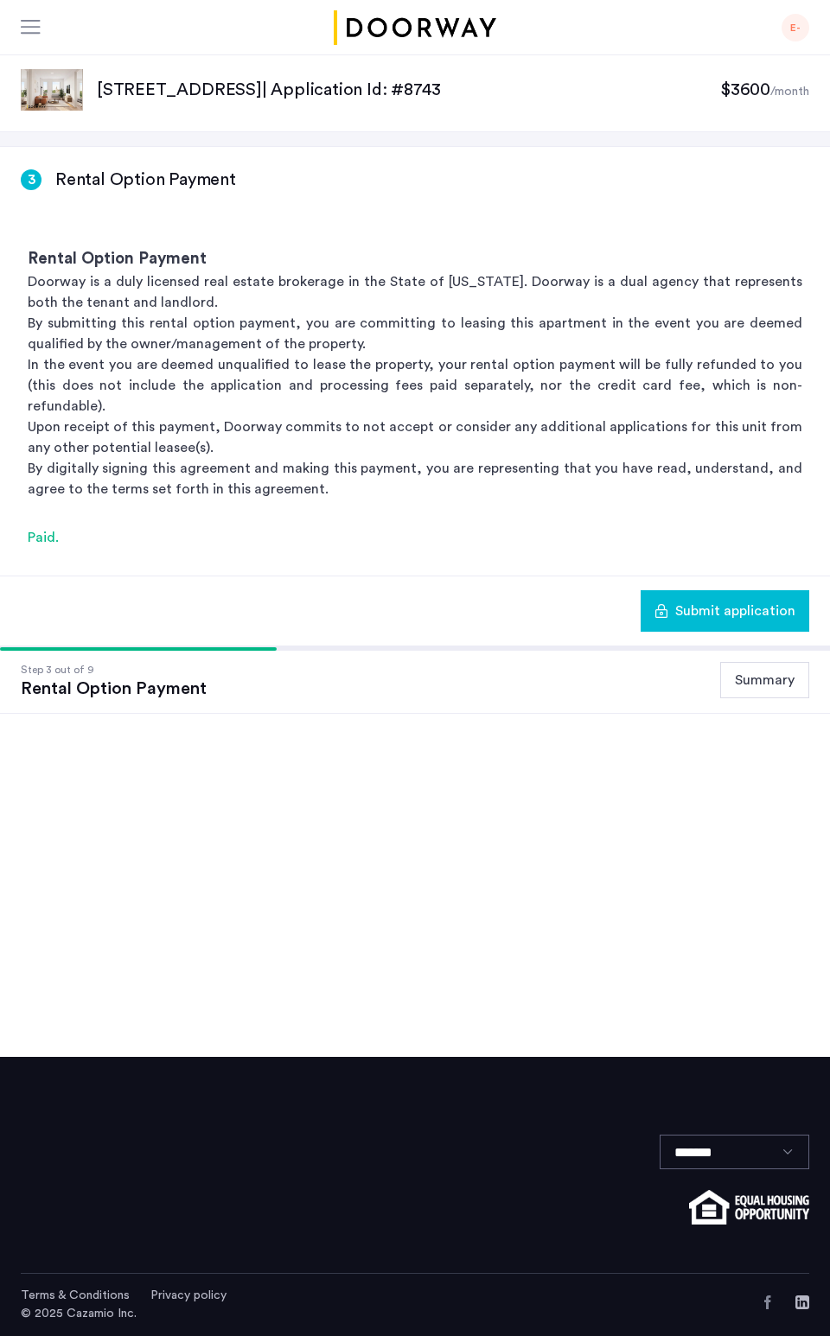
click at [738, 601] on span "Submit application" at bounding box center [735, 611] width 120 height 21
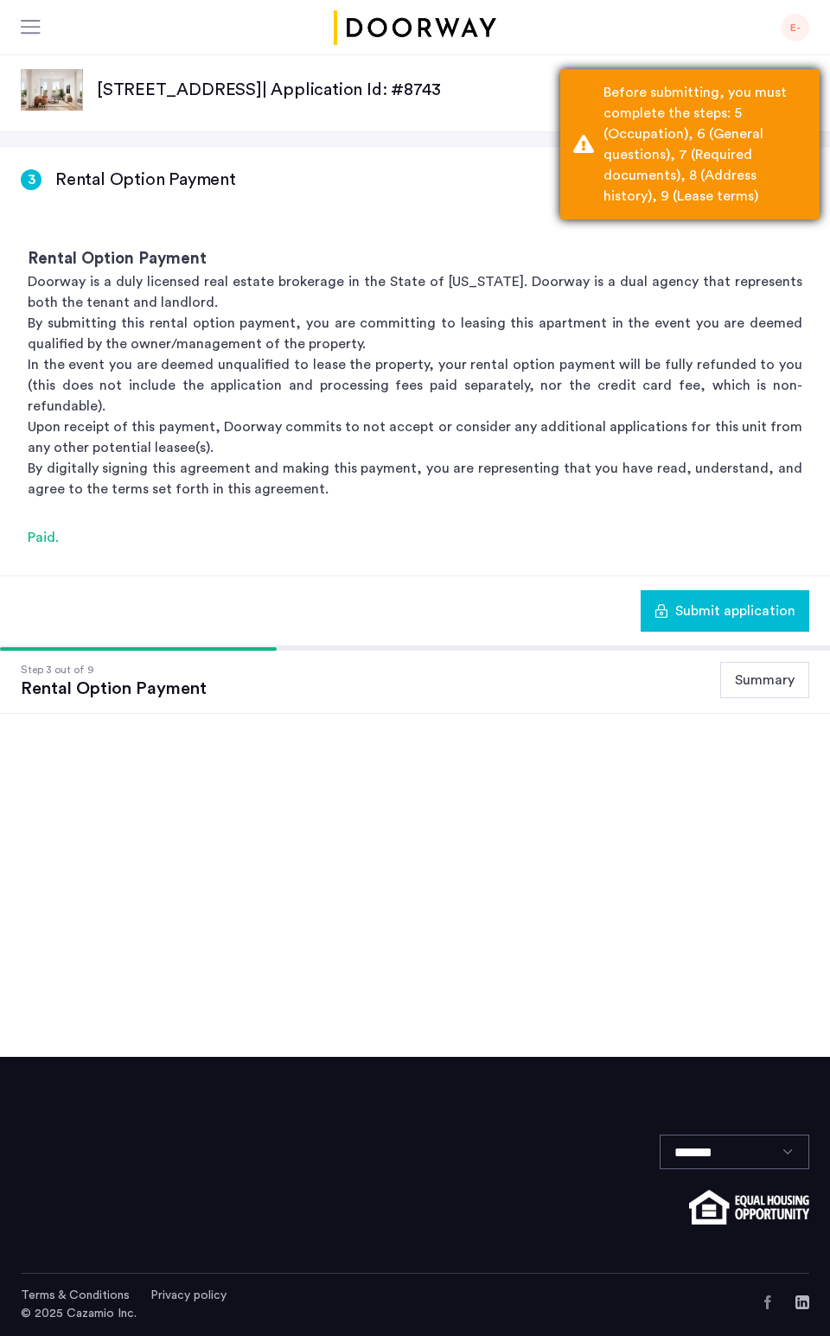
click at [719, 172] on div "Before submitting, you must complete the steps: 5 (Occupation), 6 (General ques…" at bounding box center [704, 144] width 203 height 124
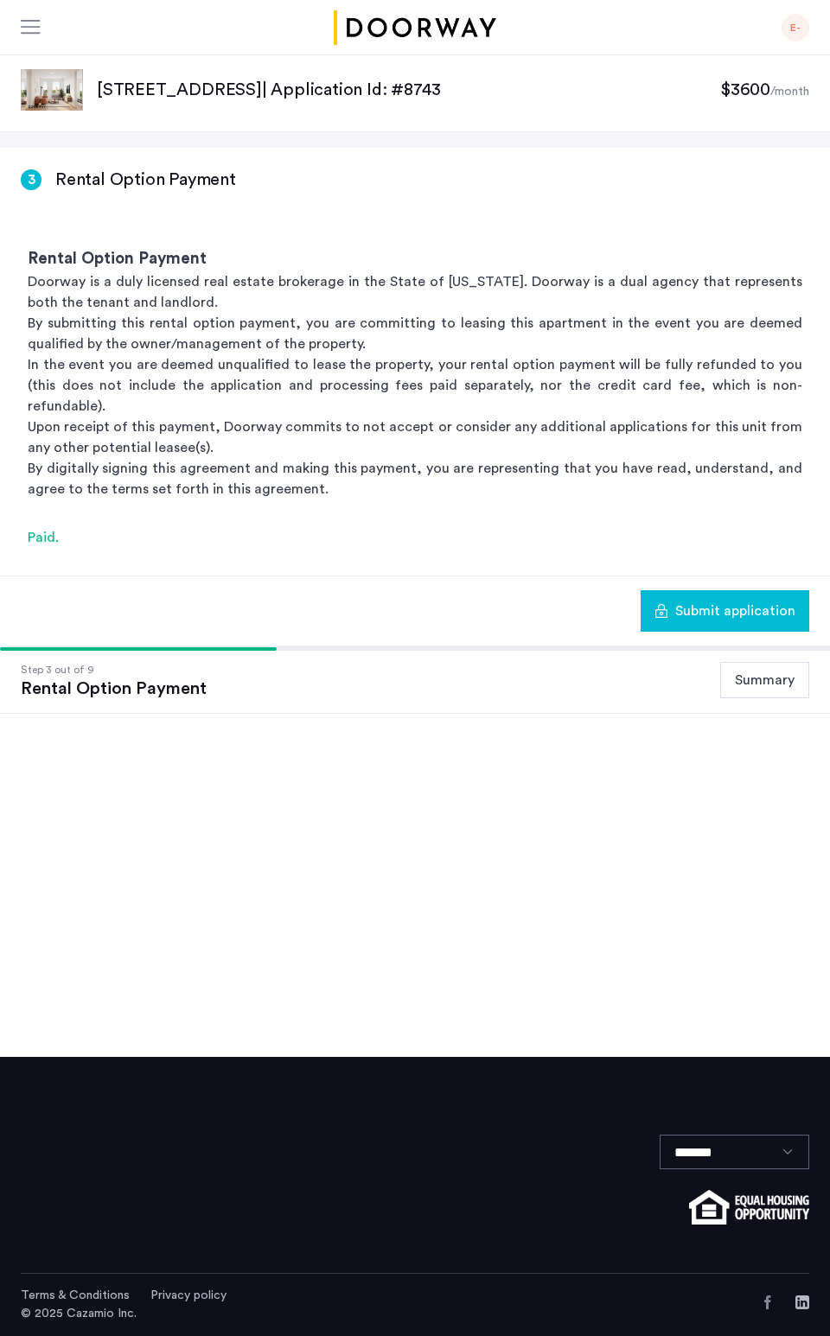
click at [47, 28] on div at bounding box center [36, 28] width 30 height 28
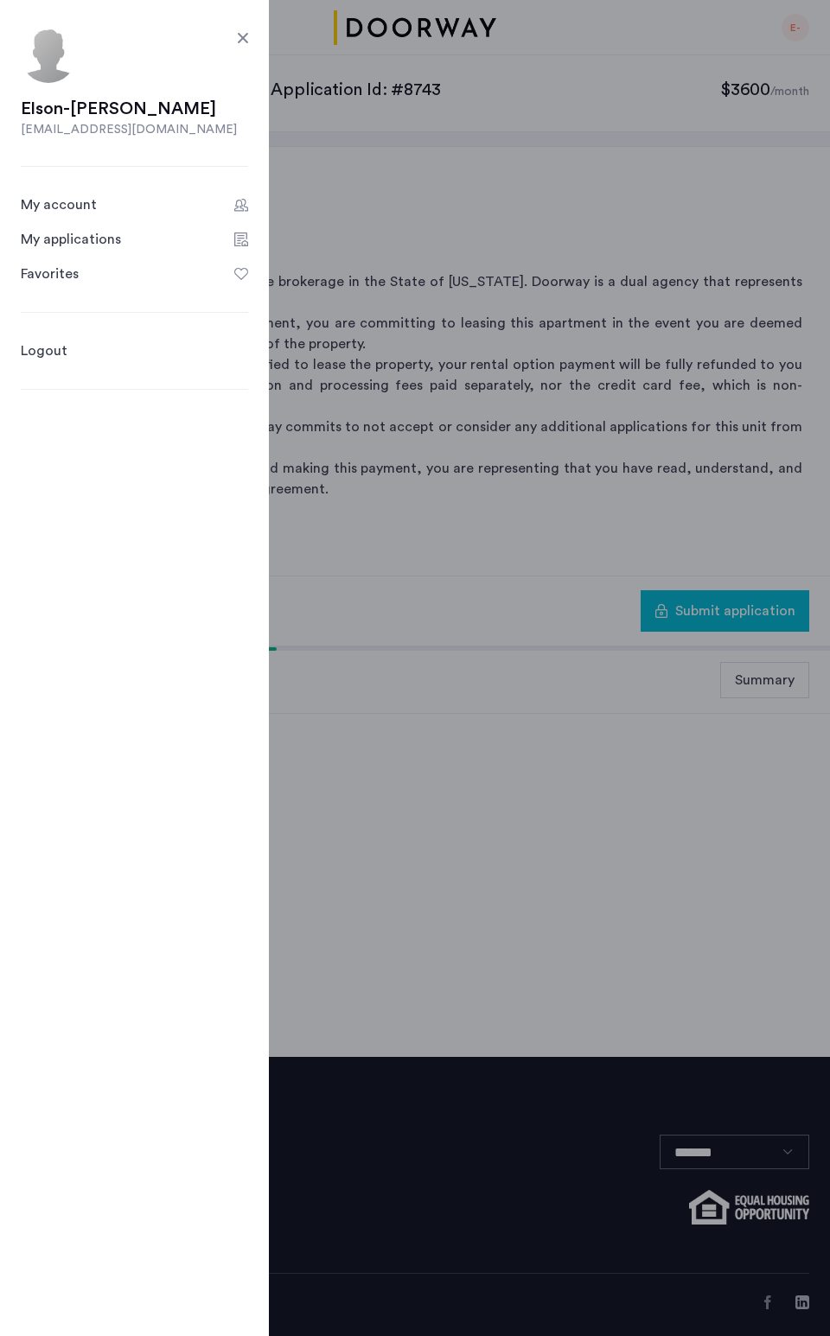
click at [525, 294] on app-root "My applications E- Price Fee Availability Beds Baths Subway Neighborhoods Build…" at bounding box center [415, 668] width 830 height 1336
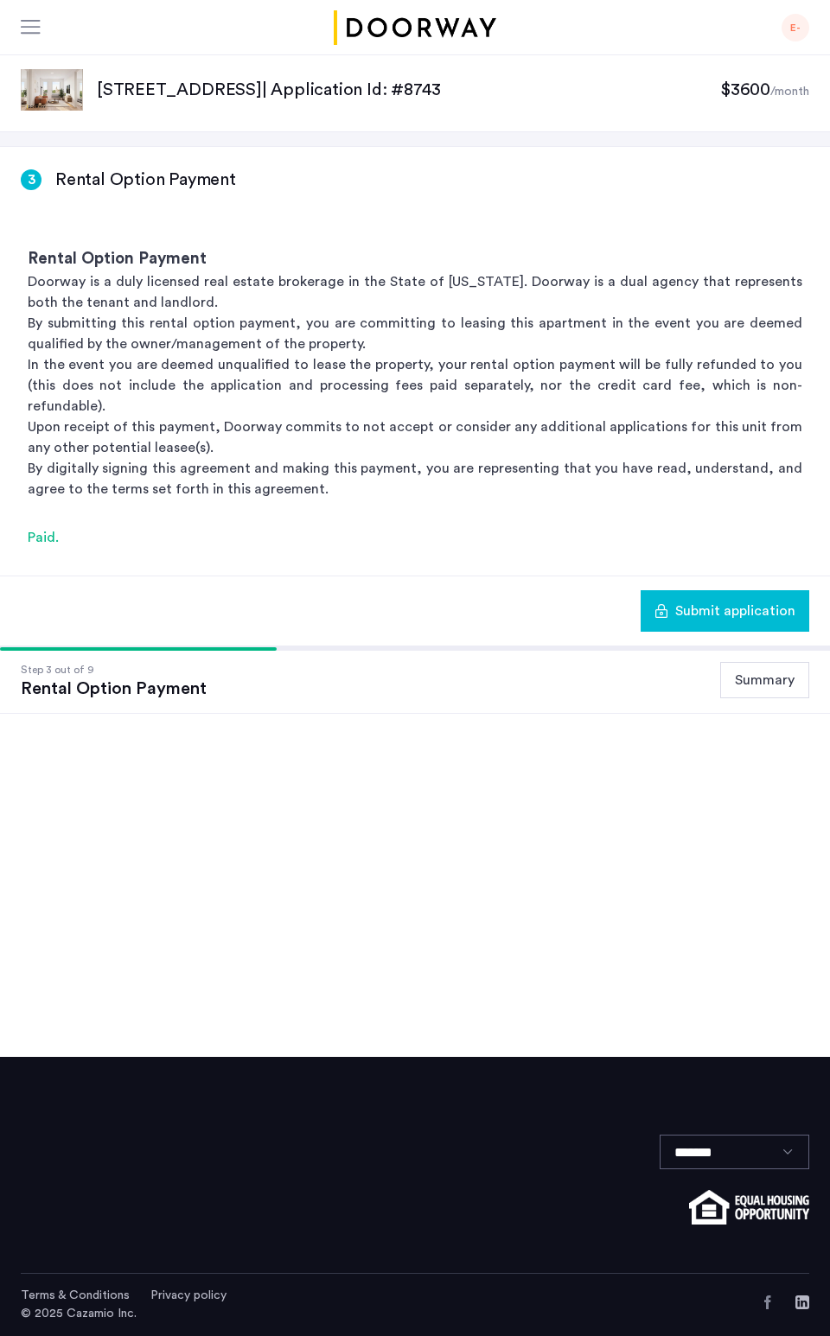
click at [759, 662] on button "Summary" at bounding box center [764, 680] width 89 height 36
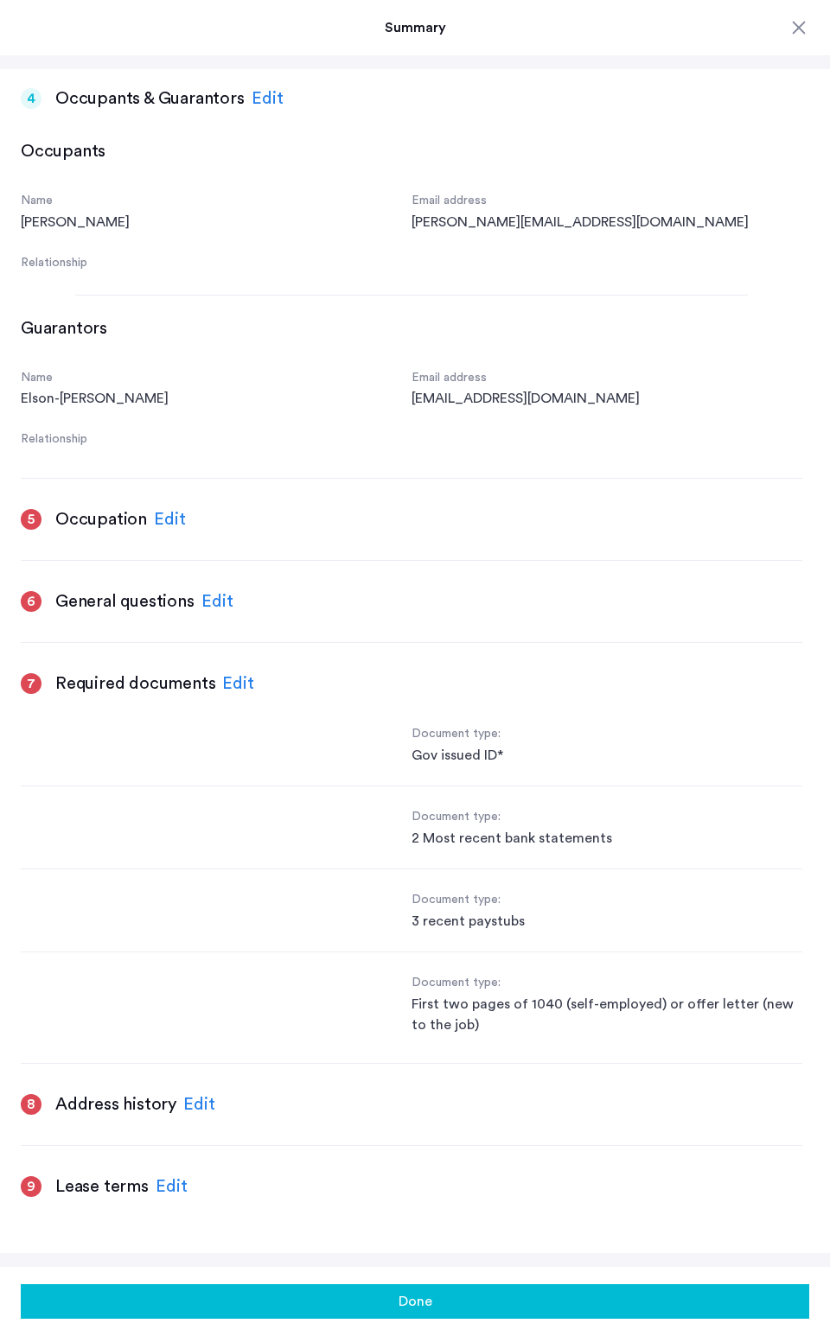
scroll to position [805, 0]
click at [177, 520] on div "Edit" at bounding box center [170, 519] width 32 height 26
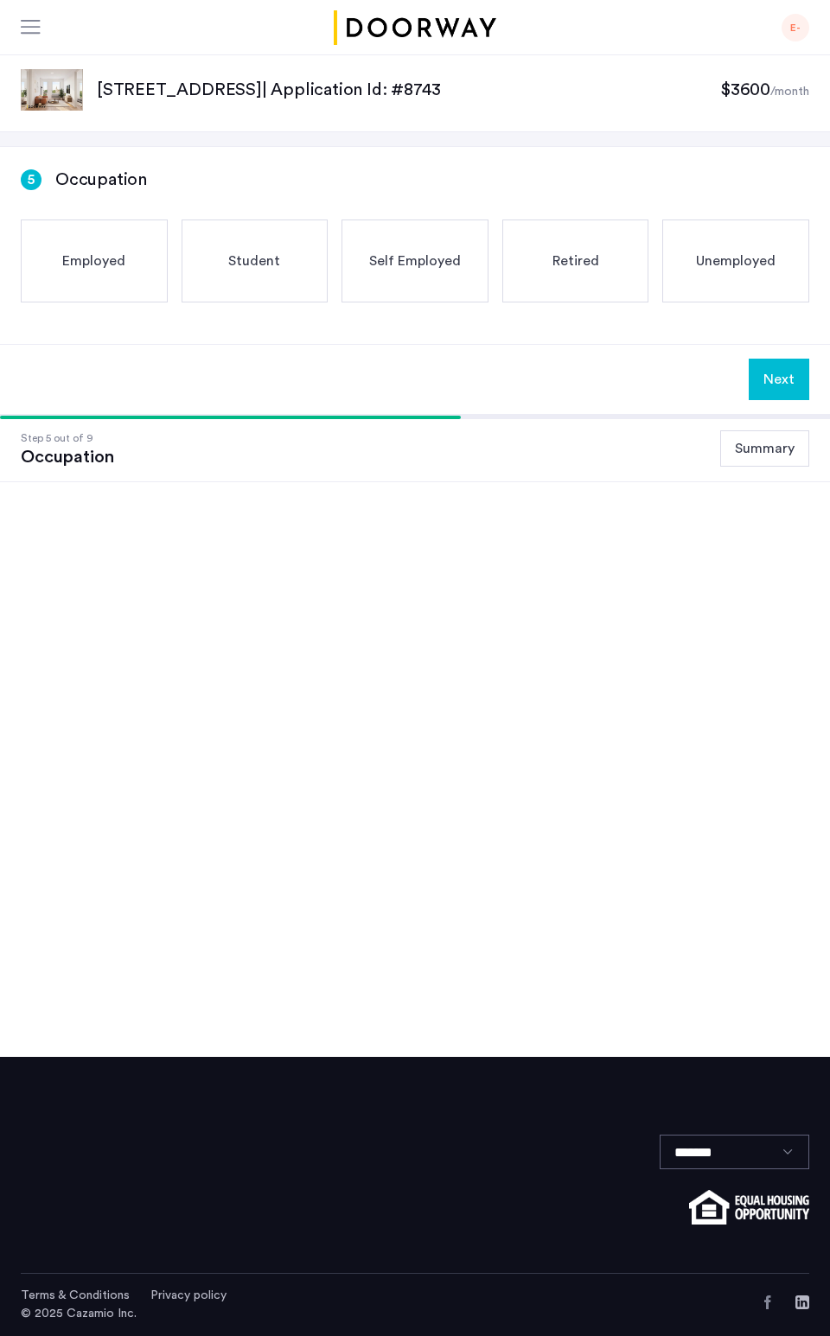
click at [118, 259] on span "Employed" at bounding box center [93, 261] width 63 height 21
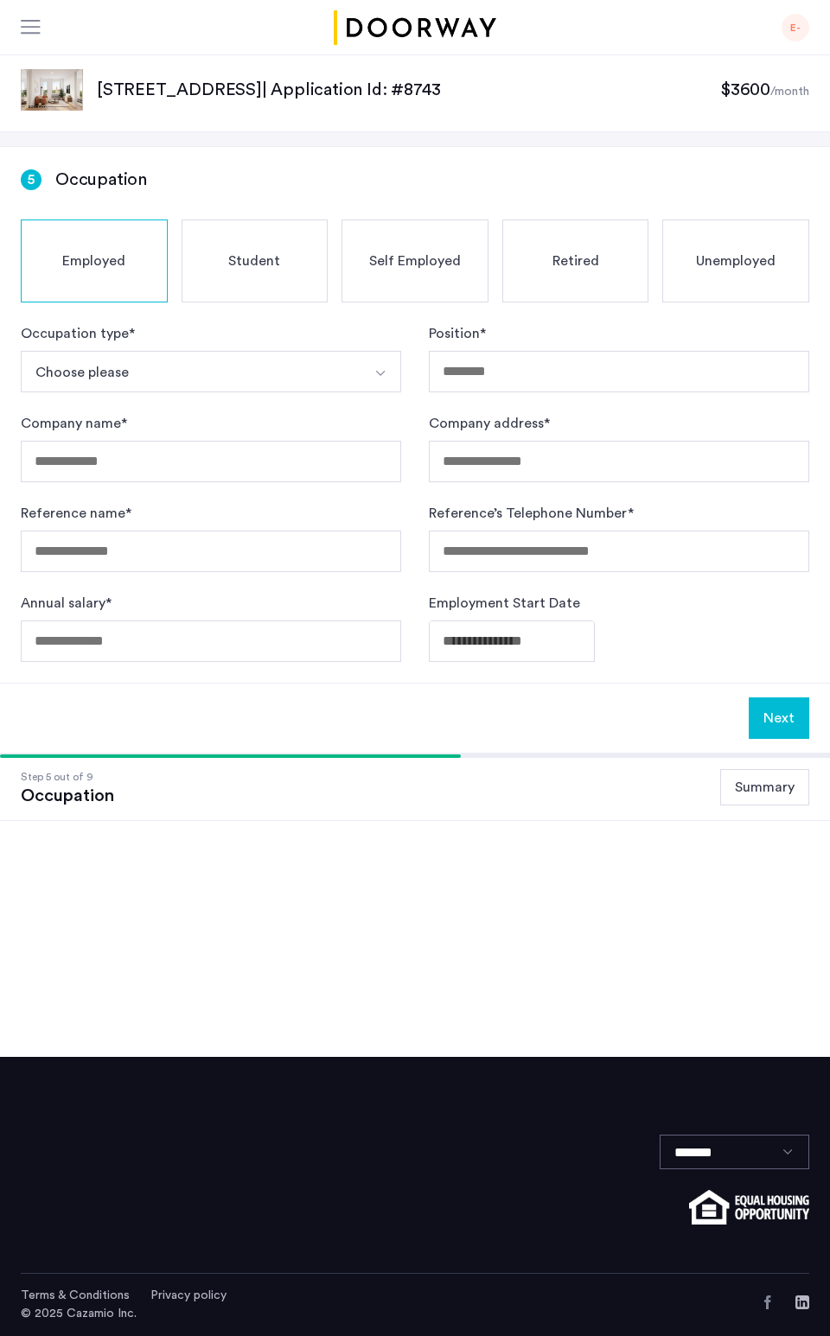
click at [146, 364] on button "Choose please" at bounding box center [191, 371] width 340 height 41
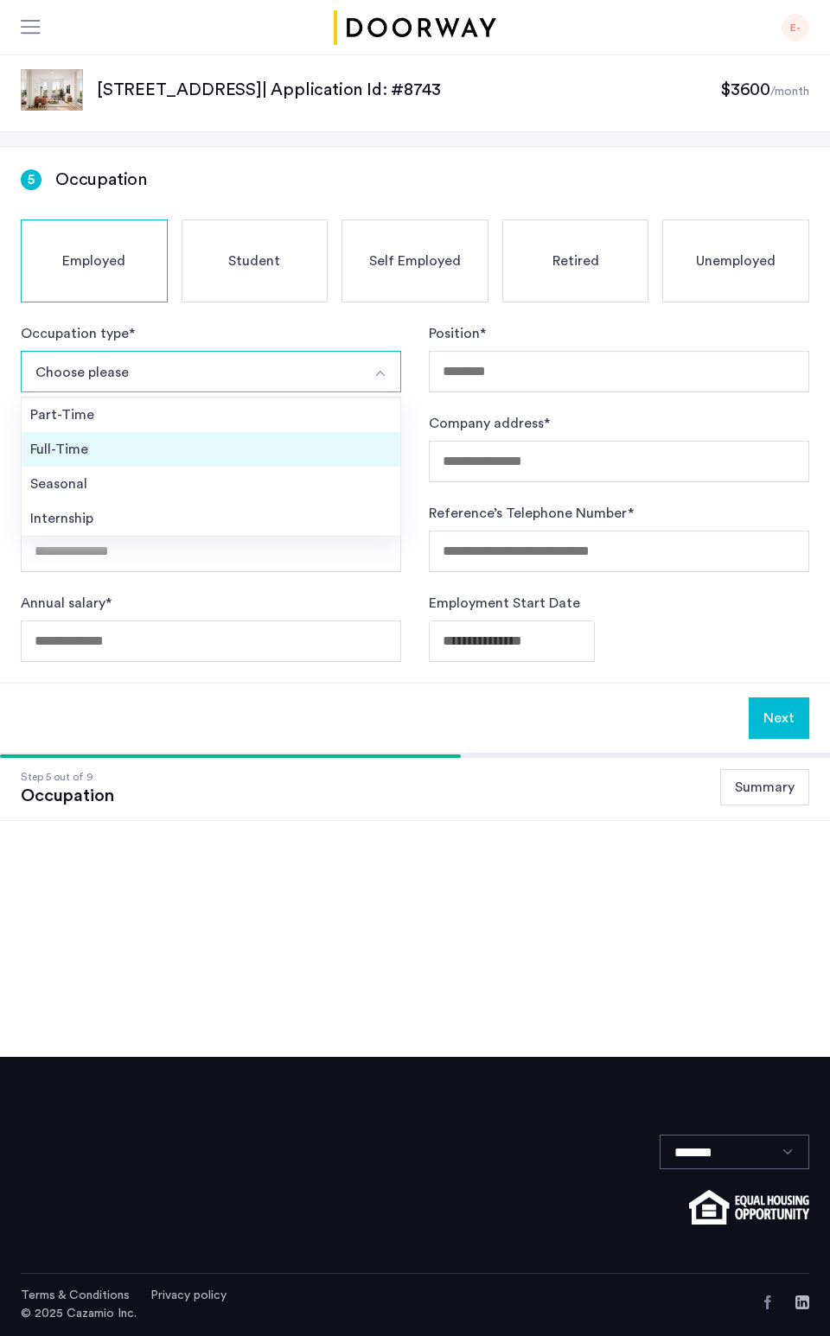
click at [143, 446] on div "Full-Time" at bounding box center [210, 449] width 361 height 21
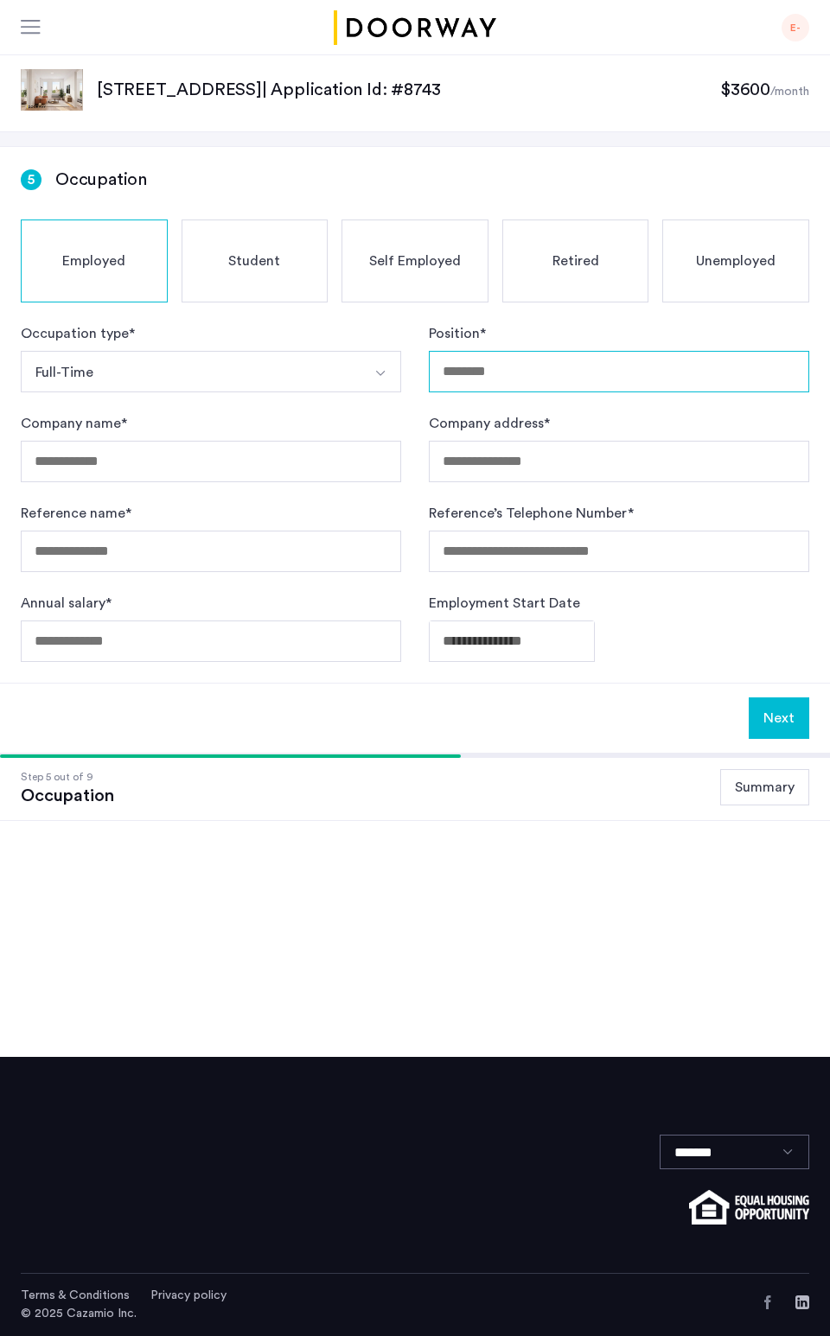
click at [496, 359] on input "Position *" at bounding box center [619, 371] width 380 height 41
type input "**********"
drag, startPoint x: 288, startPoint y: 470, endPoint x: 269, endPoint y: 479, distance: 20.9
click at [288, 470] on input "Company name *" at bounding box center [211, 461] width 380 height 41
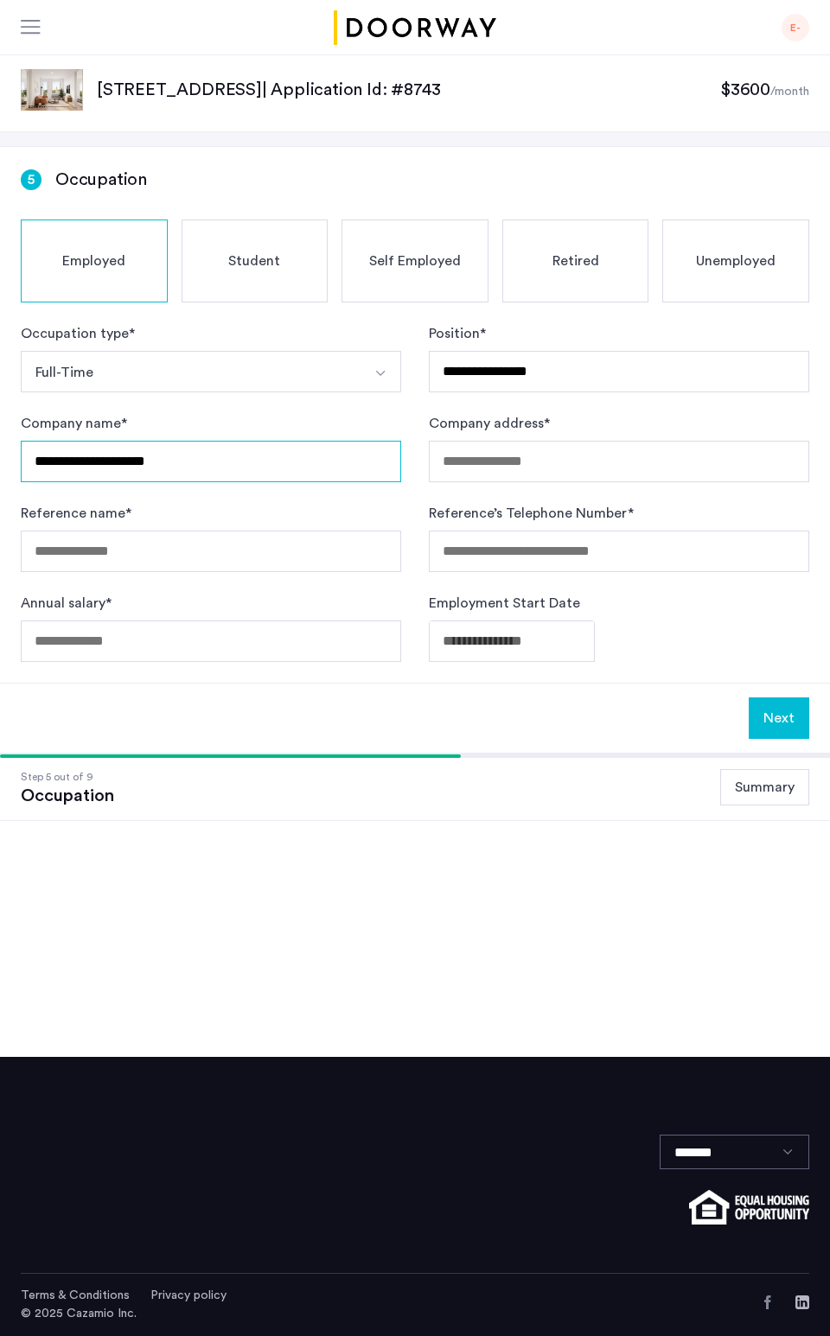
type input "**********"
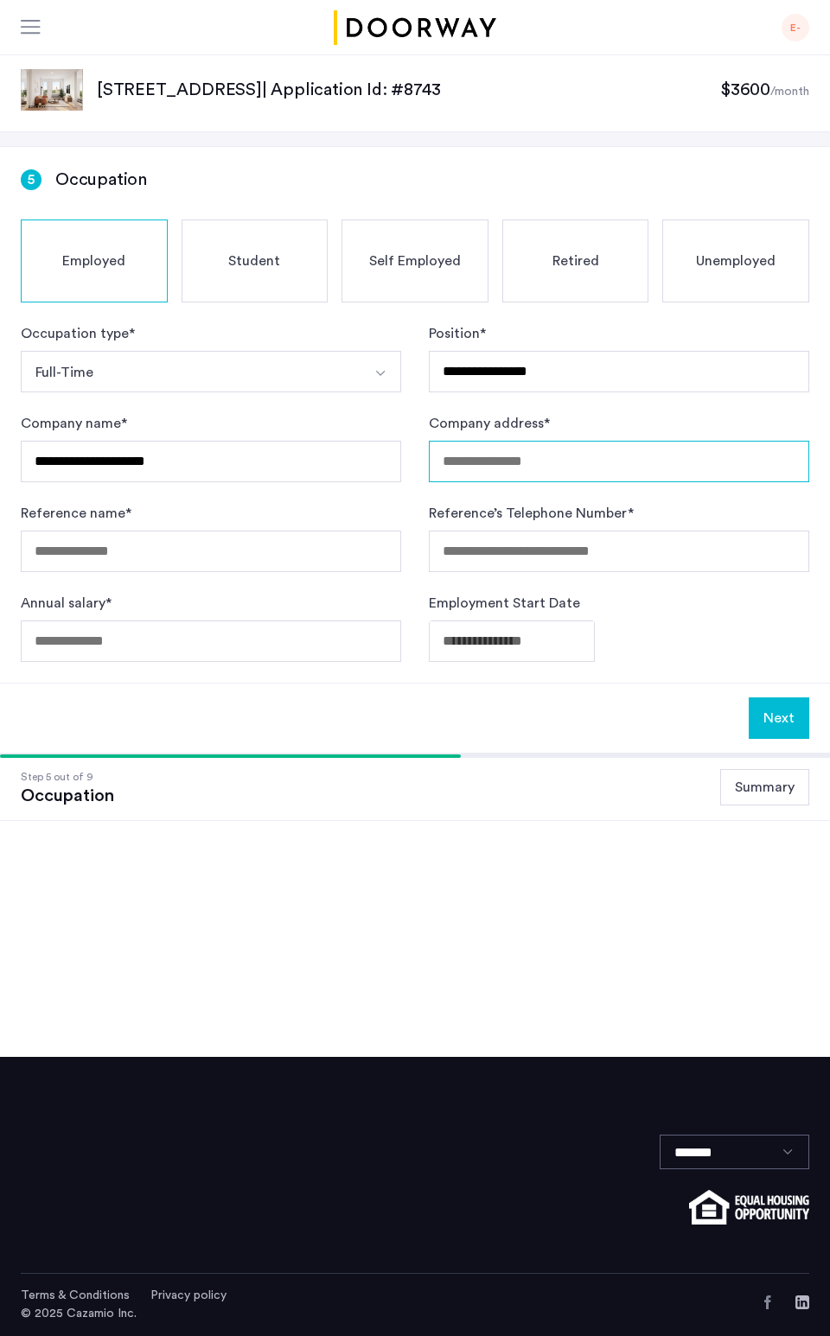
click at [510, 451] on input "Company address *" at bounding box center [619, 461] width 380 height 41
paste input "**********"
type input "**********"
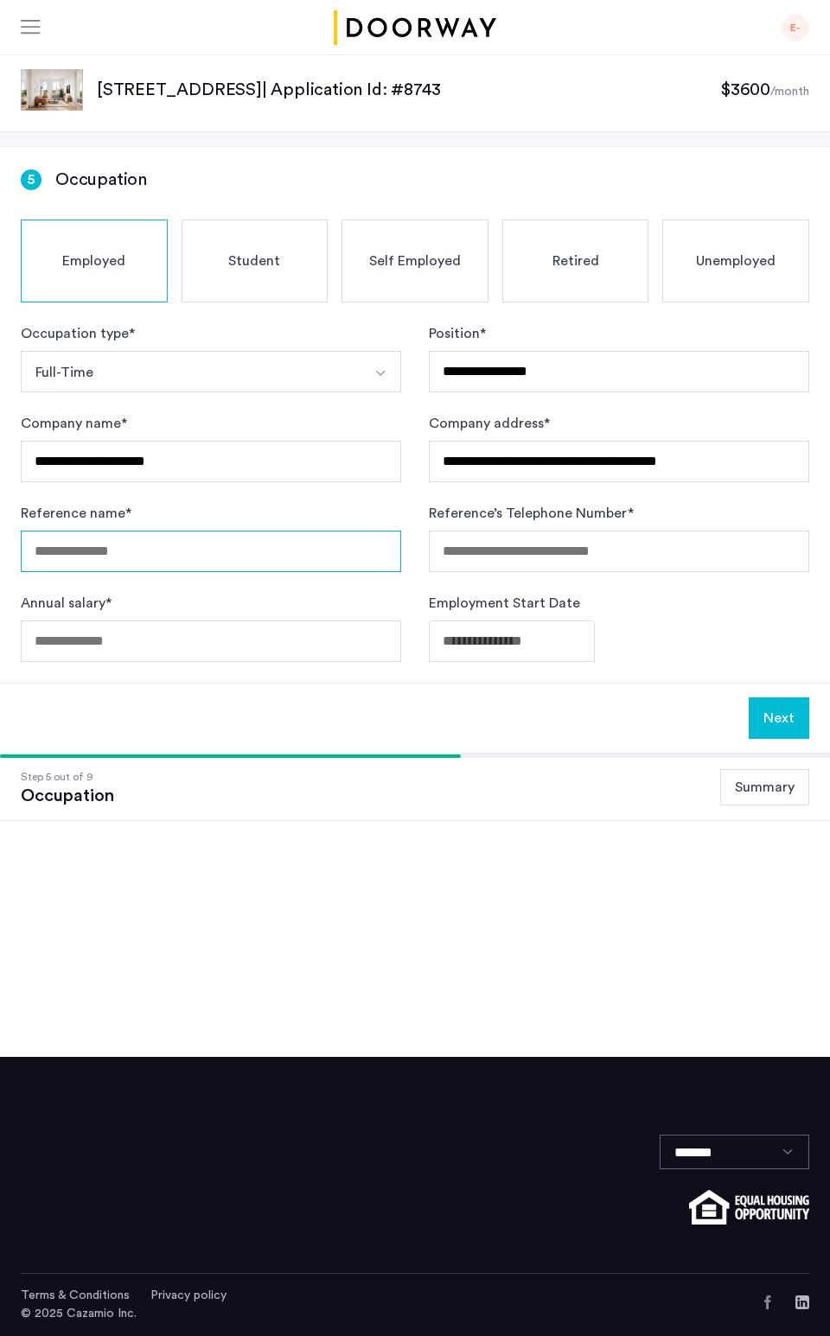
click at [308, 557] on input "Reference name *" at bounding box center [211, 551] width 380 height 41
click at [123, 539] on input "Reference name *" at bounding box center [211, 551] width 380 height 41
click at [123, 553] on input "Reference name *" at bounding box center [211, 551] width 380 height 41
type input "**********"
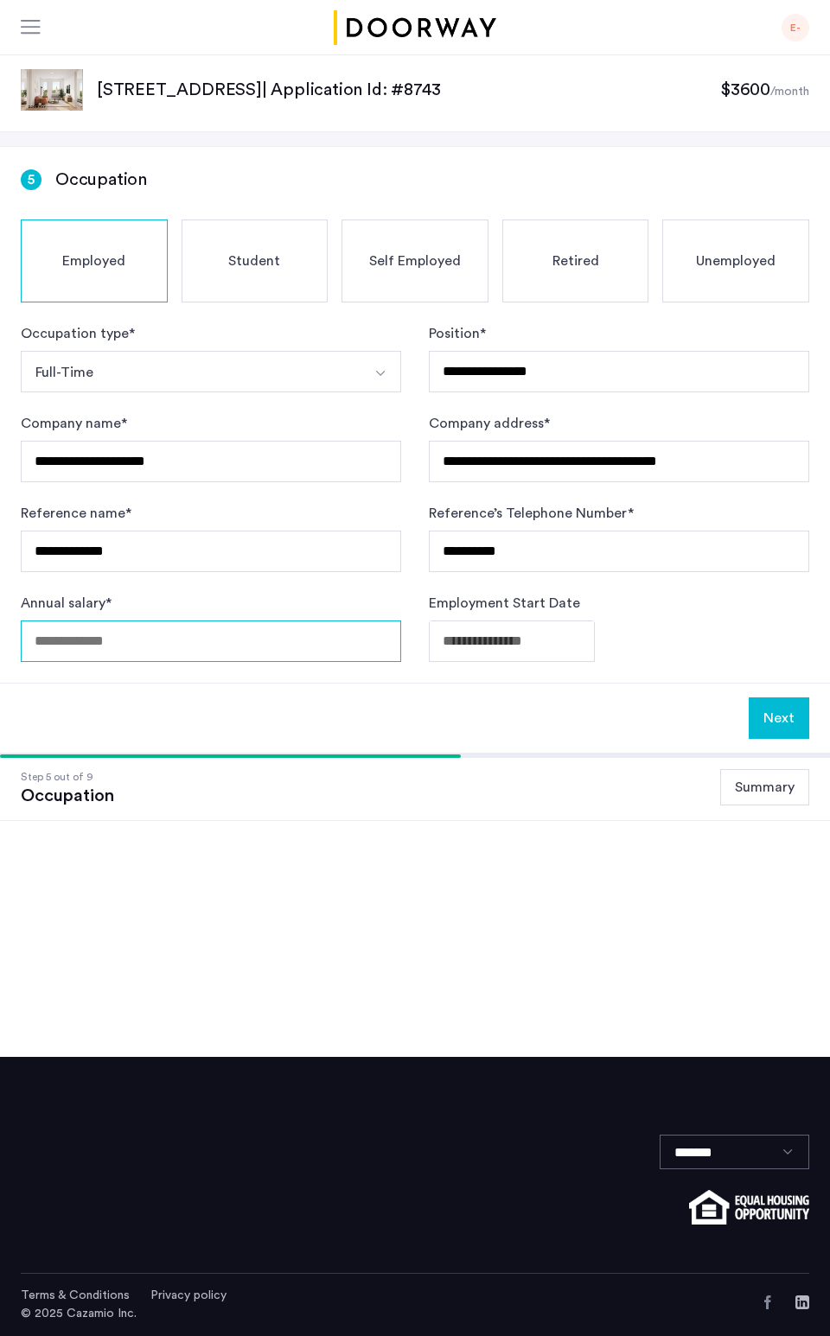
click at [133, 628] on input "Annual salary *" at bounding box center [211, 640] width 380 height 41
click at [236, 640] on input "*" at bounding box center [211, 640] width 380 height 41
click at [51, 639] on input "******" at bounding box center [211, 640] width 380 height 41
click at [206, 646] on input "******" at bounding box center [211, 640] width 380 height 41
type input "******"
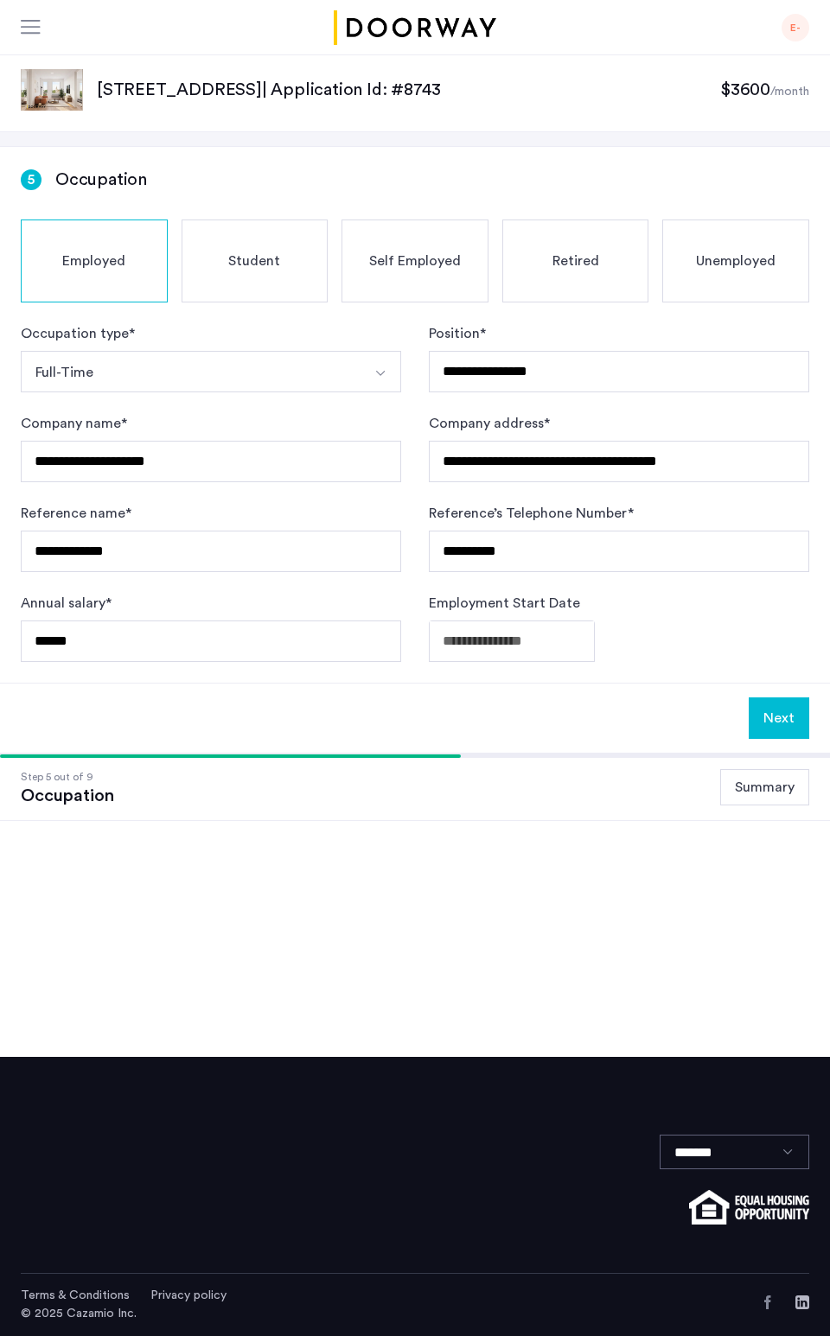
click at [430, 705] on div "Next" at bounding box center [415, 718] width 830 height 70
click at [512, 643] on body "**********" at bounding box center [415, 668] width 830 height 1336
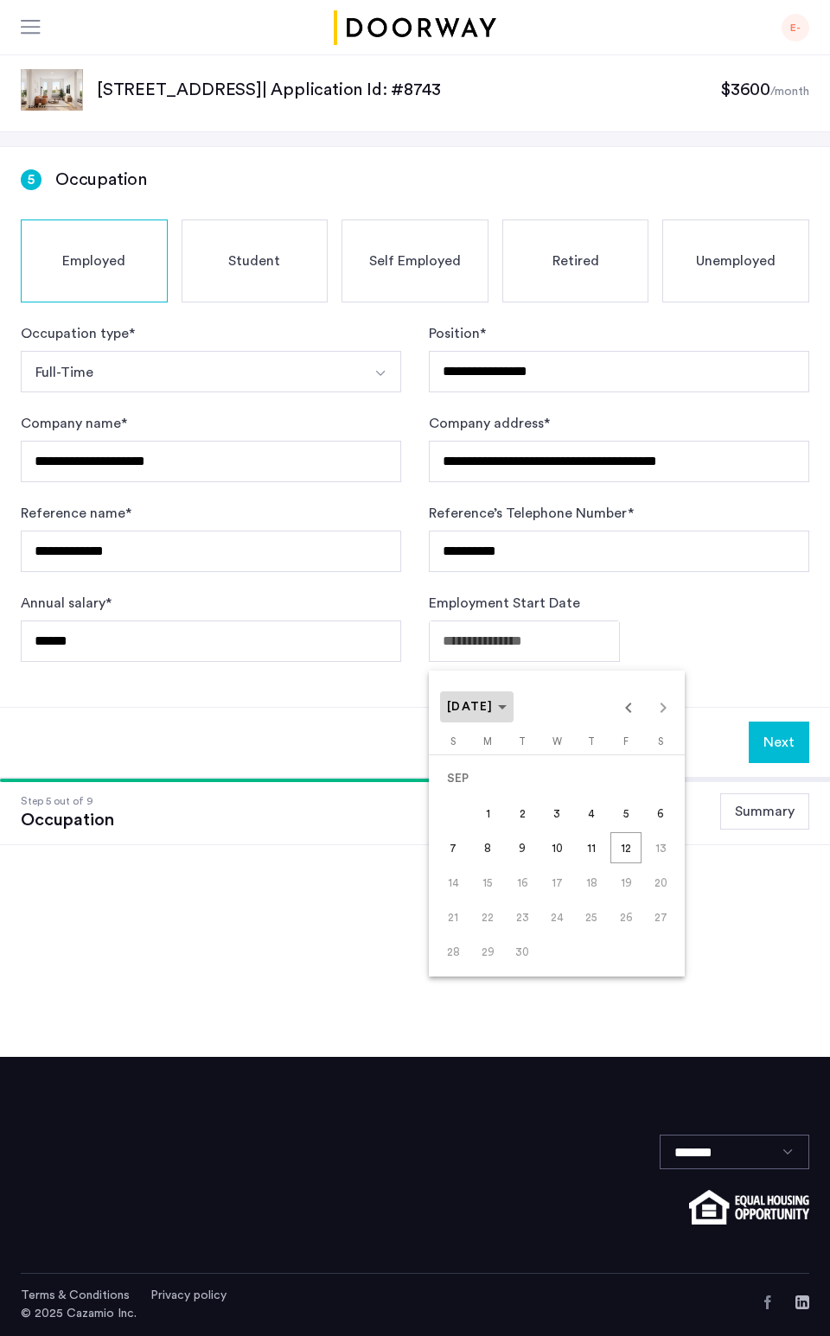
click at [488, 713] on span "[DATE]" at bounding box center [470, 707] width 47 height 12
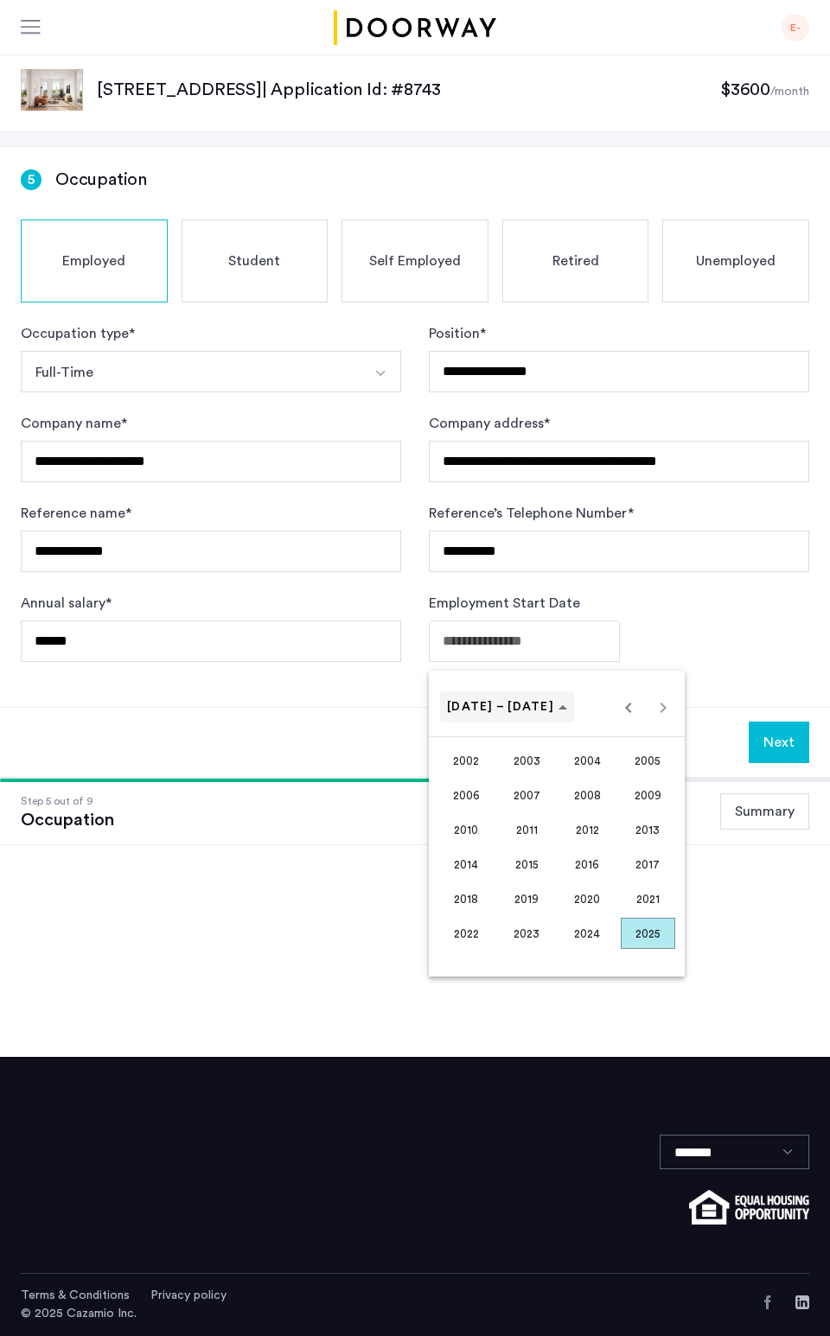
click at [522, 722] on mat-calendar "[DATE] to [DATE] [DATE] – [DATE] 2002 2003 2004 2005 2006 2007 2008 2009 2010 2…" at bounding box center [557, 824] width 256 height 306
click at [520, 715] on span "Choose date" at bounding box center [507, 706] width 134 height 41
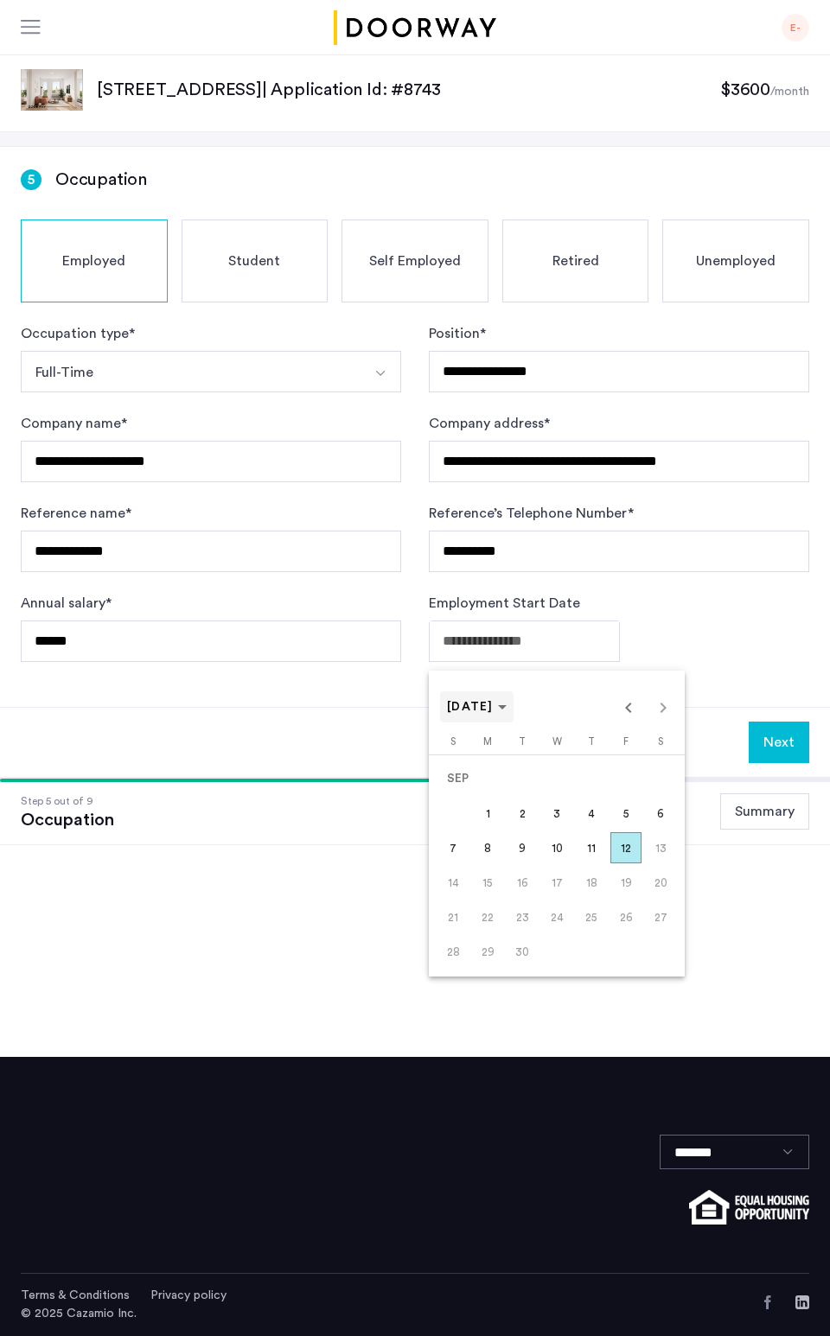
click at [506, 703] on span "[DATE]" at bounding box center [477, 707] width 60 height 15
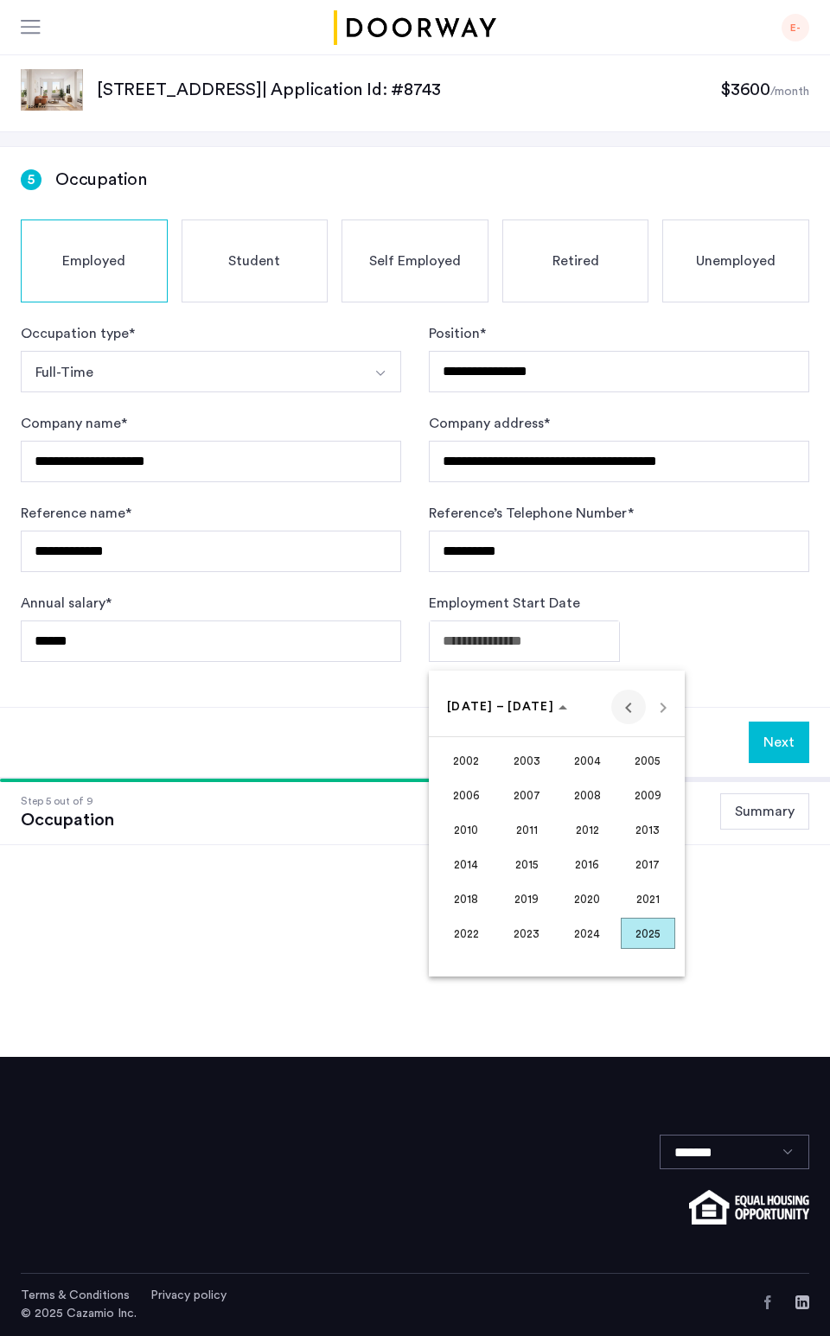
click at [629, 709] on span "Previous 24 years" at bounding box center [628, 707] width 35 height 35
click at [664, 713] on span "Next 24 years" at bounding box center [663, 707] width 35 height 35
click at [461, 887] on span "2018" at bounding box center [466, 898] width 54 height 31
click at [532, 861] on span "OCT" at bounding box center [526, 864] width 54 height 31
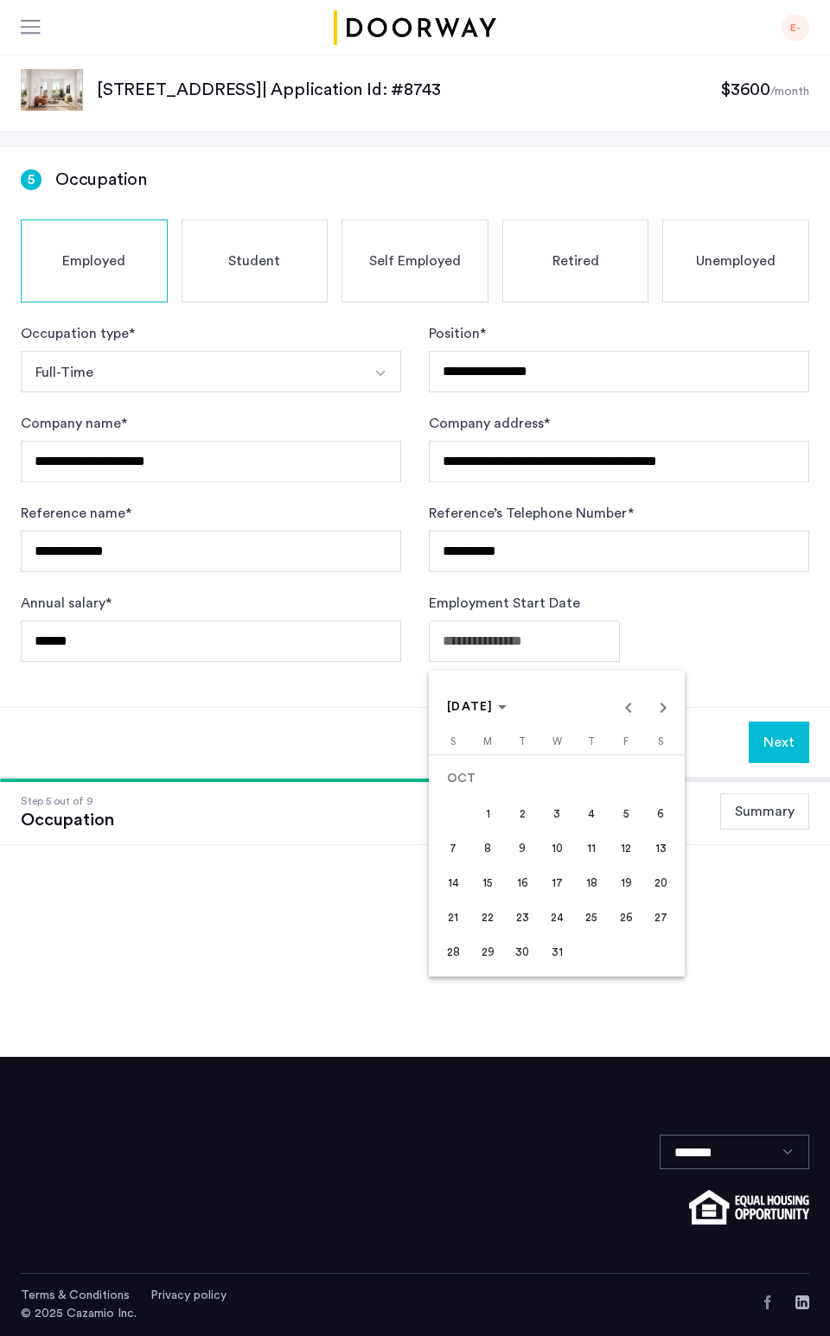
click at [495, 886] on span "15" at bounding box center [487, 882] width 31 height 31
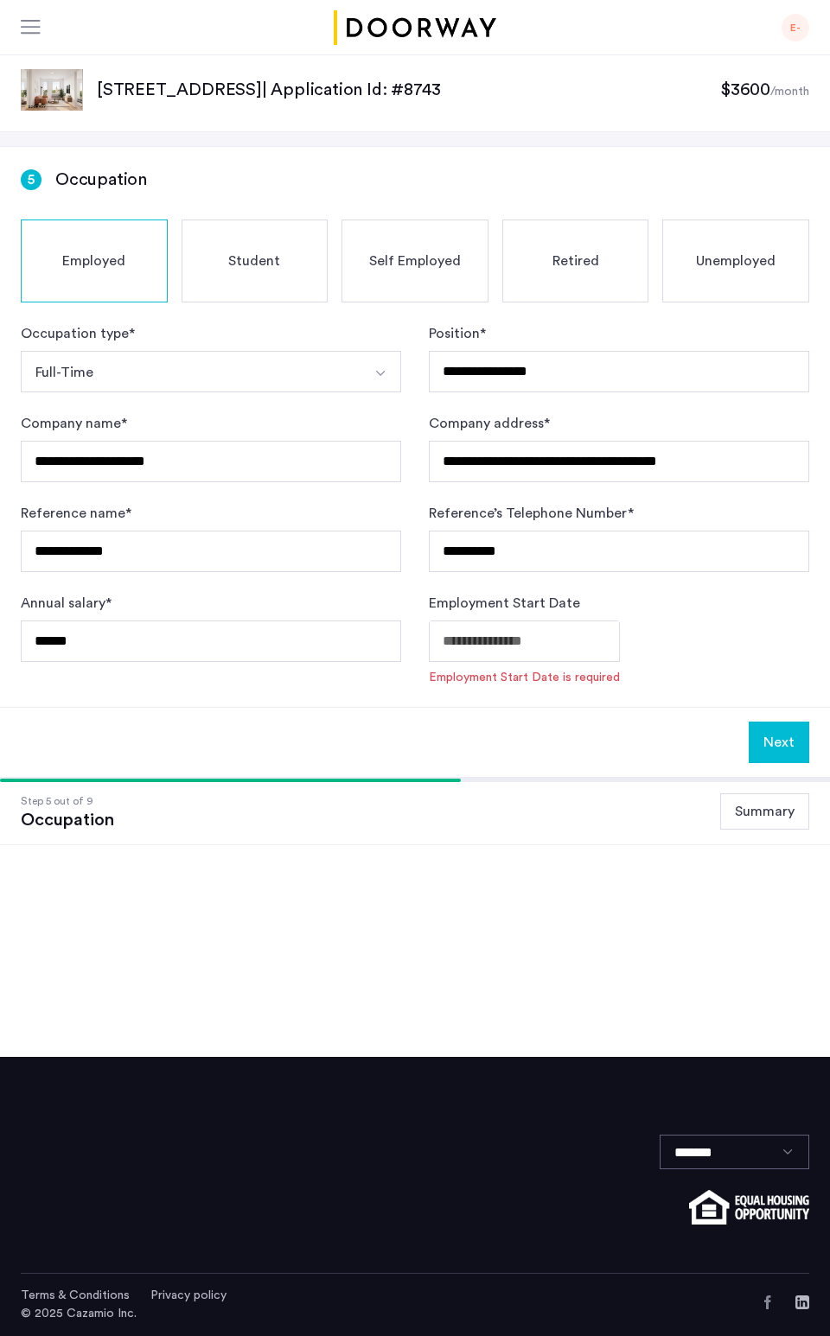
type input "**********"
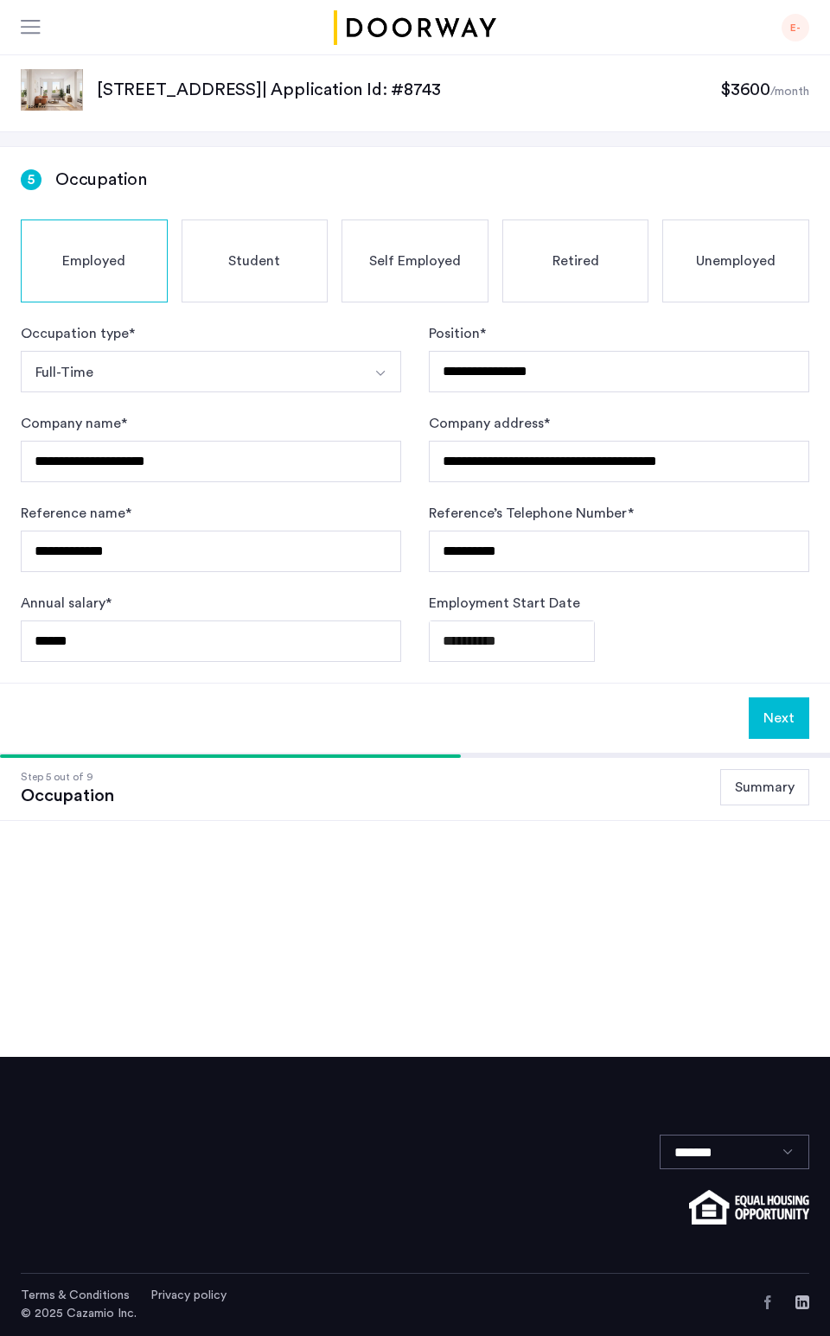
click at [766, 718] on button "Next" at bounding box center [778, 717] width 60 height 41
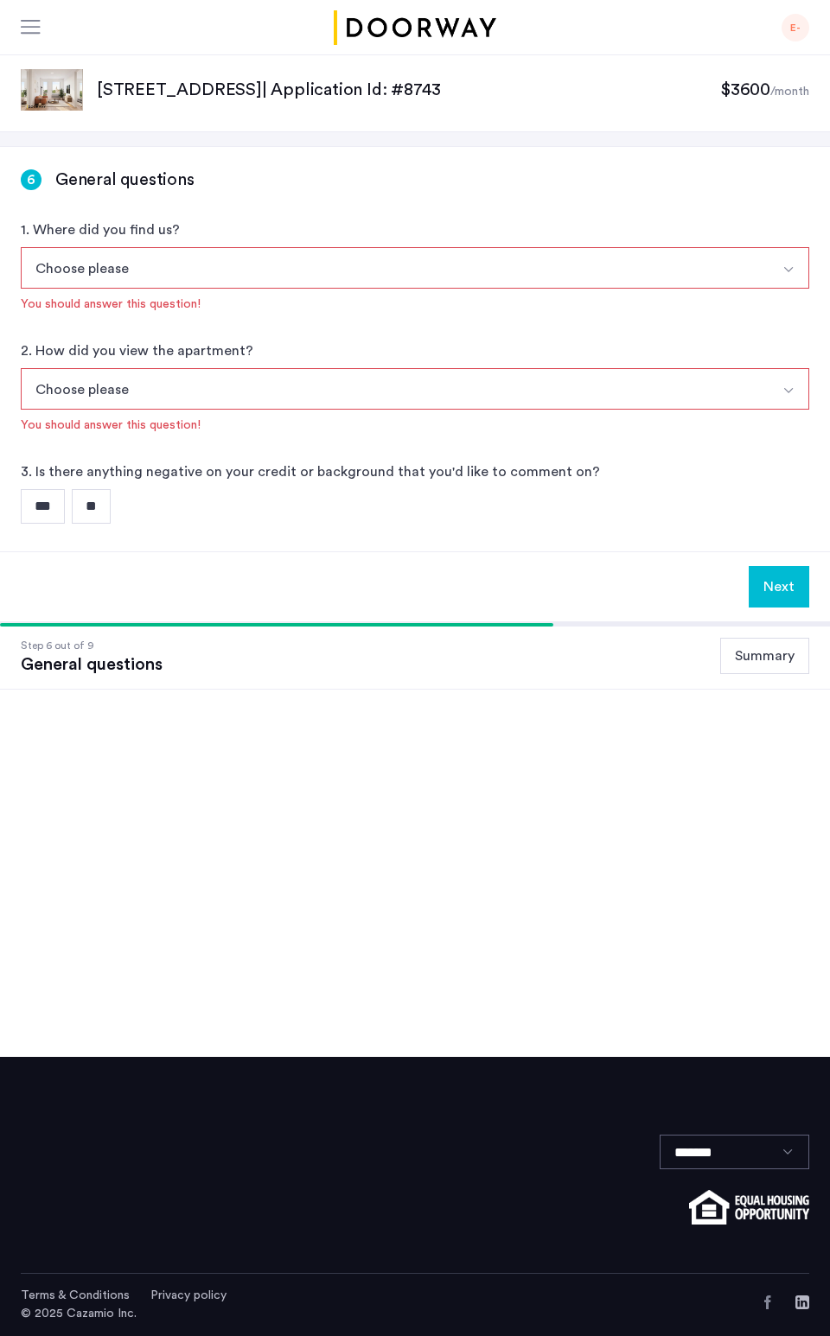
click at [354, 276] on button "Choose please" at bounding box center [395, 267] width 748 height 41
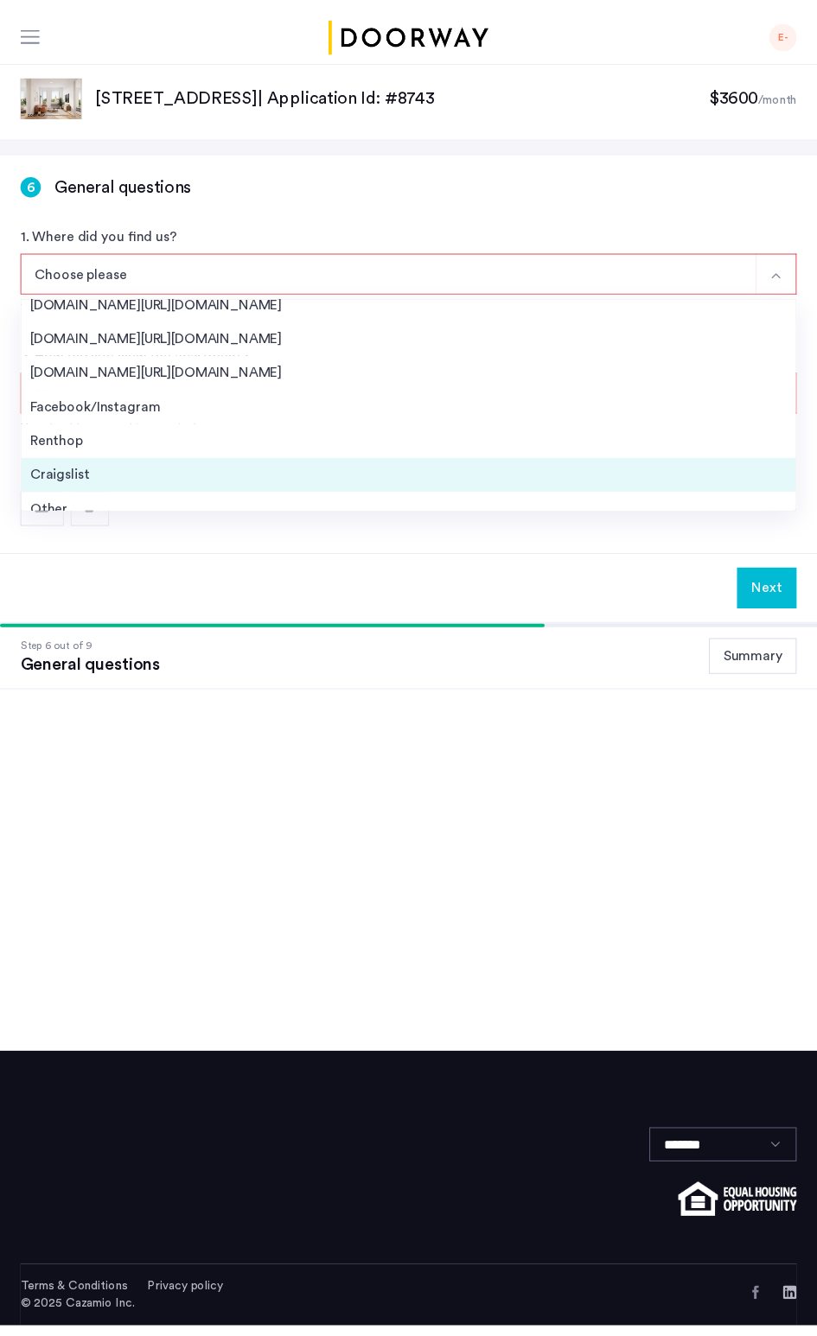
scroll to position [27, 0]
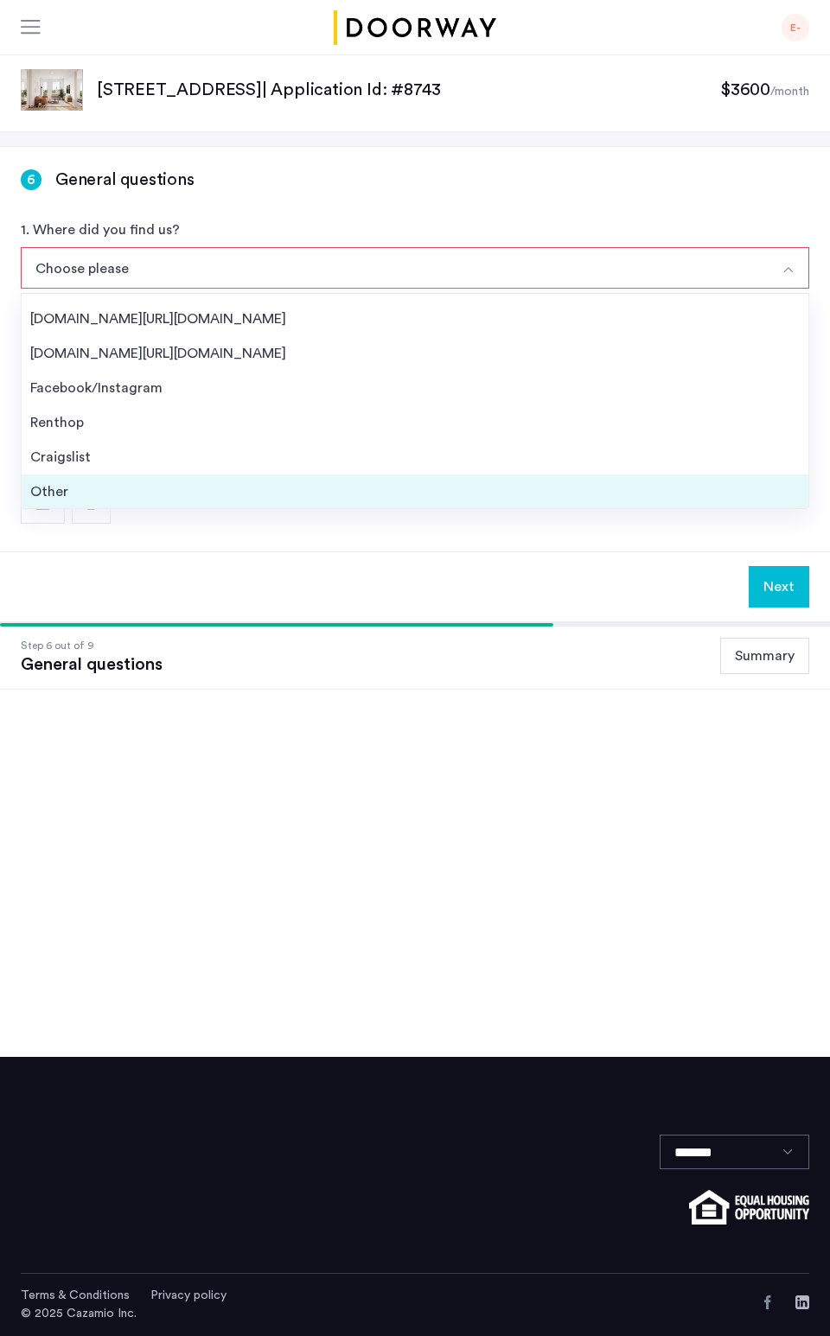
click at [228, 482] on div "Other" at bounding box center [414, 491] width 769 height 21
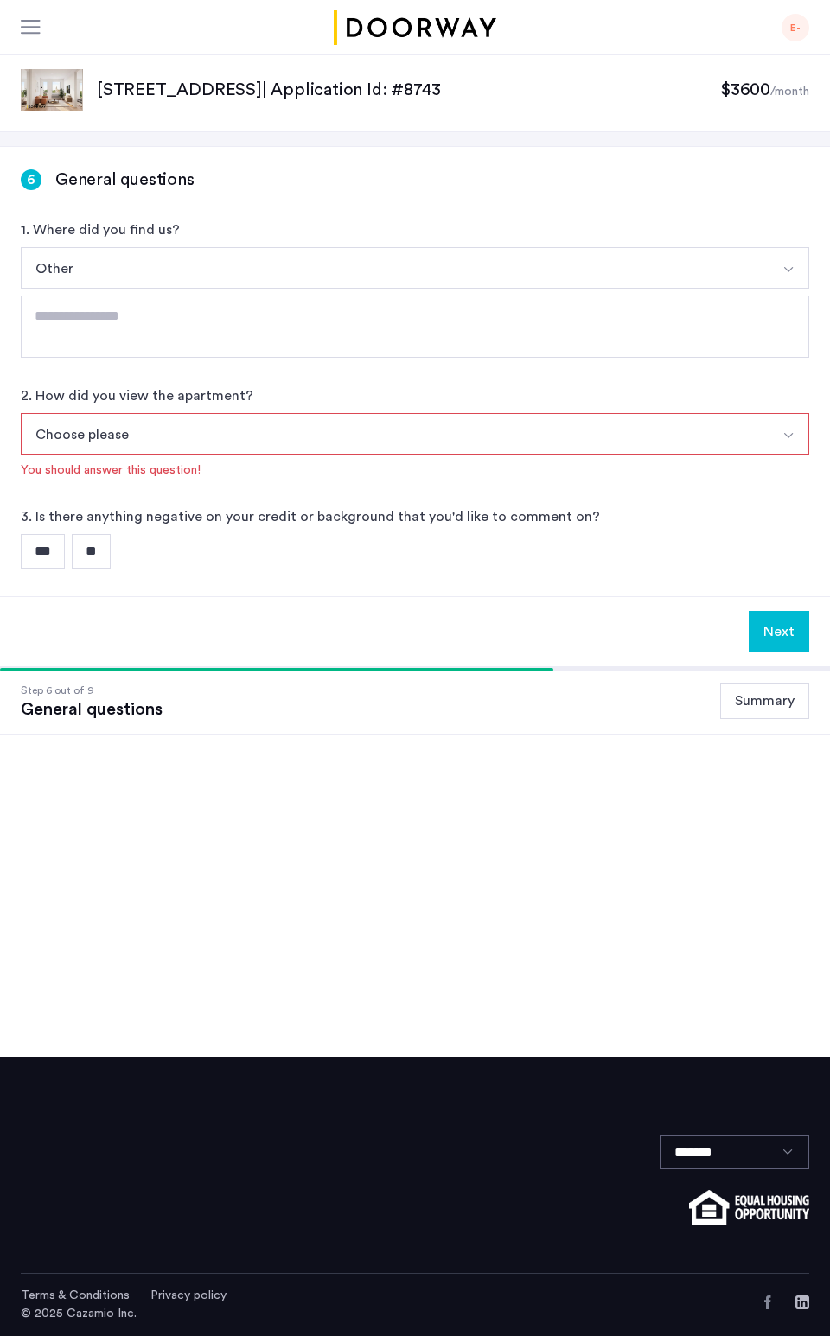
click at [282, 432] on button "Choose please" at bounding box center [395, 433] width 748 height 41
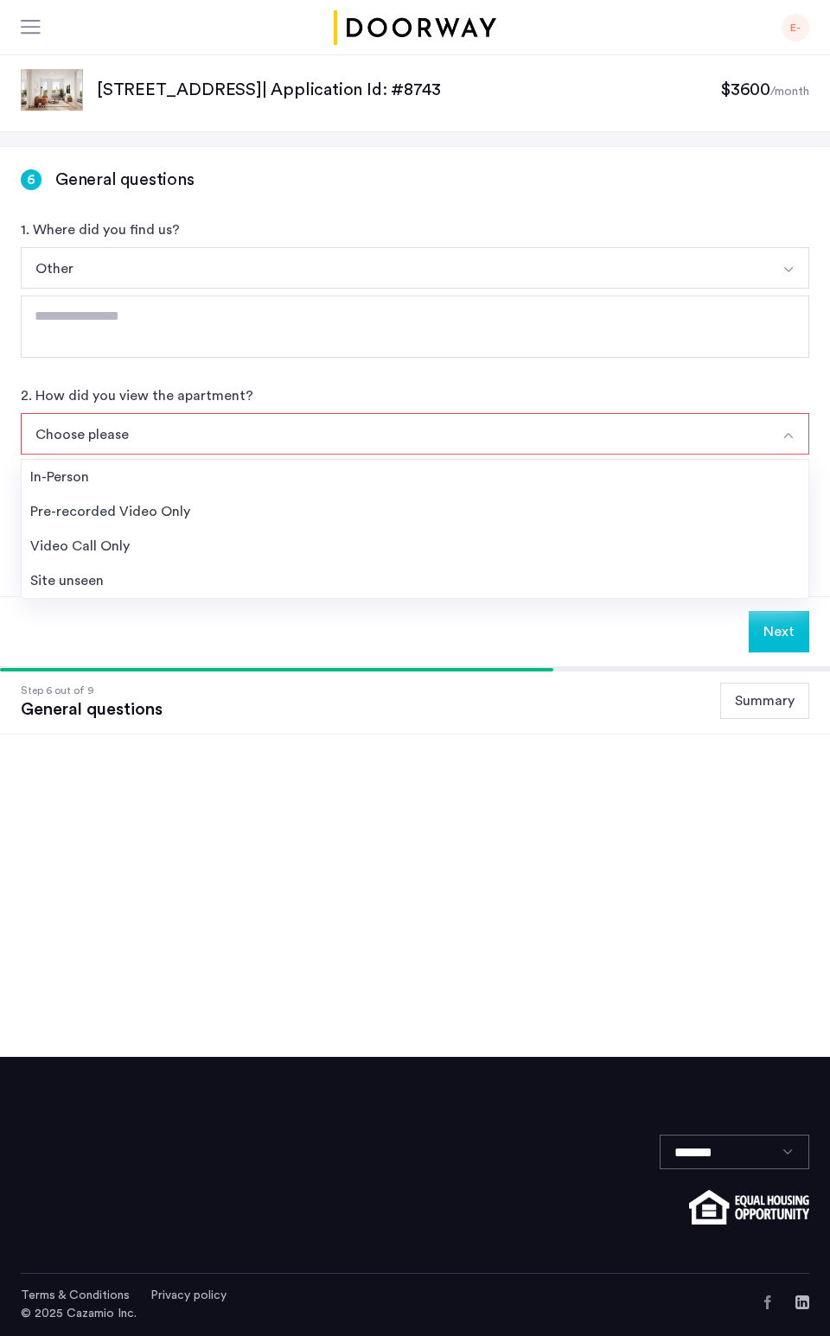
click at [340, 724] on div "Step 6 out of 9 General questions Summary" at bounding box center [415, 700] width 830 height 67
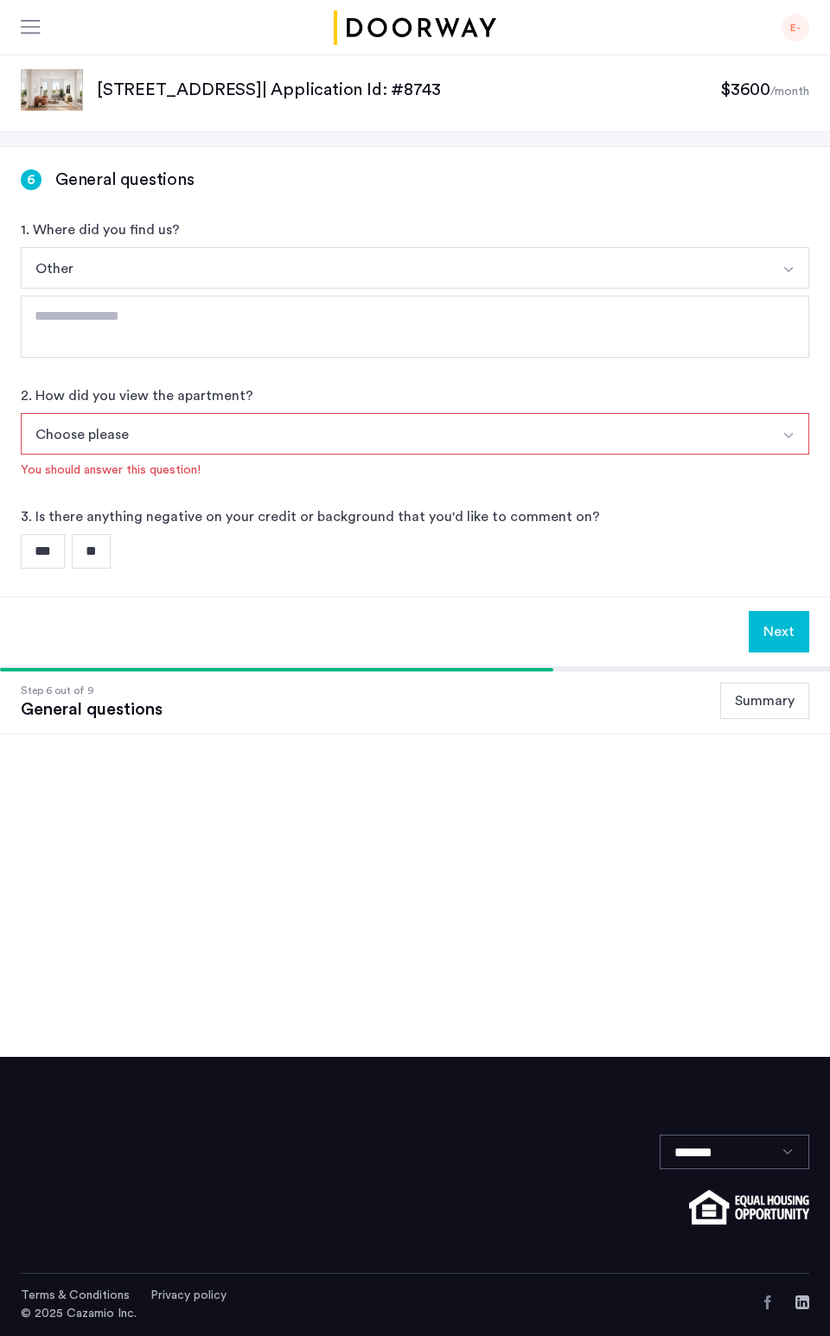
click at [175, 431] on button "Choose please" at bounding box center [395, 433] width 748 height 41
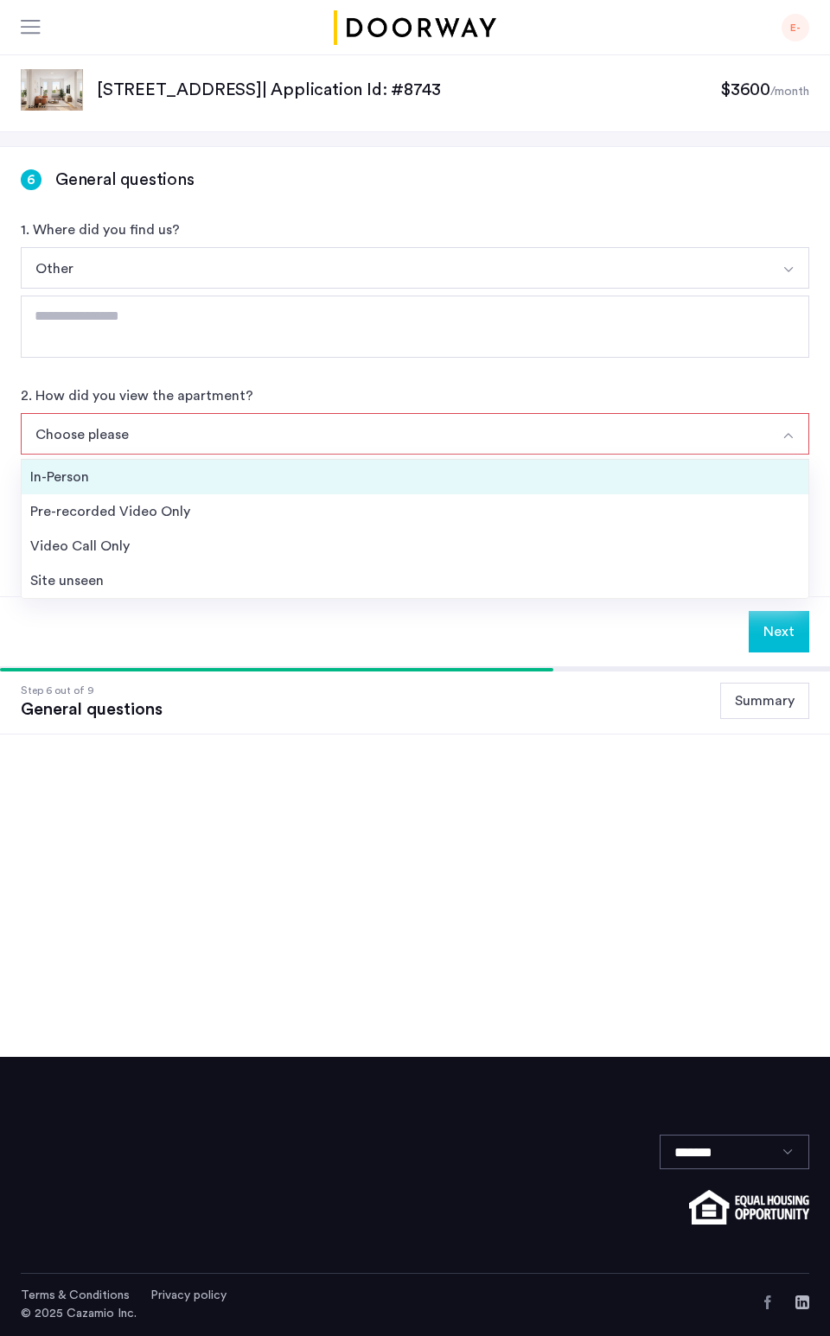
click at [178, 474] on div "In-Person" at bounding box center [414, 477] width 769 height 21
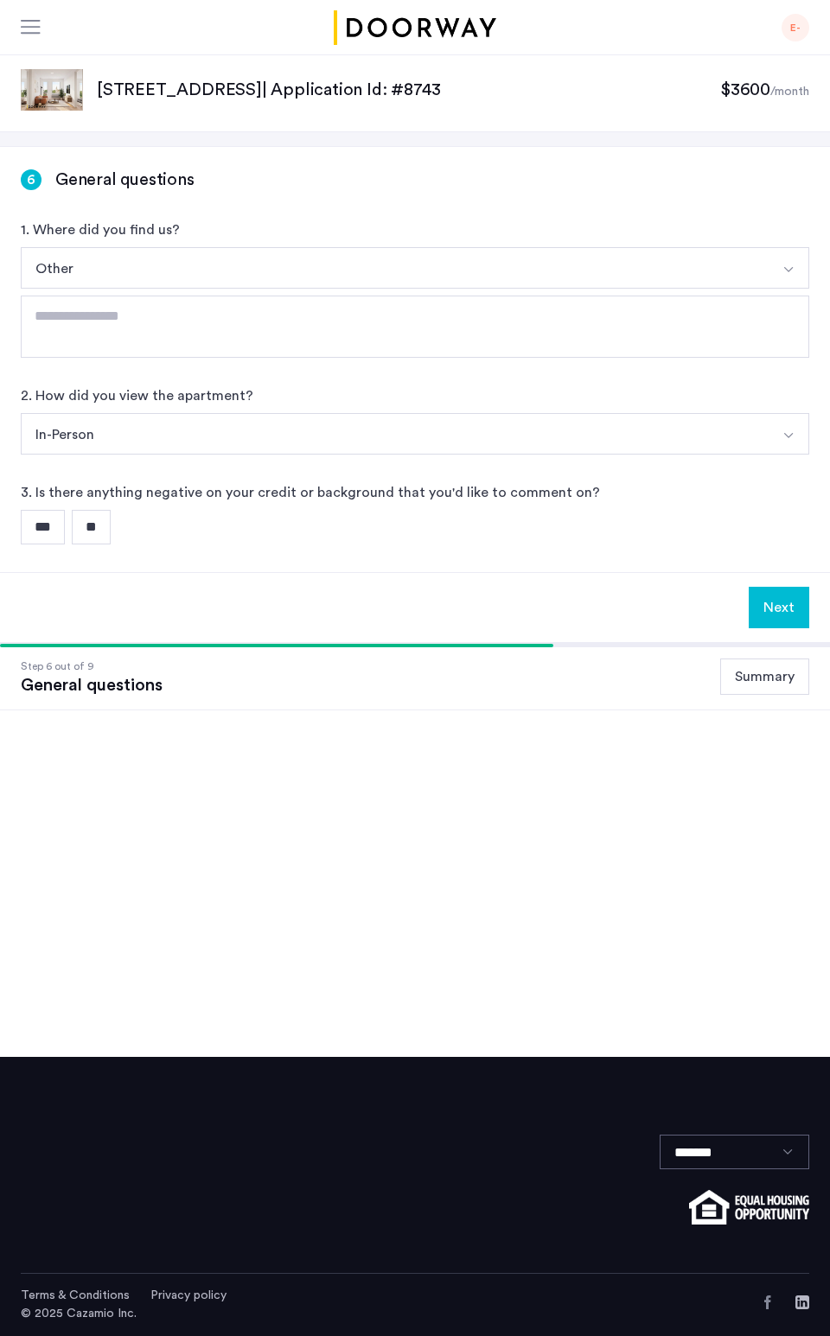
click at [101, 531] on input "**" at bounding box center [91, 527] width 39 height 35
click at [767, 603] on button "Next" at bounding box center [778, 607] width 60 height 41
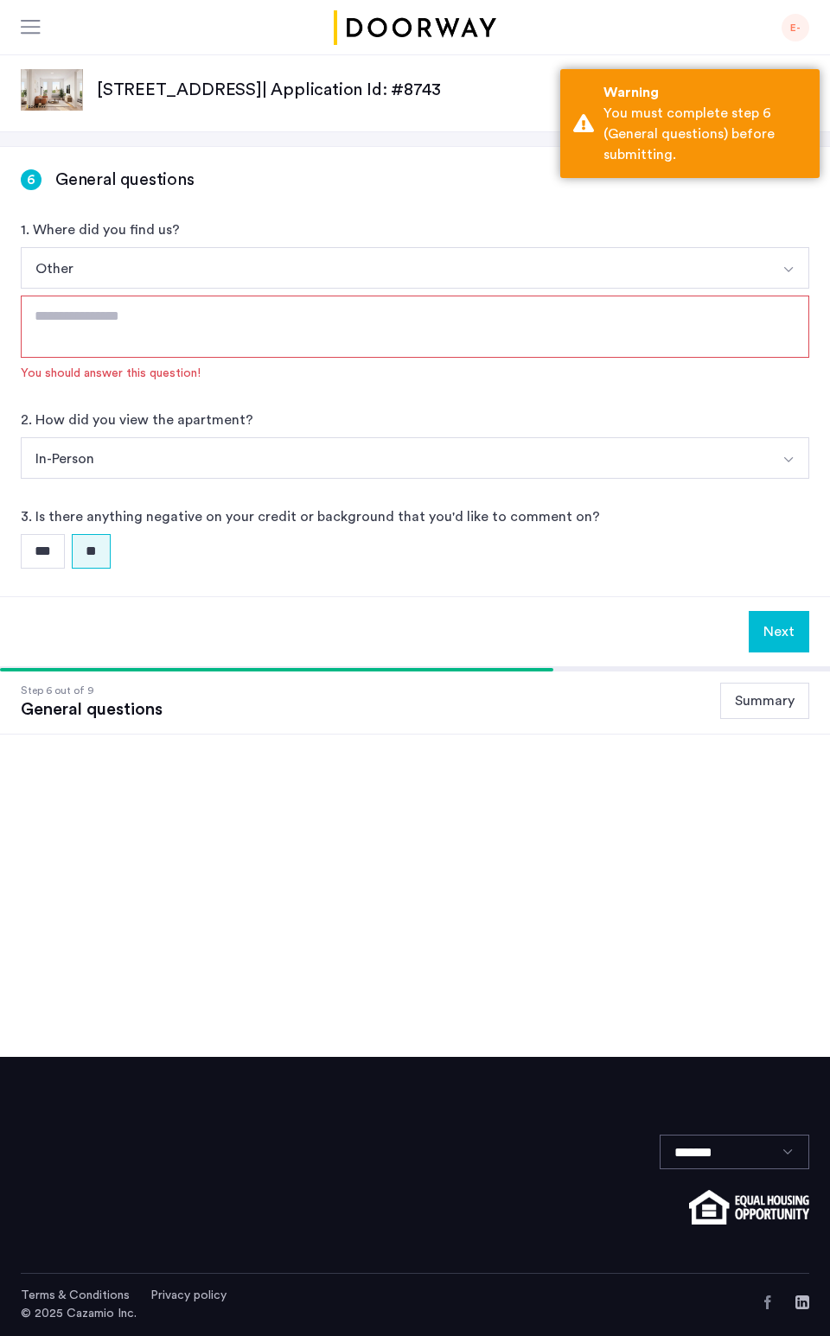
click at [220, 272] on button "Other" at bounding box center [395, 267] width 748 height 41
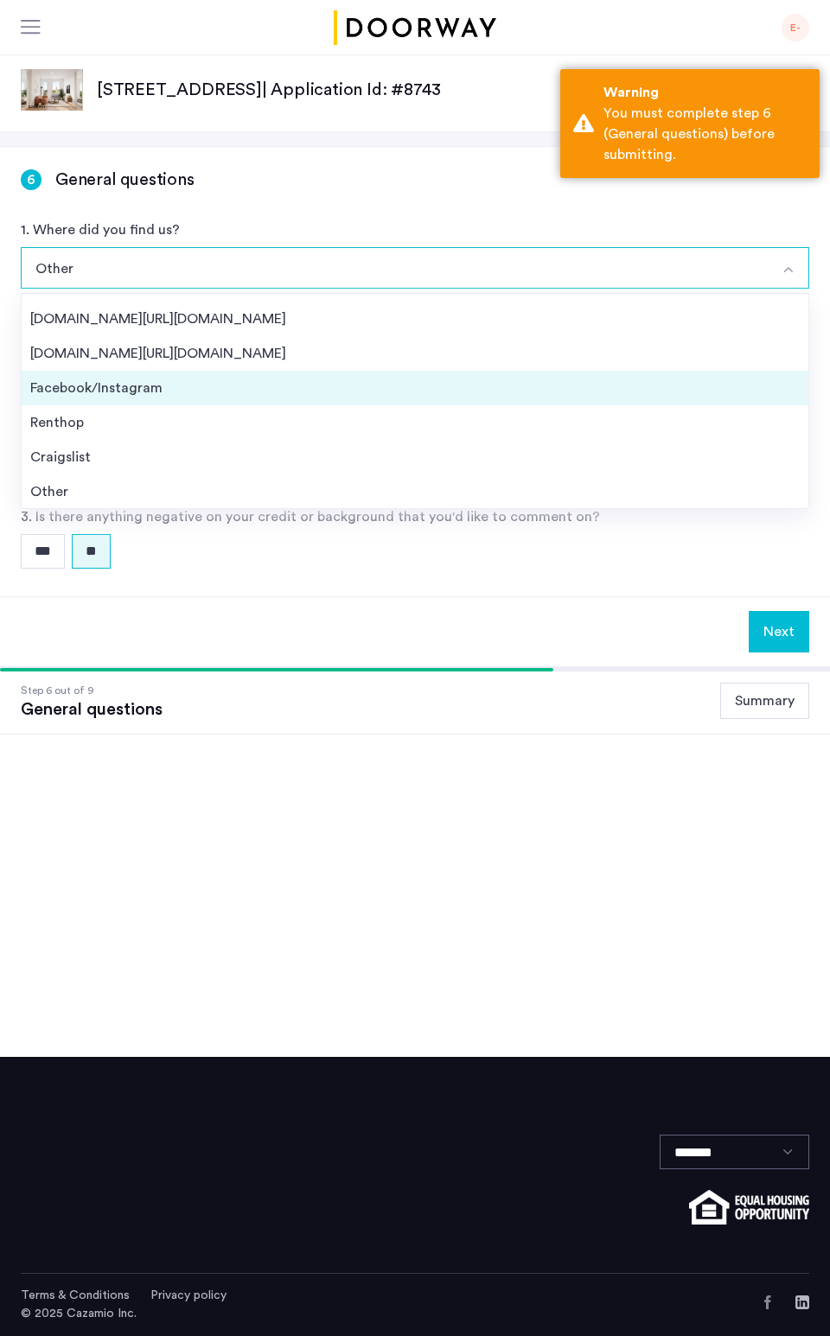
click at [178, 394] on div "Facebook/Instagram" at bounding box center [414, 388] width 769 height 21
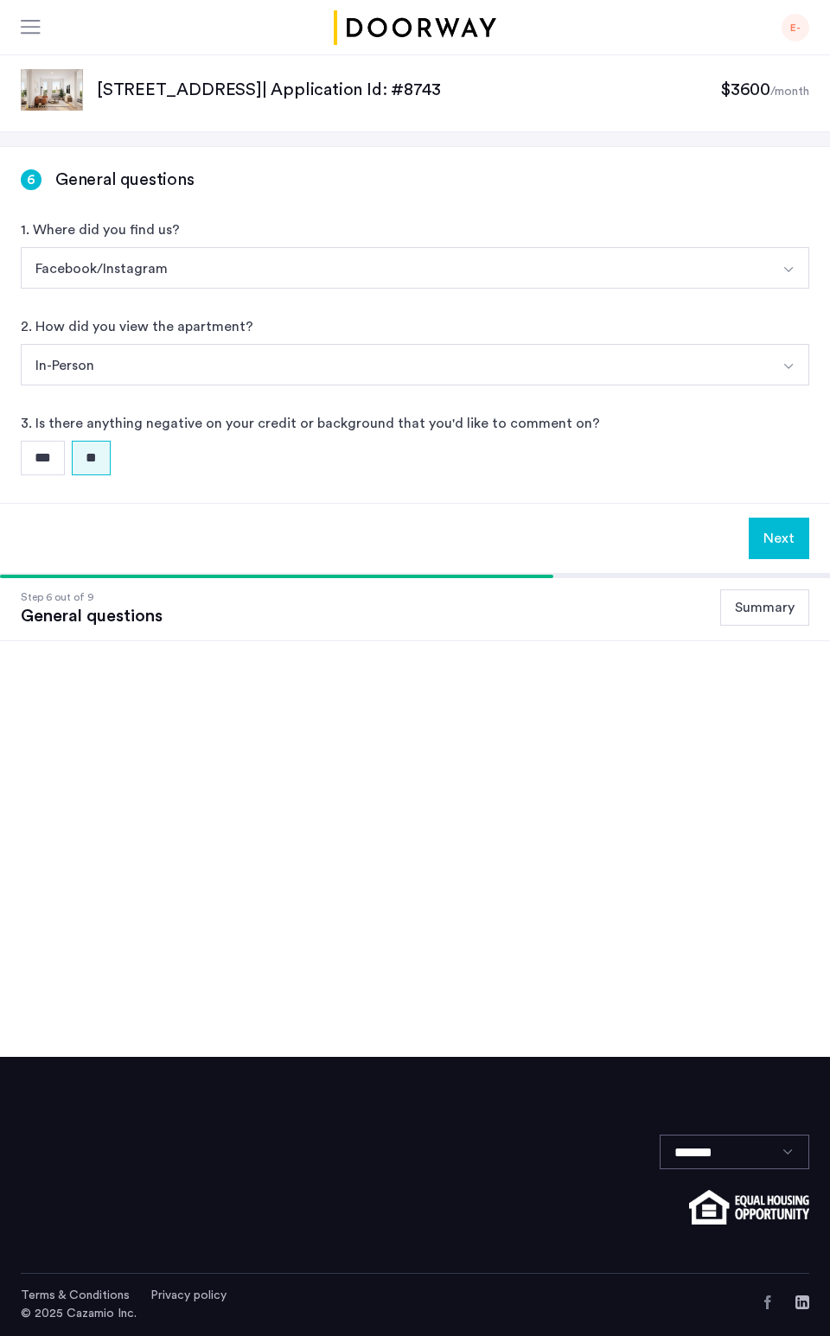
click at [776, 533] on button "Next" at bounding box center [778, 538] width 60 height 41
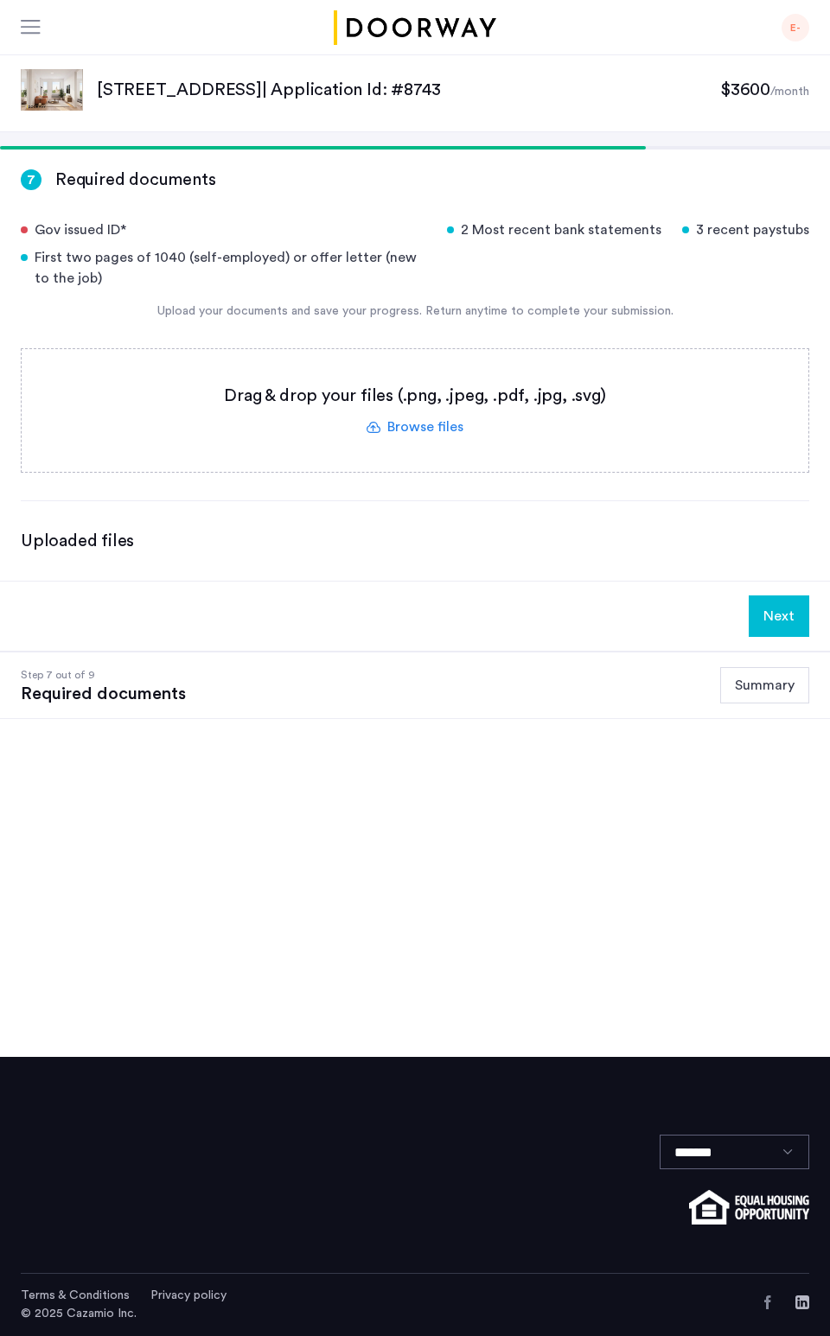
click at [385, 417] on label at bounding box center [415, 410] width 786 height 123
click at [0, 0] on input "file" at bounding box center [0, 0] width 0 height 0
click at [480, 567] on div "7 Required documents Gov issued ID* 2 Most recent bank statements 3 recent pays…" at bounding box center [415, 364] width 830 height 434
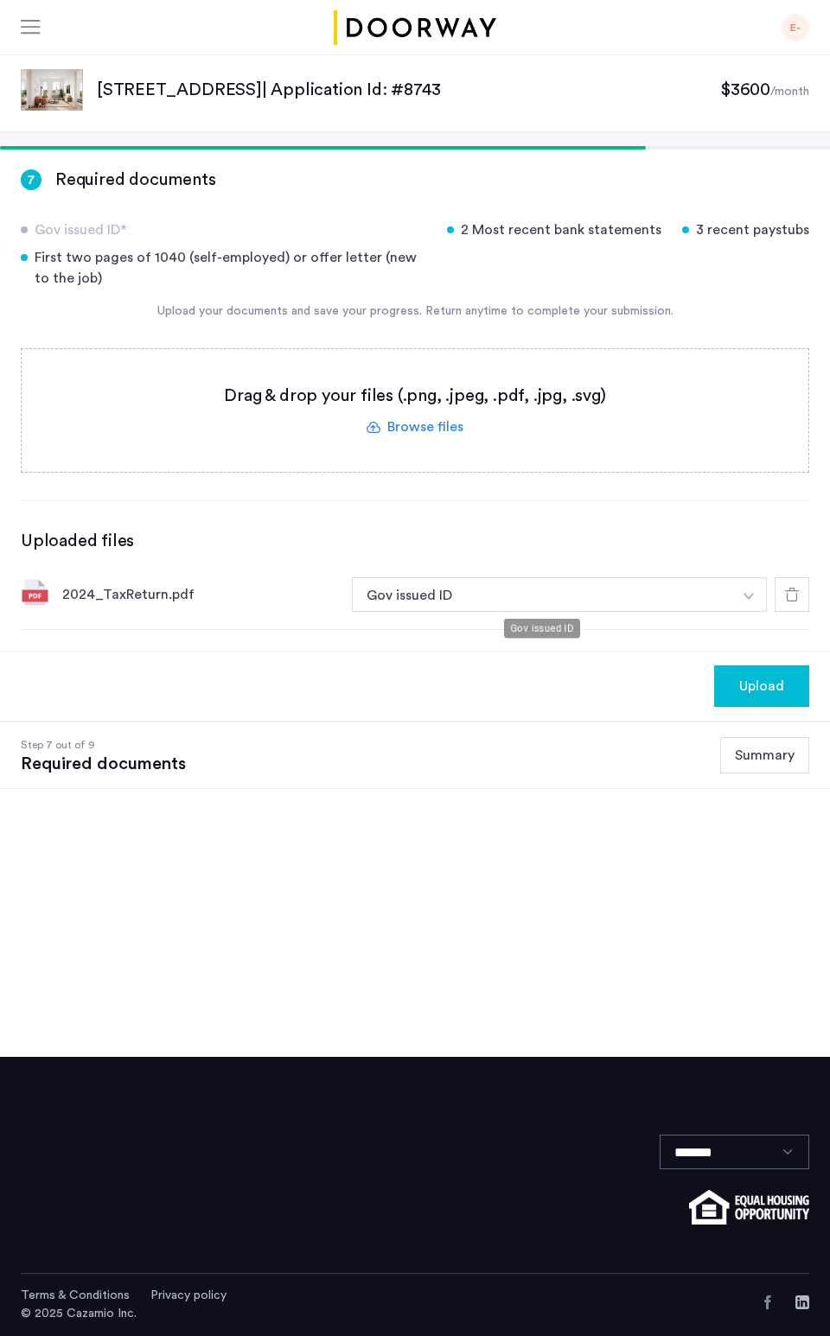
click at [510, 588] on button "Gov issued ID" at bounding box center [542, 594] width 380 height 35
click at [517, 605] on button "Gov issued ID" at bounding box center [542, 594] width 380 height 35
click at [750, 595] on img "button" at bounding box center [748, 596] width 10 height 7
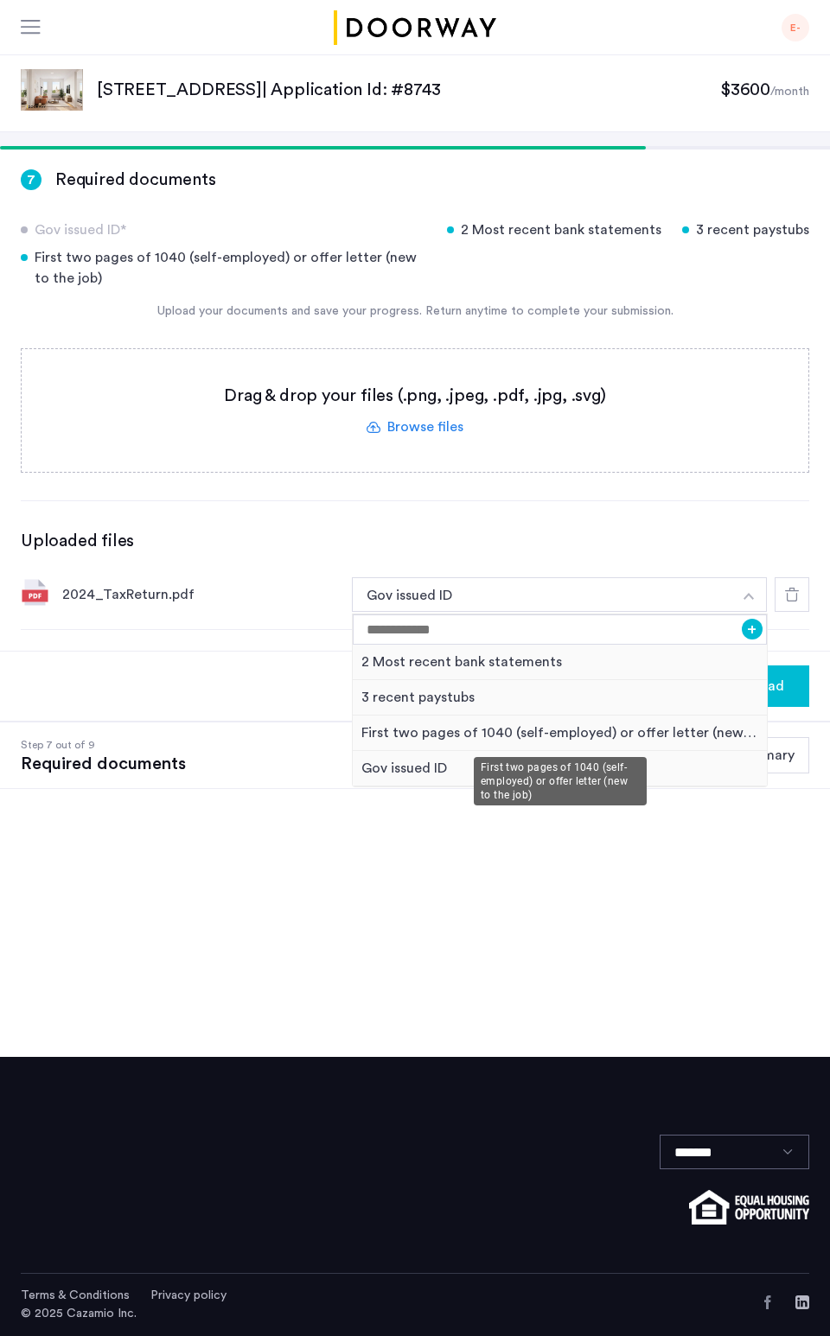
click at [481, 735] on div "First two pages of 1040 (self-employed) or offer letter (new to the job)" at bounding box center [560, 733] width 414 height 35
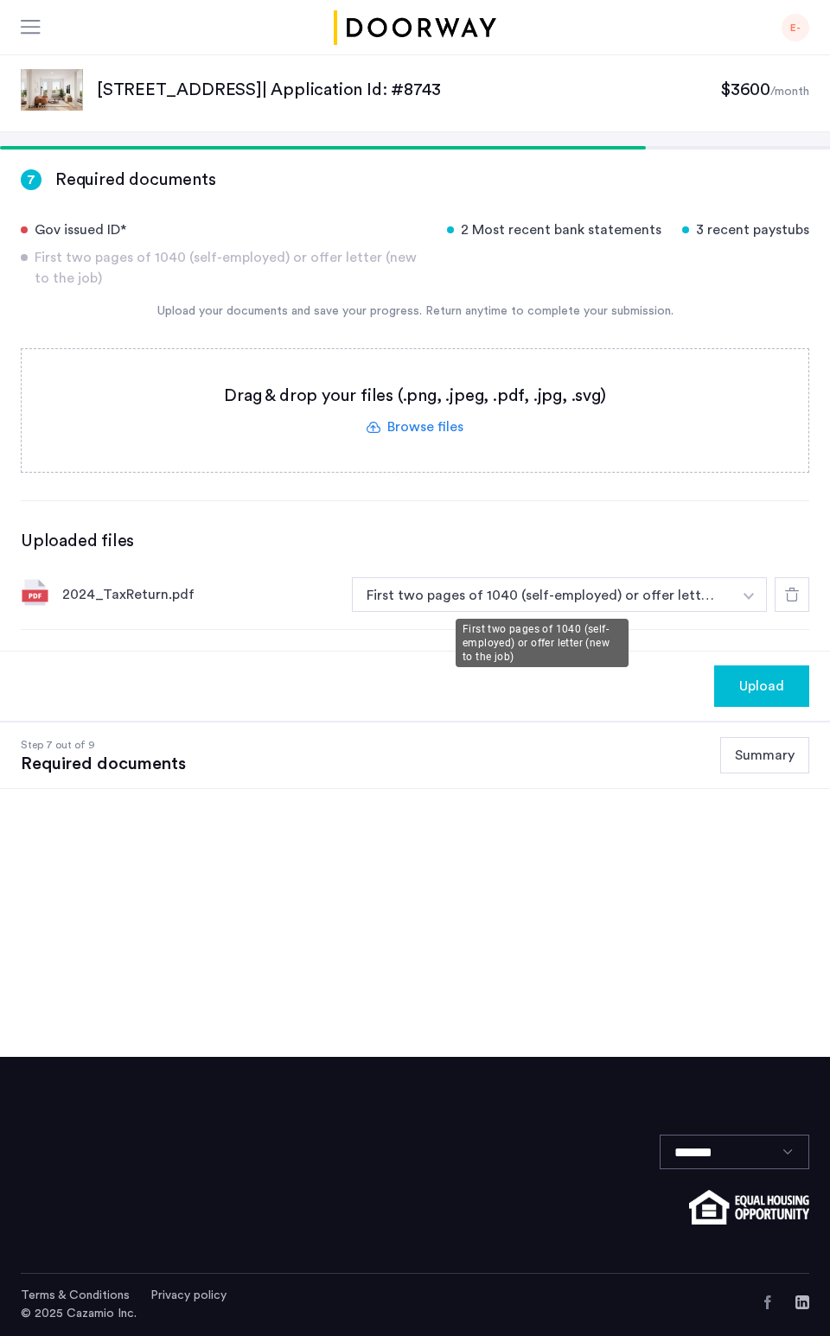
click at [724, 599] on button "First two pages of 1040 (self-employed) or offer letter (new to the job)" at bounding box center [542, 594] width 380 height 35
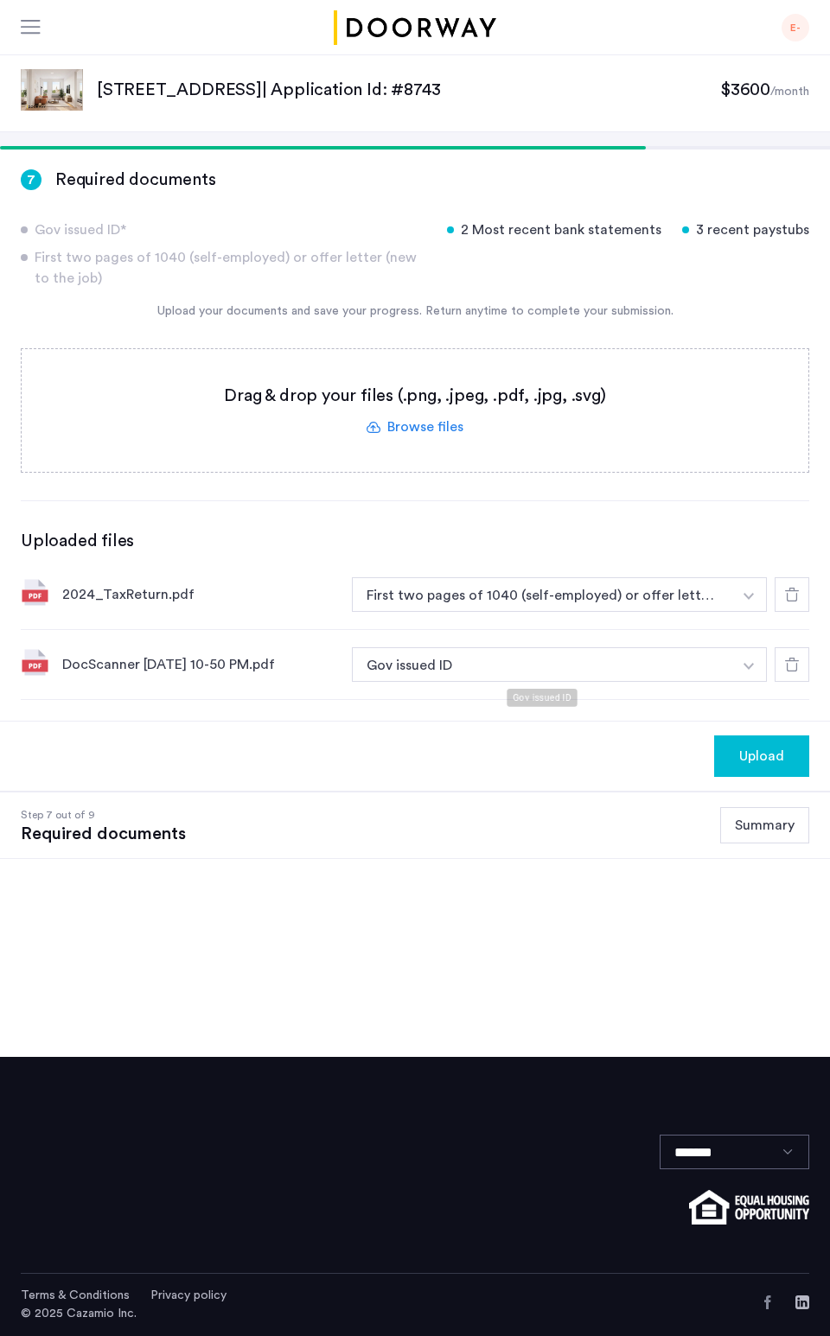
click at [461, 665] on button "Gov issued ID" at bounding box center [542, 664] width 380 height 35
click at [456, 673] on button "Gov issued ID" at bounding box center [542, 664] width 380 height 35
click at [743, 663] on img "button" at bounding box center [748, 666] width 10 height 7
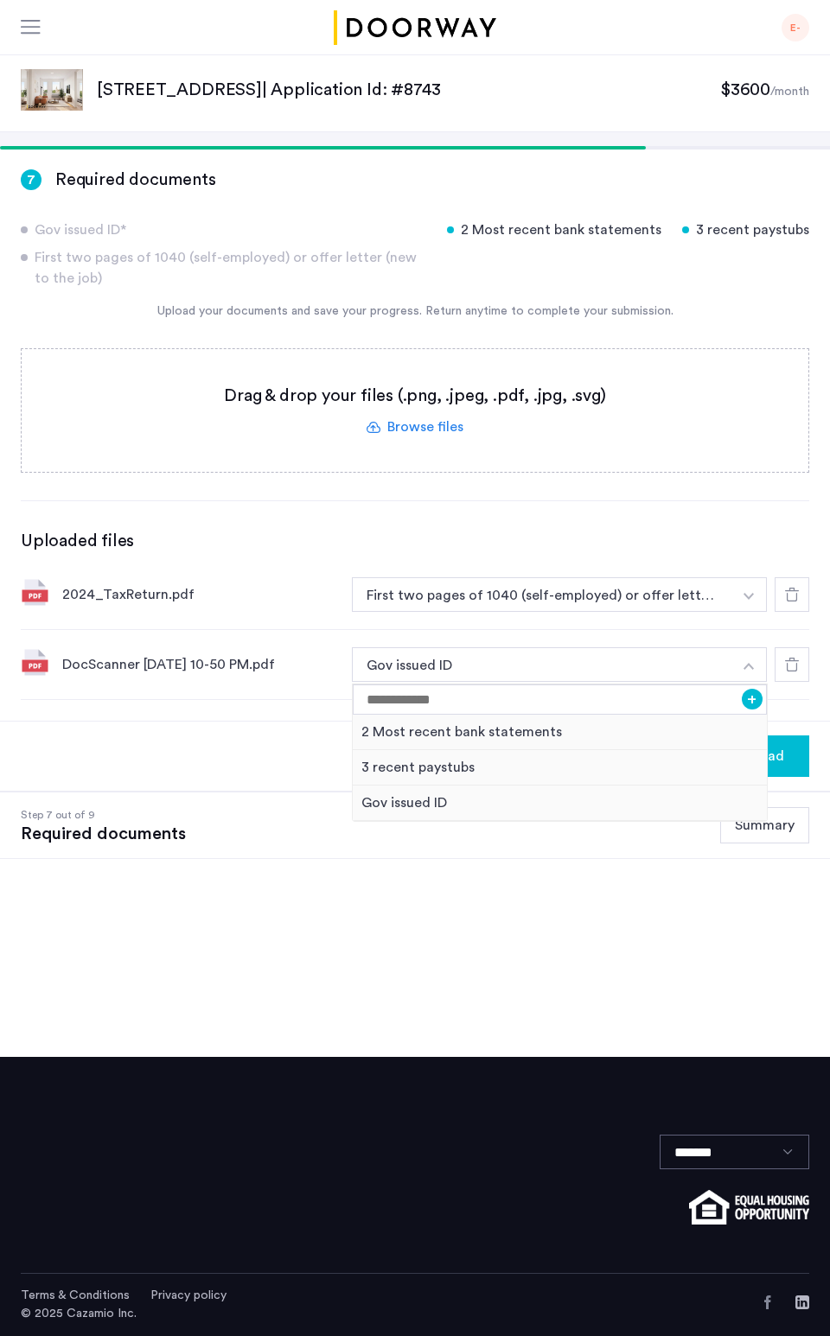
click at [214, 758] on div "Upload" at bounding box center [415, 756] width 830 height 70
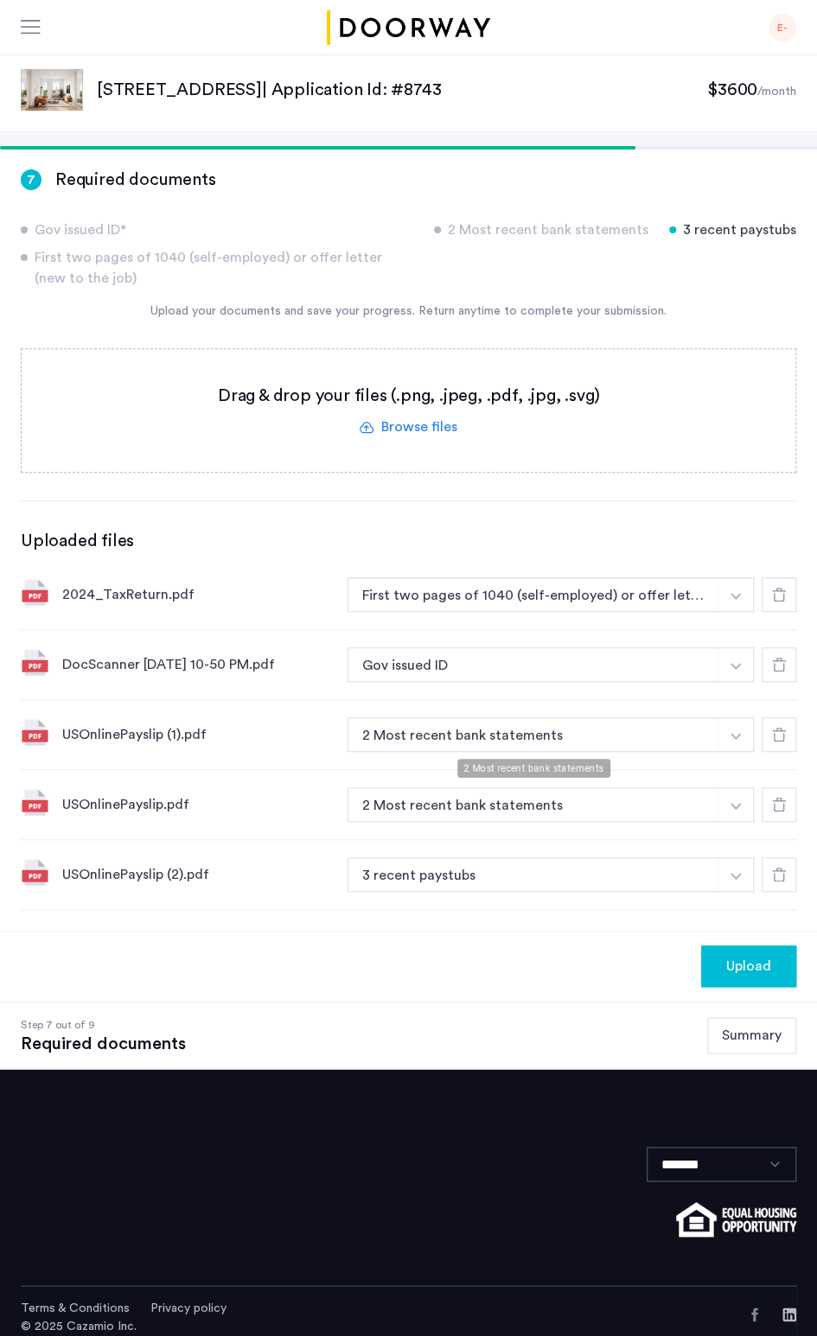
click at [577, 737] on button "2 Most recent bank statements" at bounding box center [533, 734] width 372 height 35
click at [510, 732] on button "2 Most recent bank statements" at bounding box center [533, 734] width 372 height 35
click at [477, 723] on button "2 Most recent bank statements" at bounding box center [533, 734] width 372 height 35
click at [733, 737] on img "button" at bounding box center [735, 736] width 10 height 7
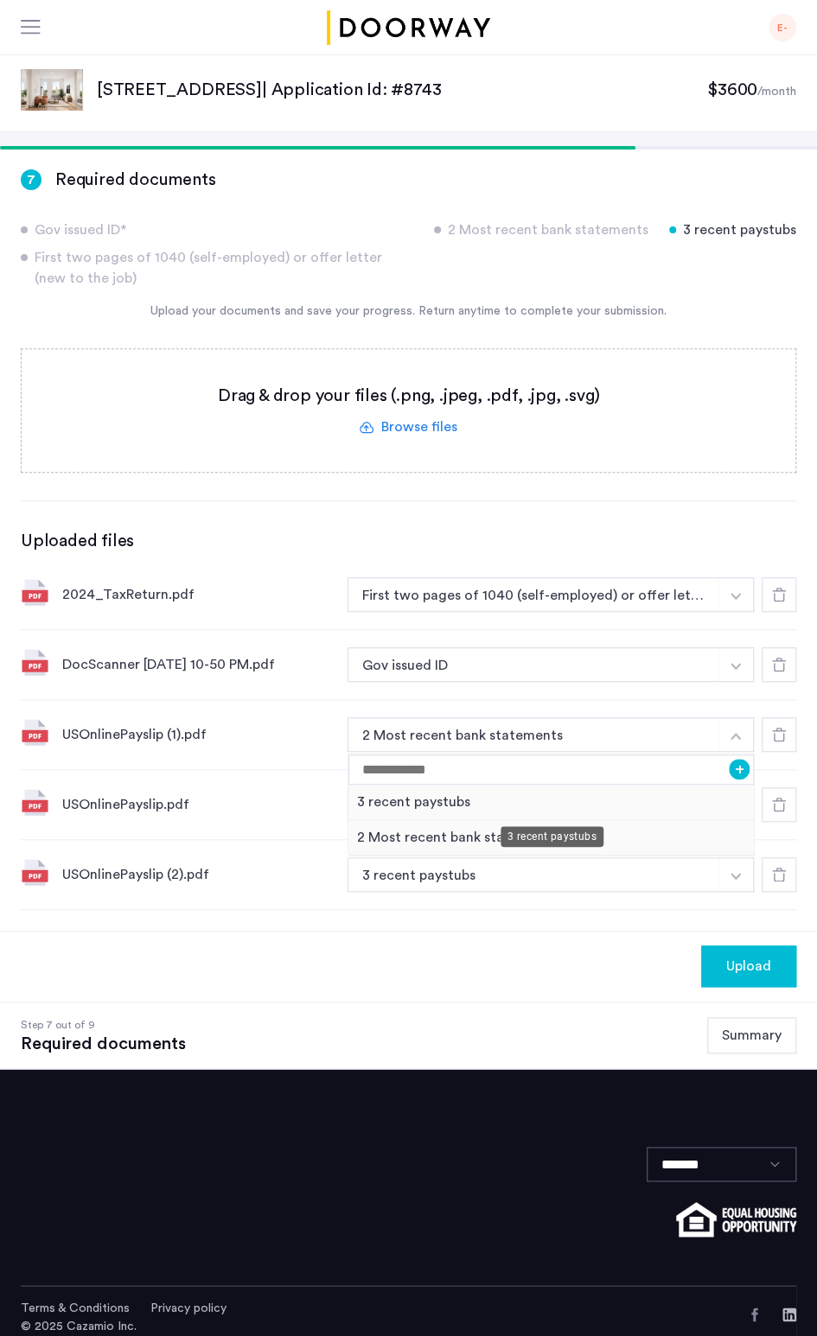
click at [437, 796] on div "3 recent paystubs" at bounding box center [550, 802] width 405 height 35
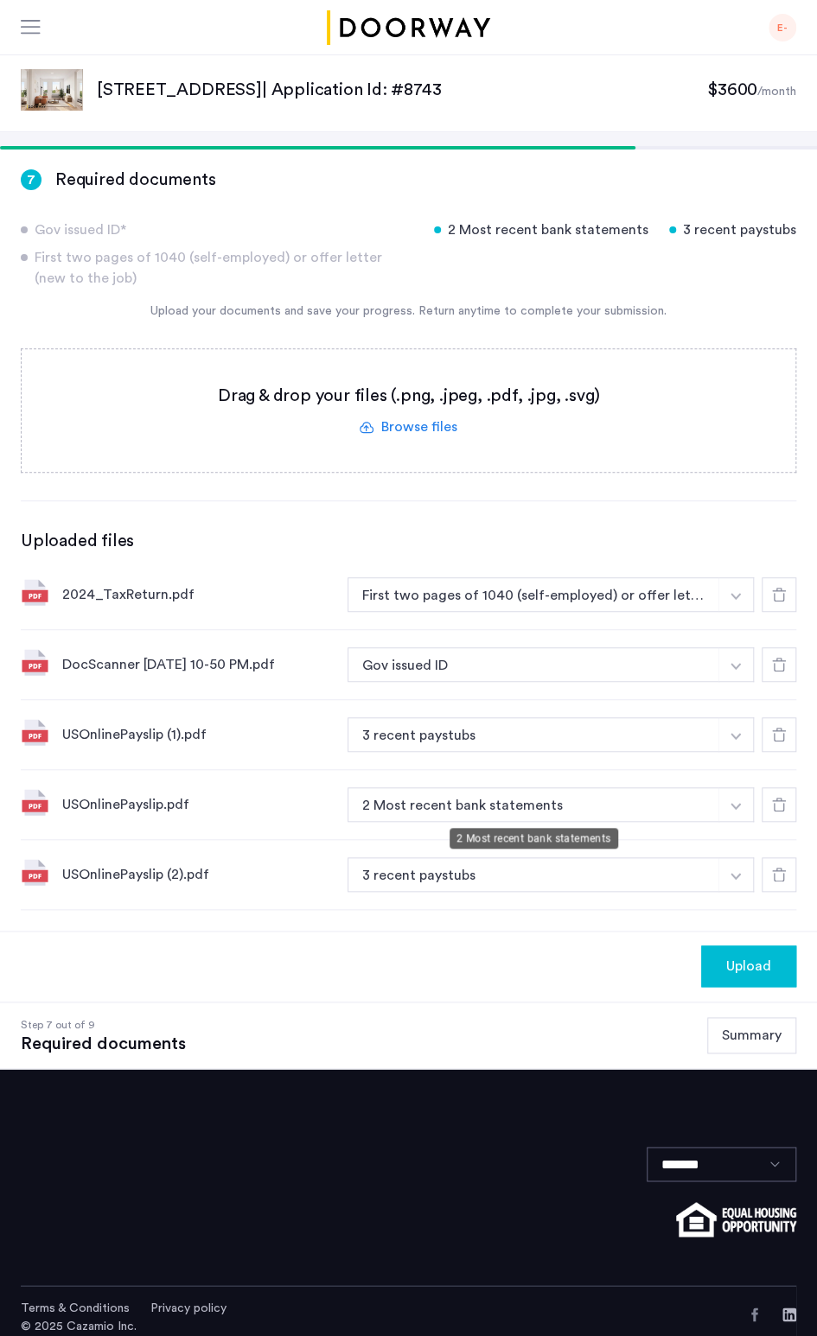
click at [531, 815] on button "2 Most recent bank statements" at bounding box center [533, 804] width 372 height 35
click at [531, 805] on button "2 Most recent bank statements" at bounding box center [533, 804] width 372 height 35
drag, startPoint x: 522, startPoint y: 809, endPoint x: 614, endPoint y: 812, distance: 91.7
click at [525, 810] on button "2 Most recent bank statements" at bounding box center [533, 804] width 372 height 35
click at [730, 803] on img "button" at bounding box center [735, 806] width 10 height 7
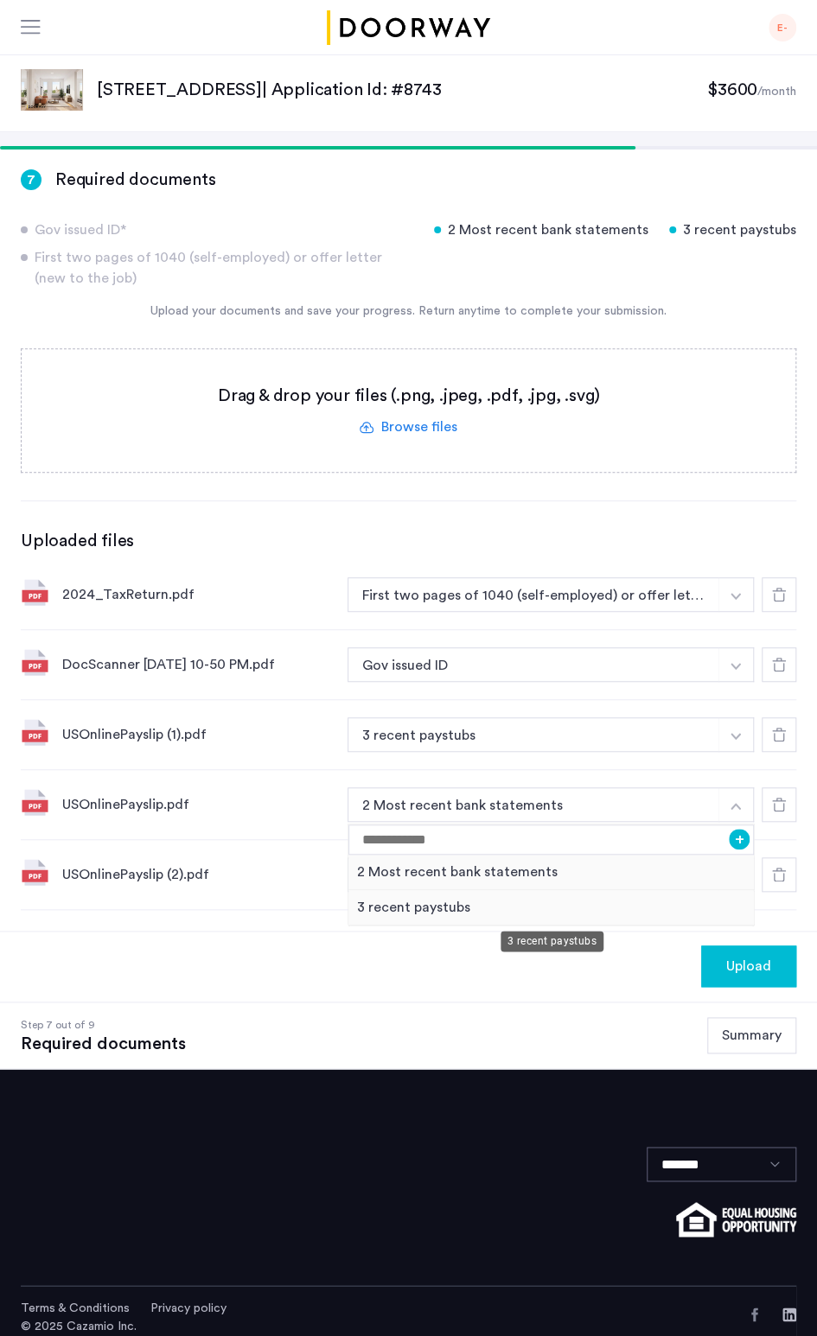
click at [423, 904] on div "3 recent paystubs" at bounding box center [550, 907] width 405 height 35
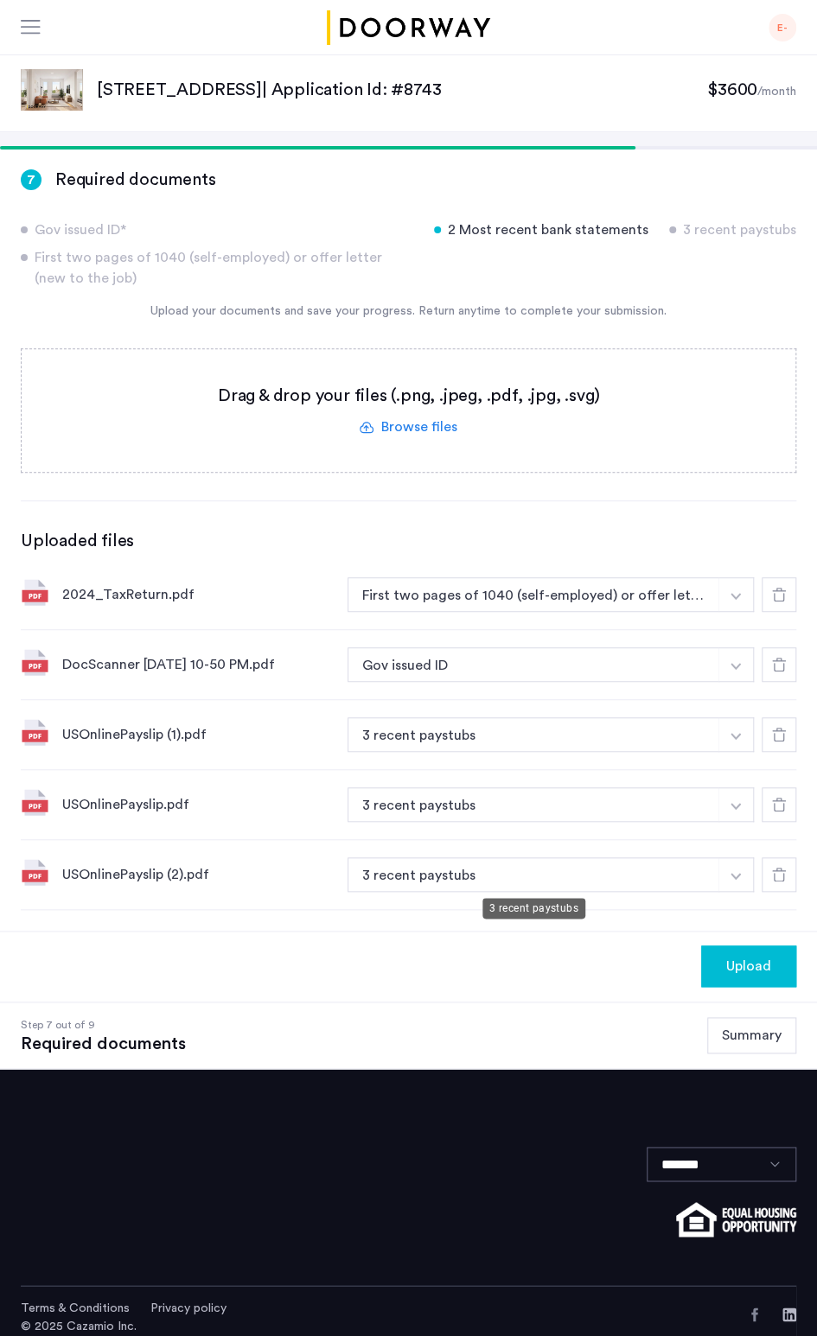
click at [705, 888] on button "3 recent paystubs" at bounding box center [533, 874] width 372 height 35
click at [705, 889] on button "3 recent paystubs" at bounding box center [533, 874] width 372 height 35
click at [722, 735] on button "button" at bounding box center [735, 734] width 35 height 35
click at [479, 951] on div "Upload" at bounding box center [408, 966] width 817 height 70
click at [631, 744] on button "3 recent paystubs" at bounding box center [533, 734] width 372 height 35
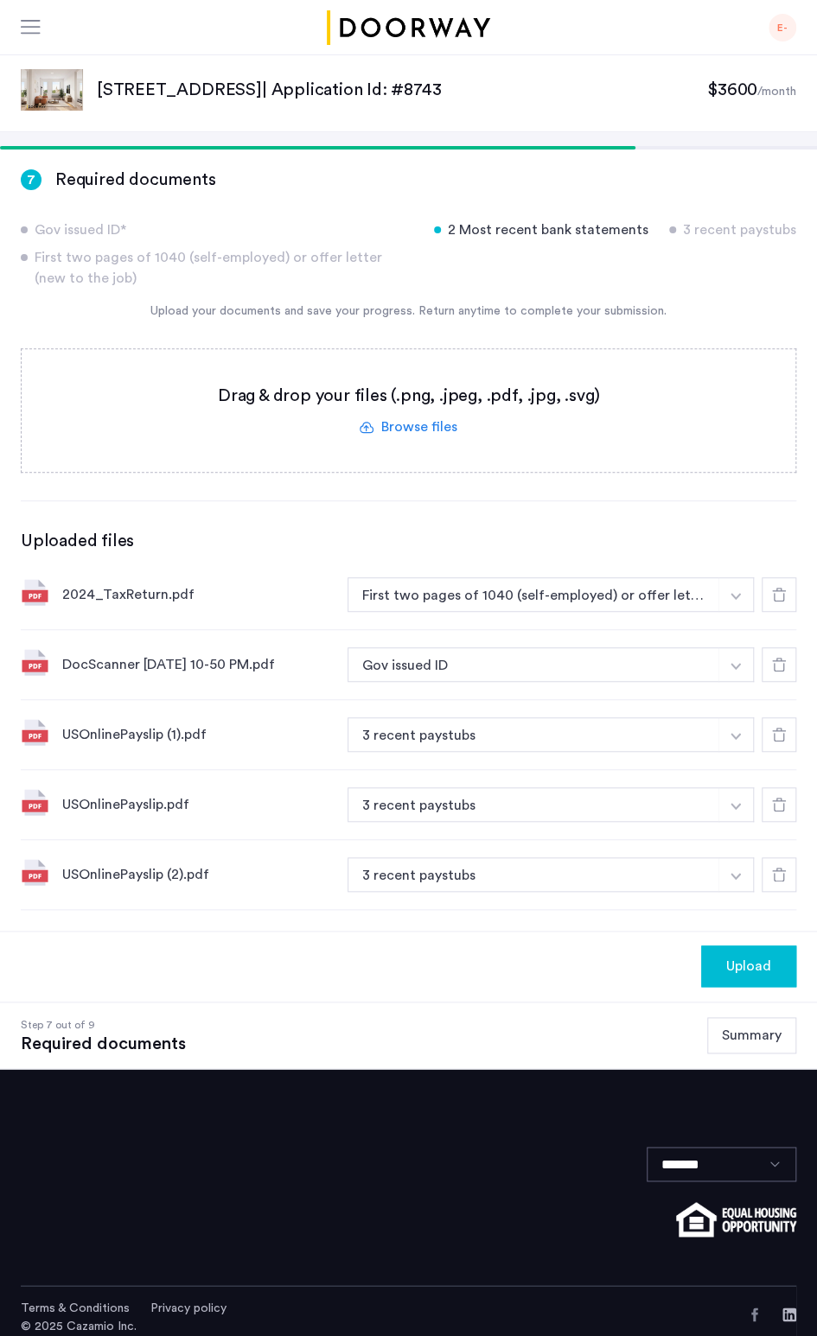
click at [650, 736] on button "3 recent paystubs" at bounding box center [533, 734] width 372 height 35
click at [735, 737] on img "button" at bounding box center [735, 736] width 10 height 7
click at [735, 735] on img "button" at bounding box center [735, 736] width 10 height 7
click at [12, 572] on div "7 Required documents Gov issued ID* 2 Most recent bank statements 3 recent pays…" at bounding box center [408, 539] width 817 height 784
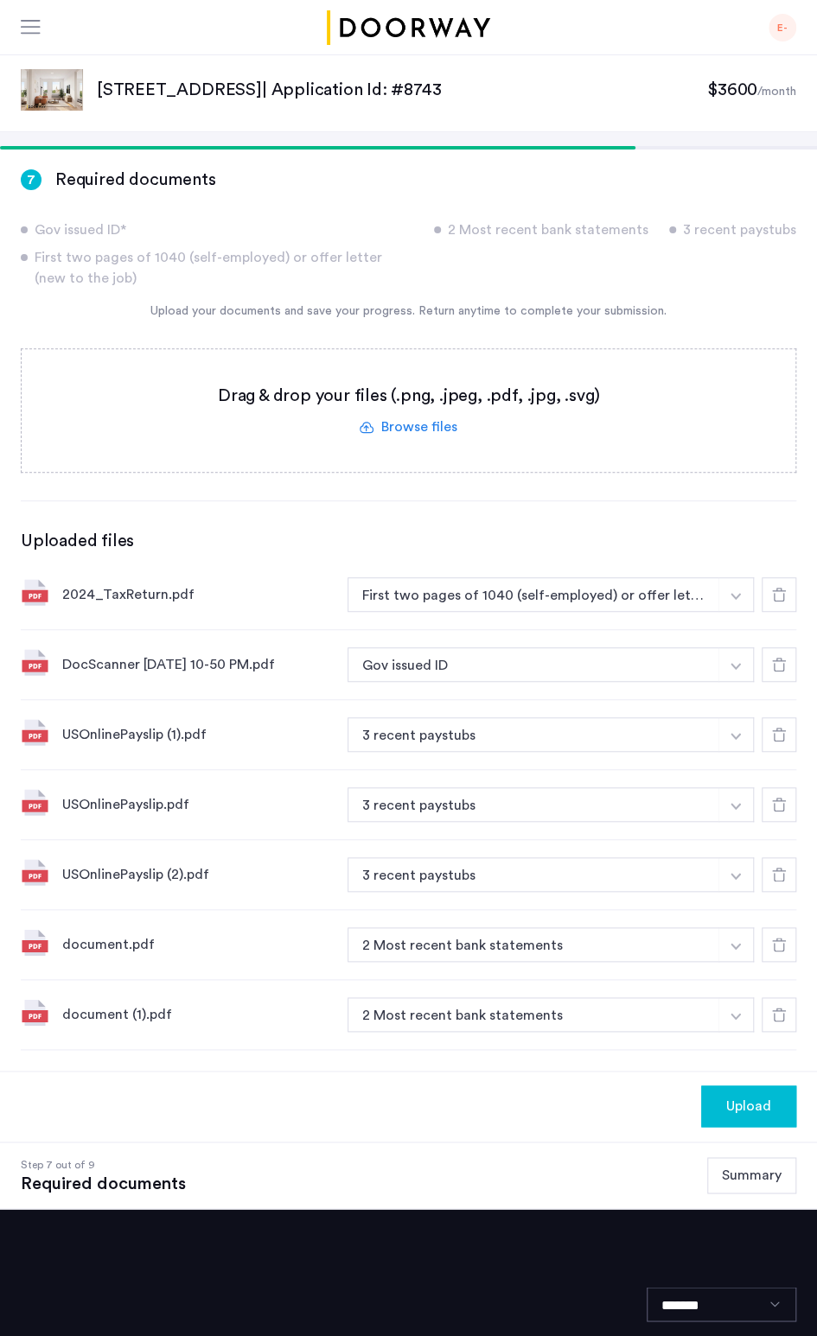
click at [724, 1104] on div "Upload" at bounding box center [748, 1106] width 67 height 21
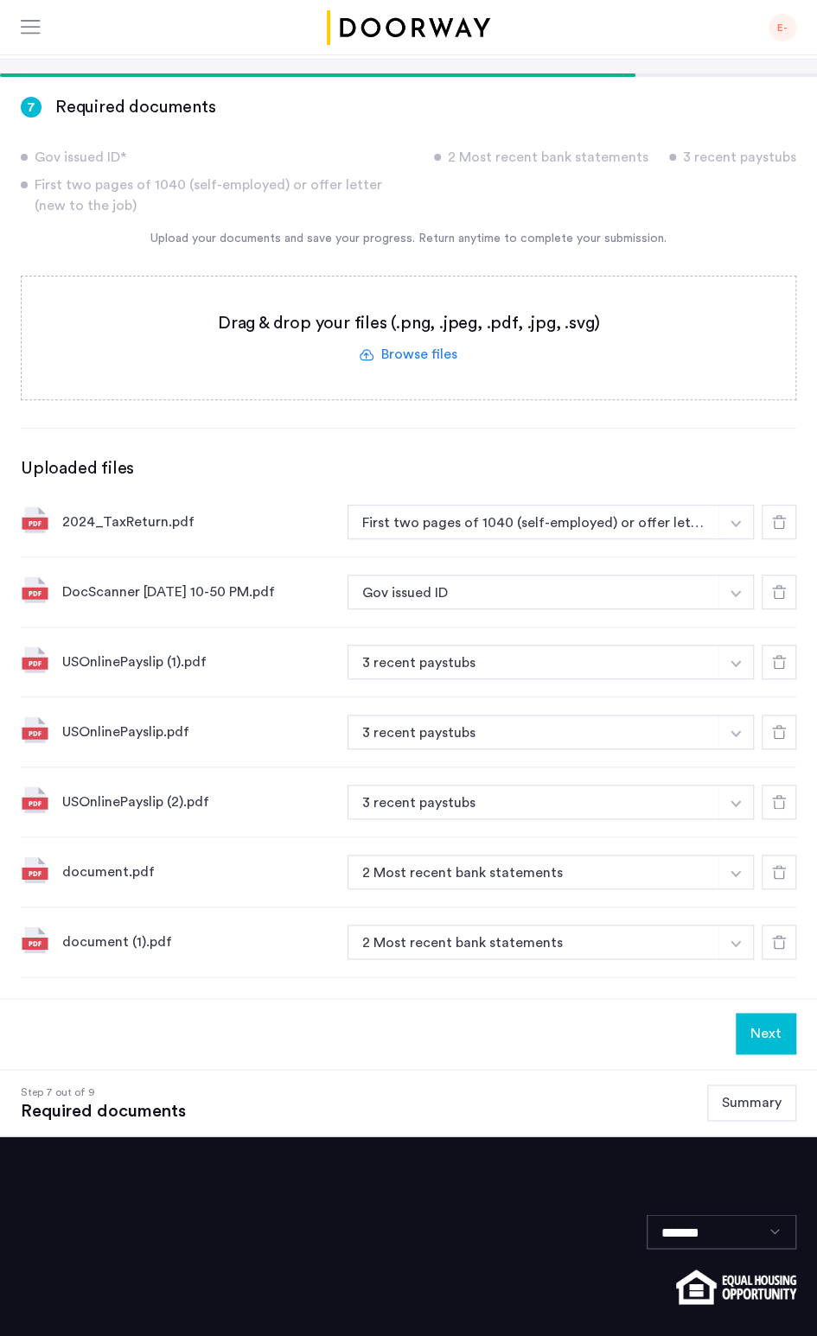
scroll to position [149, 0]
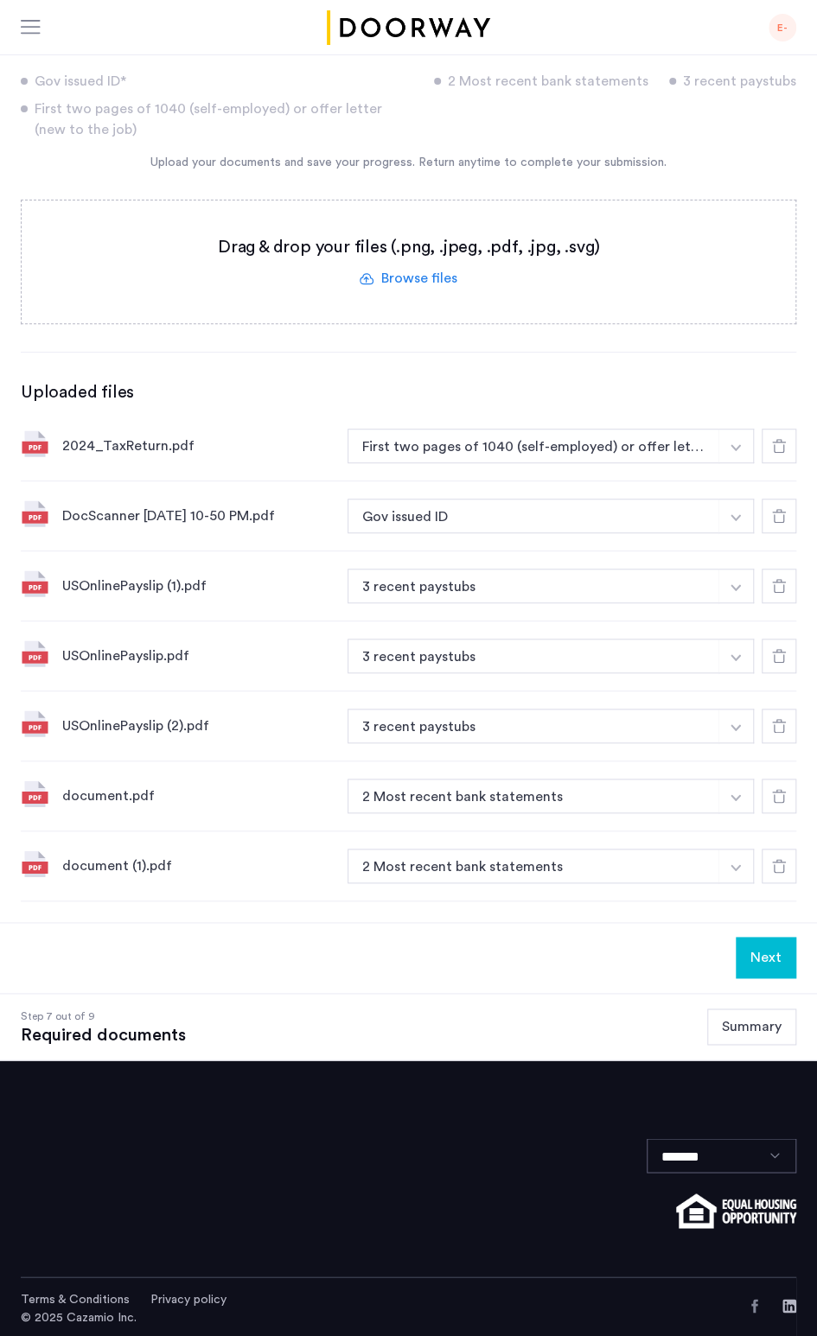
click at [773, 946] on button "Next" at bounding box center [765, 957] width 60 height 41
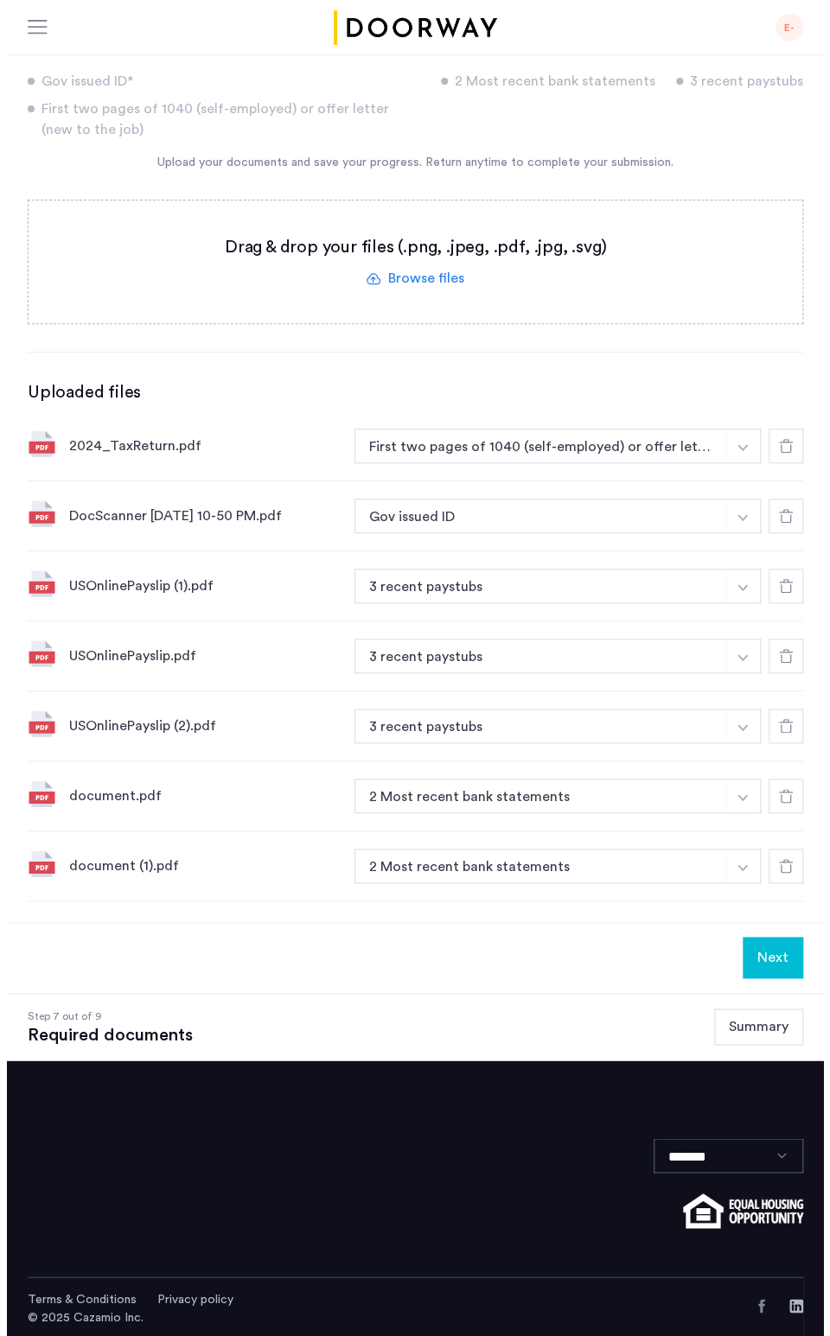
scroll to position [0, 0]
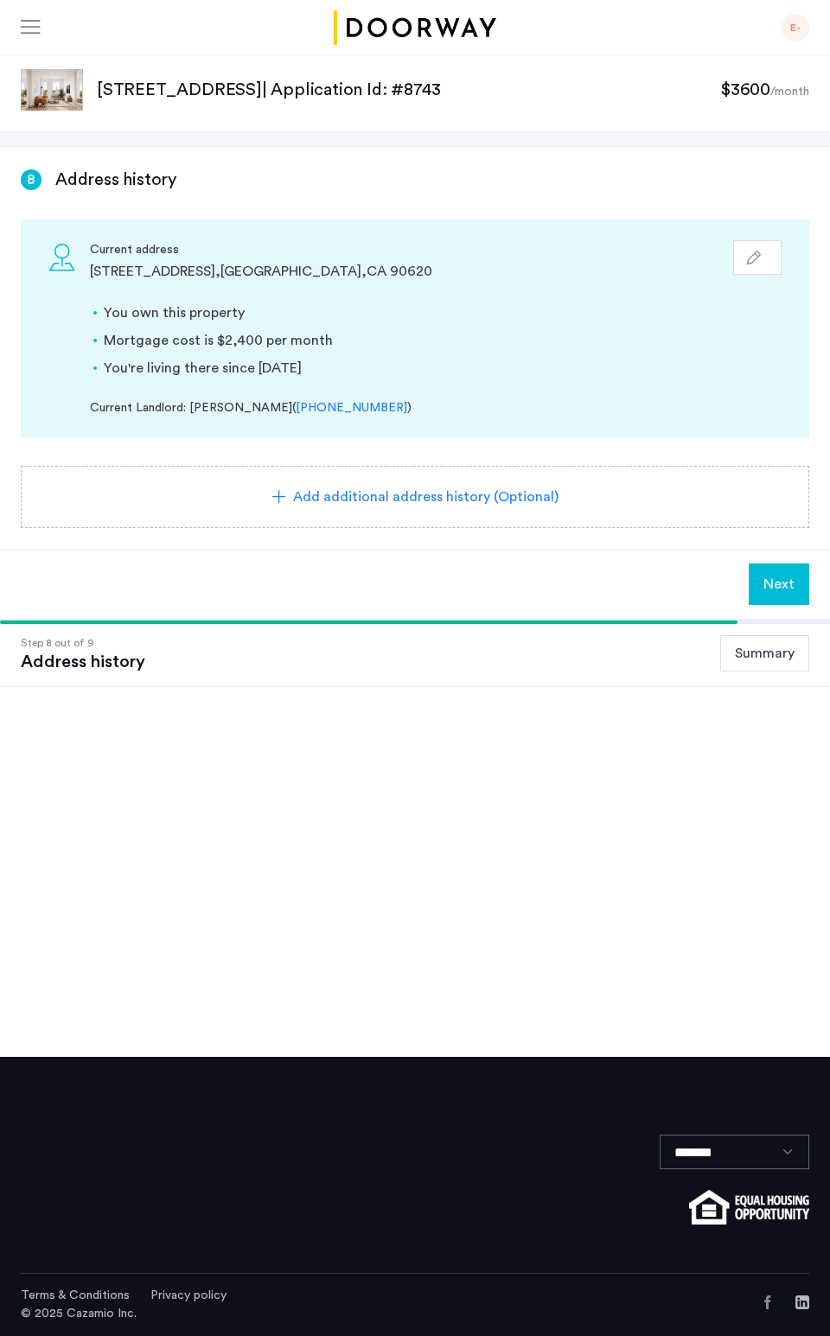
click at [785, 589] on span "Next" at bounding box center [778, 584] width 31 height 21
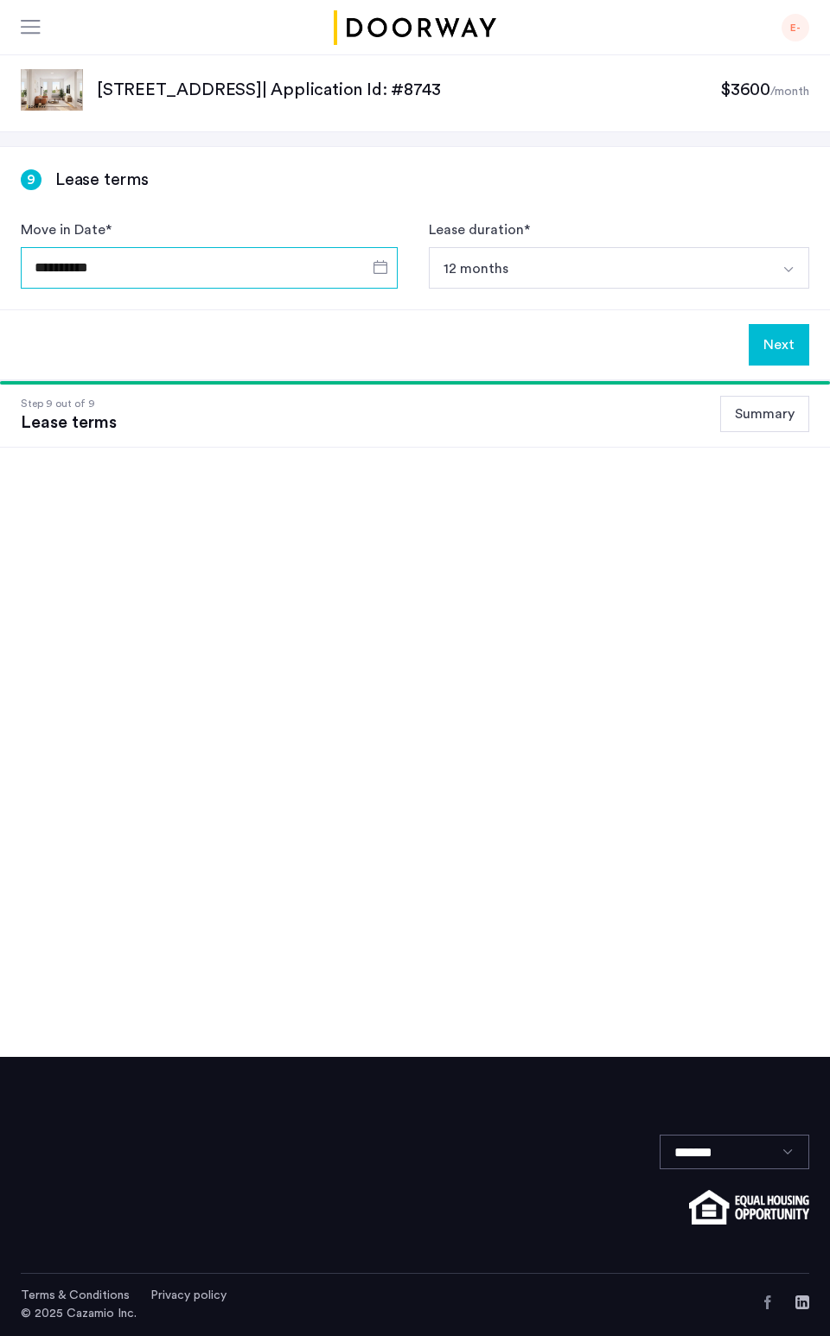
click at [261, 257] on input "**********" at bounding box center [209, 267] width 377 height 41
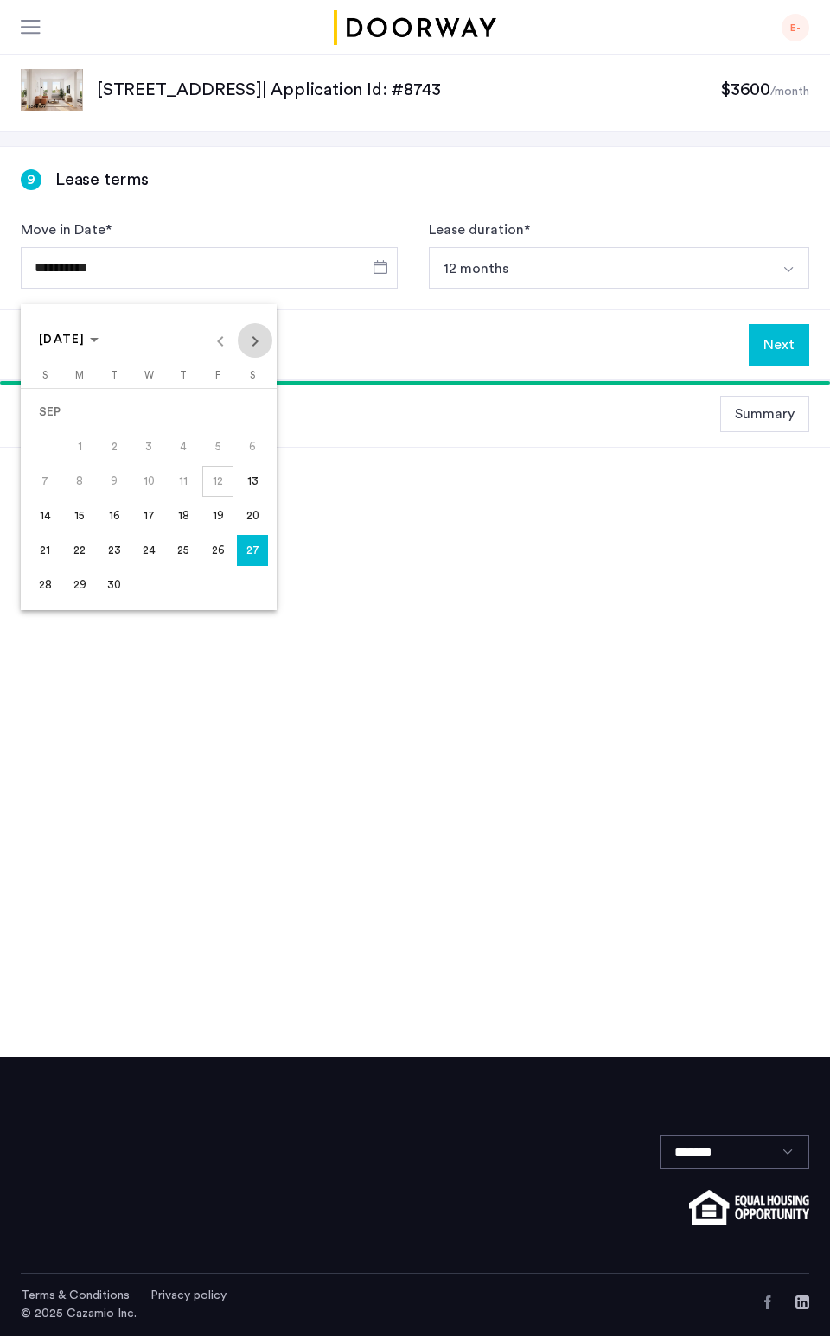
click at [259, 345] on span "Next month" at bounding box center [255, 340] width 35 height 35
click at [149, 412] on span "1" at bounding box center [148, 412] width 31 height 31
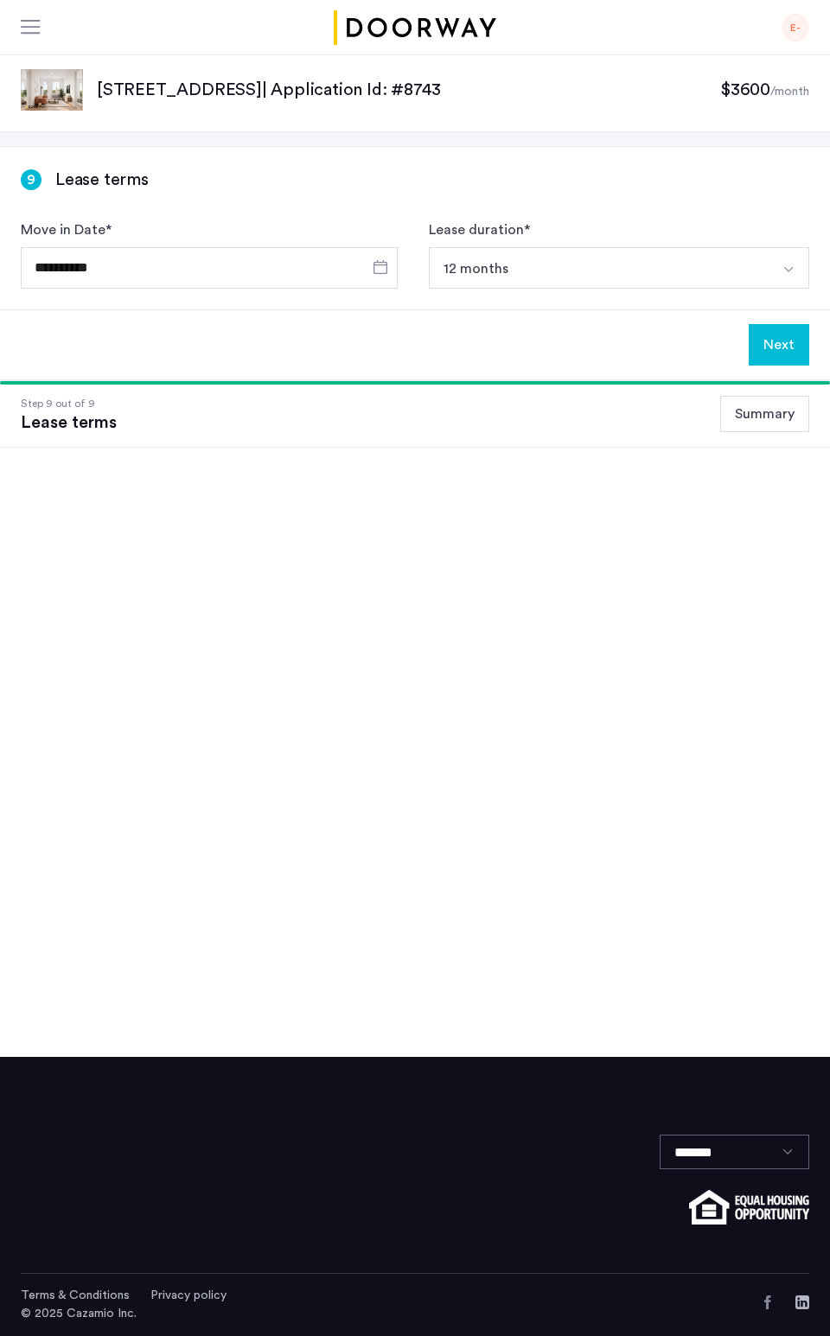
type input "**********"
click at [586, 277] on button "12 months" at bounding box center [599, 267] width 340 height 41
click at [598, 270] on button "12 months" at bounding box center [599, 267] width 340 height 41
click at [776, 345] on button "Next" at bounding box center [778, 344] width 60 height 41
